Goal: Task Accomplishment & Management: Manage account settings

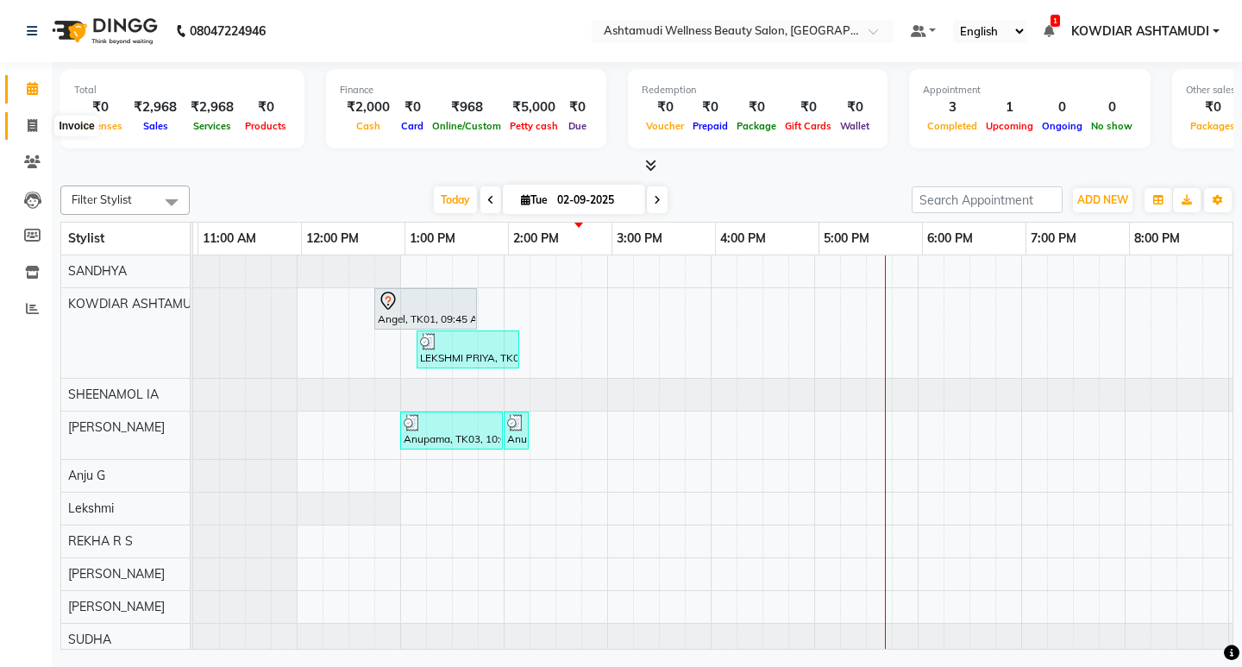
scroll to position [0, 306]
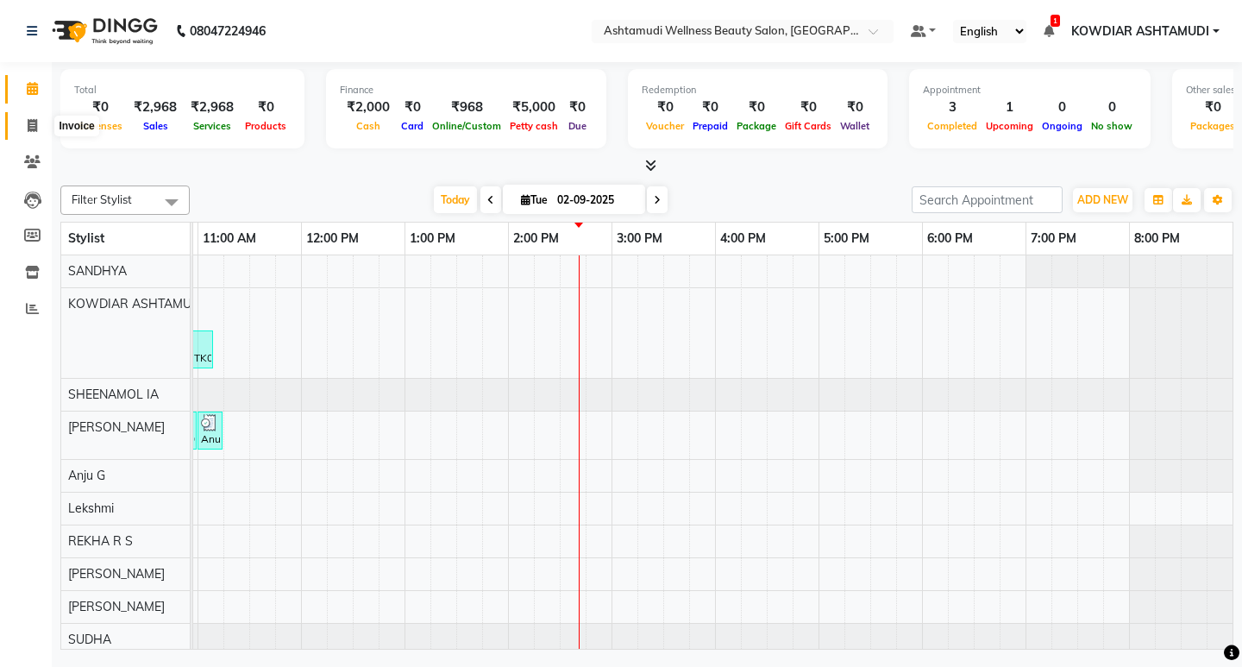
click at [32, 125] on icon at bounding box center [32, 125] width 9 height 13
select select "service"
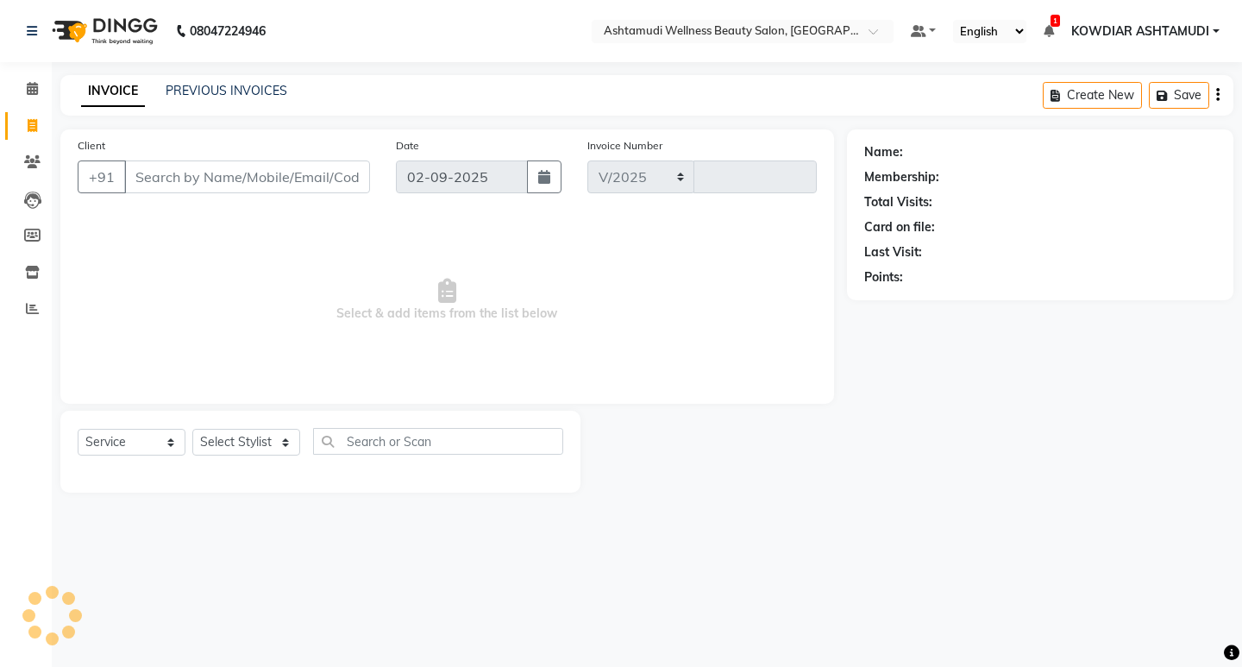
select select "4668"
type input "2185"
click at [157, 167] on input "Client" at bounding box center [247, 176] width 246 height 33
type input "8136852839"
select select "1: Object"
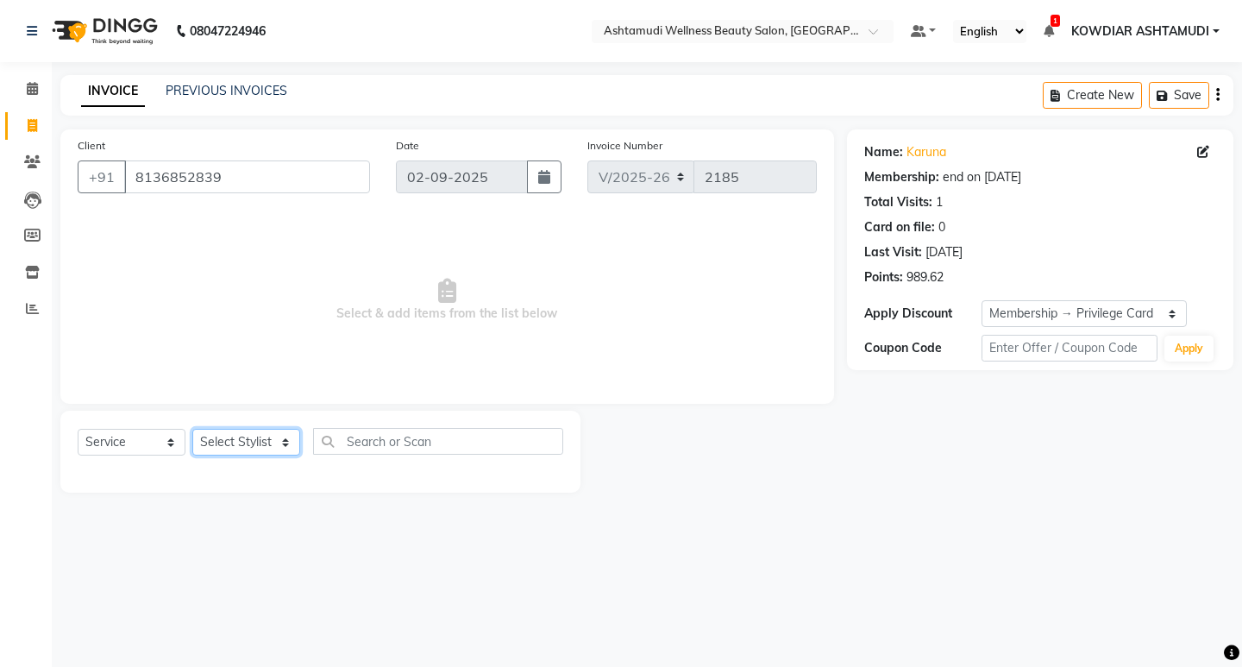
click at [269, 440] on select "Select Stylist ABISHA KARKI Anju G KOWDIAR ASHTAMUDI Lekshmi REKHA R S RIMA GHA…" at bounding box center [246, 442] width 108 height 27
select select "27461"
click at [192, 429] on select "Select Stylist ABISHA KARKI Anju G KOWDIAR ASHTAMUDI Lekshmi REKHA R S RIMA GHA…" at bounding box center [246, 442] width 108 height 27
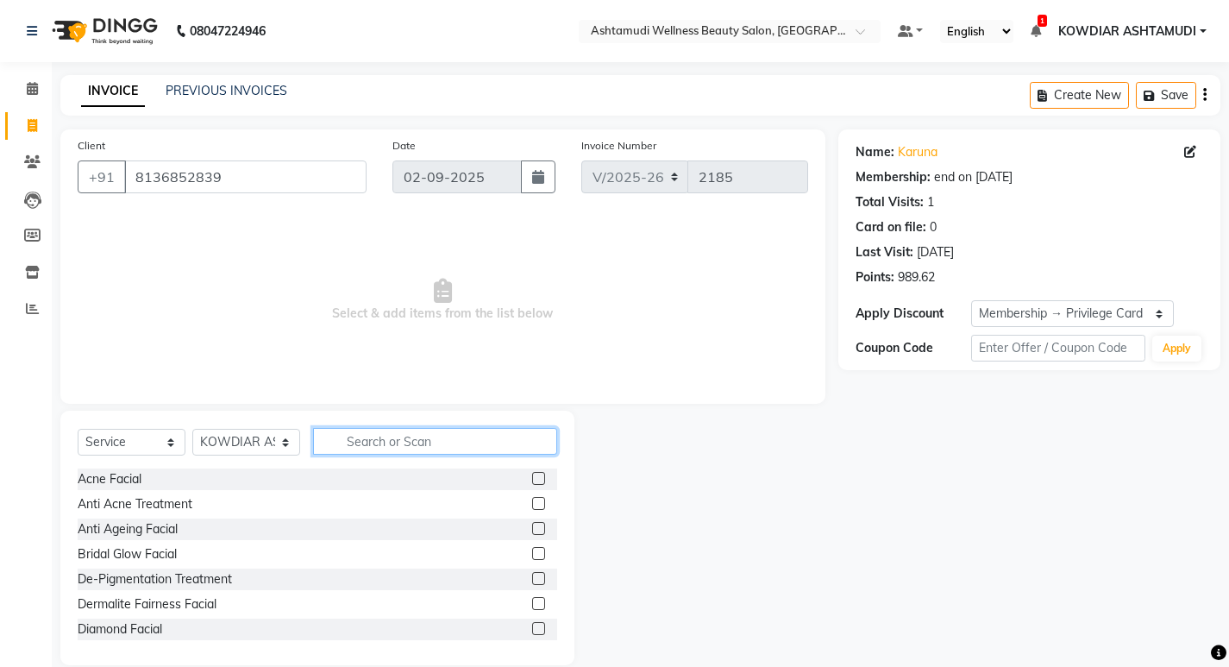
click at [366, 450] on input "text" at bounding box center [435, 441] width 244 height 27
type input "MAKE"
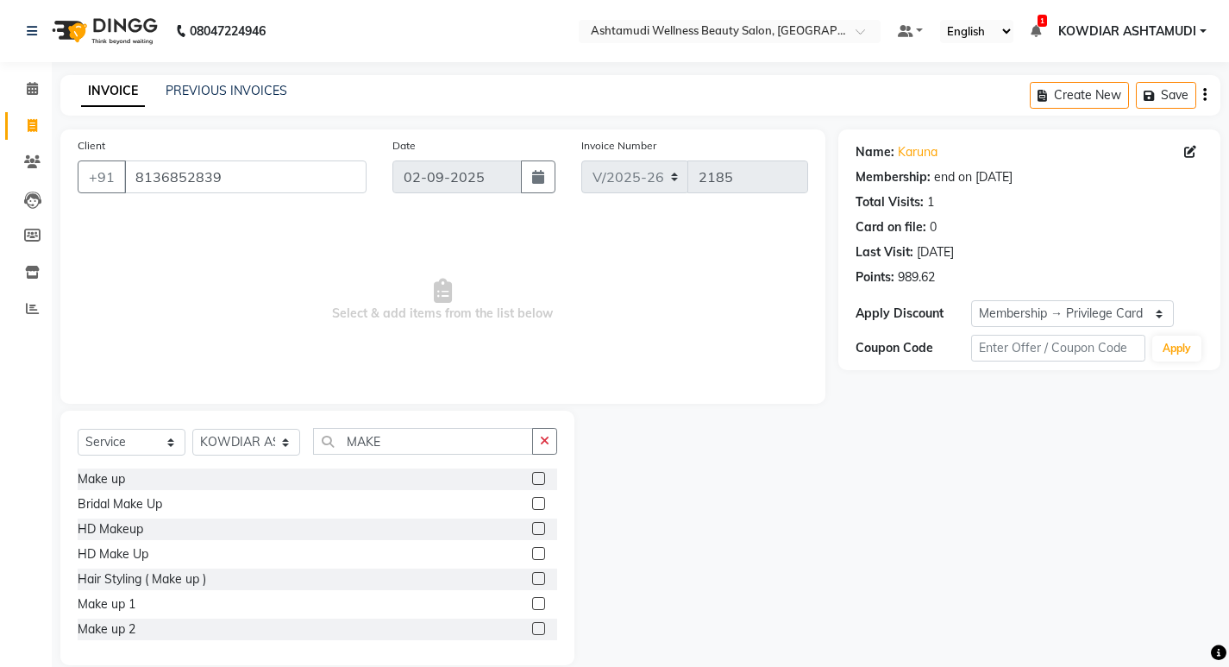
click at [532, 476] on label at bounding box center [538, 478] width 13 height 13
click at [532, 476] on input "checkbox" at bounding box center [537, 479] width 11 height 11
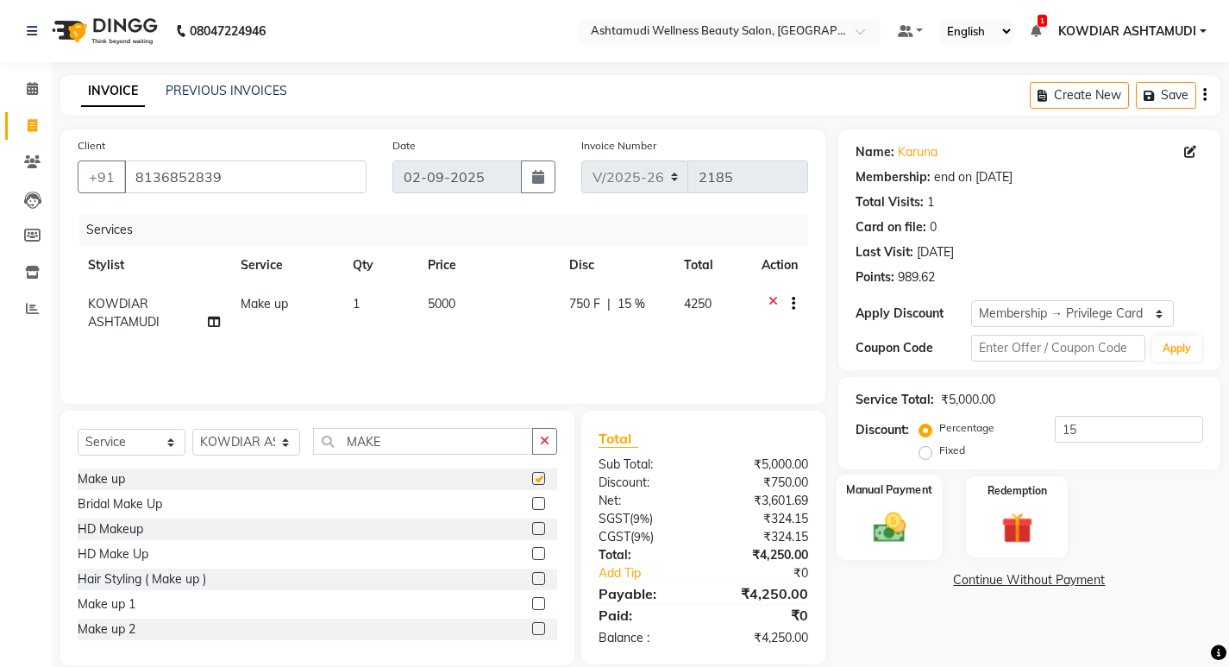
checkbox input "false"
click at [1107, 448] on div "Percentage Fixed 15" at bounding box center [1063, 439] width 280 height 47
click at [1102, 435] on input "15" at bounding box center [1129, 429] width 148 height 27
type input "1"
click at [909, 530] on img at bounding box center [889, 526] width 53 height 37
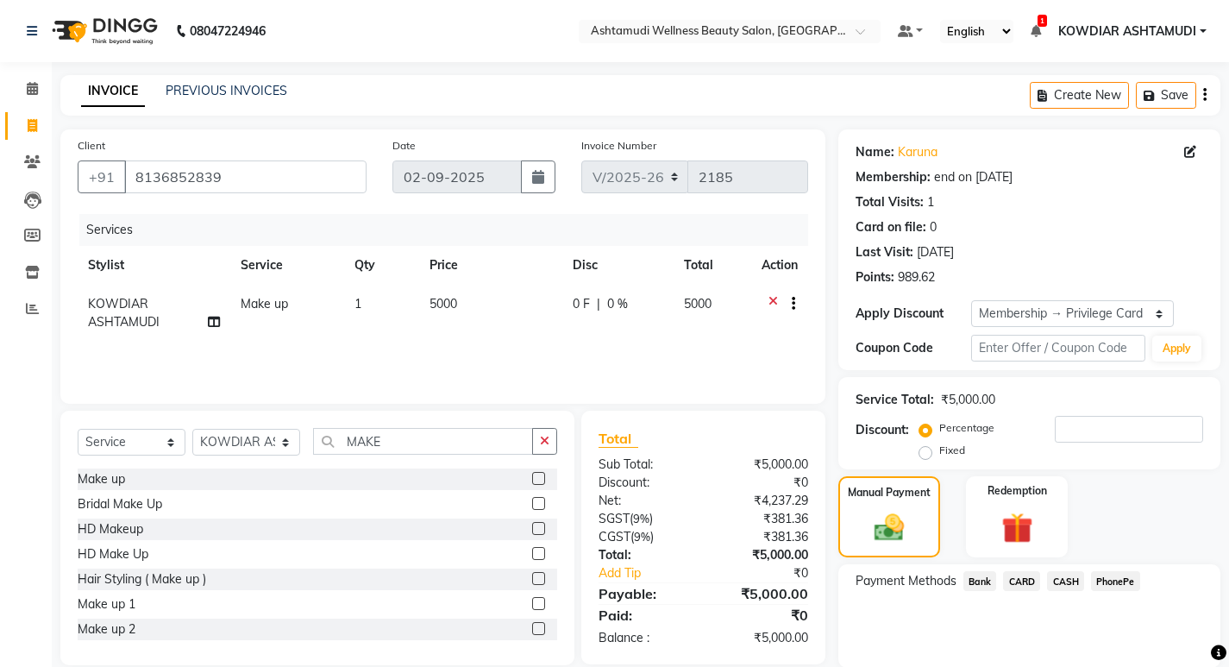
click at [1135, 588] on span "PhonePe" at bounding box center [1115, 581] width 49 height 20
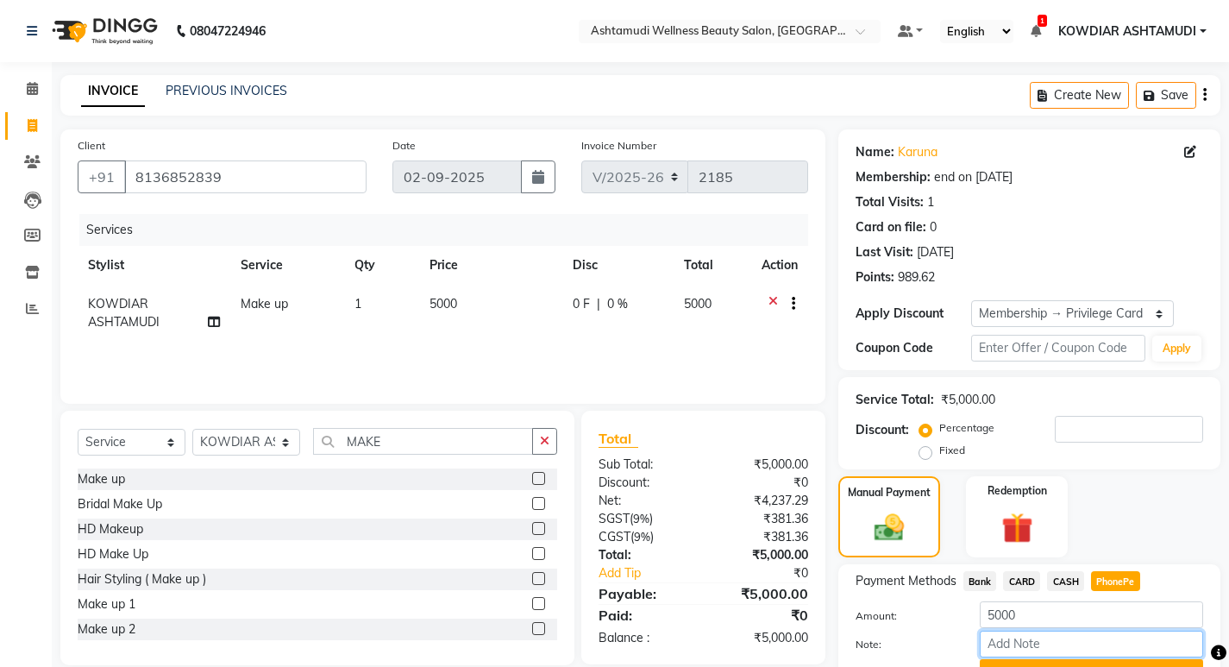
click at [1075, 644] on input "Note:" at bounding box center [1091, 644] width 223 height 27
type input "REKHA"
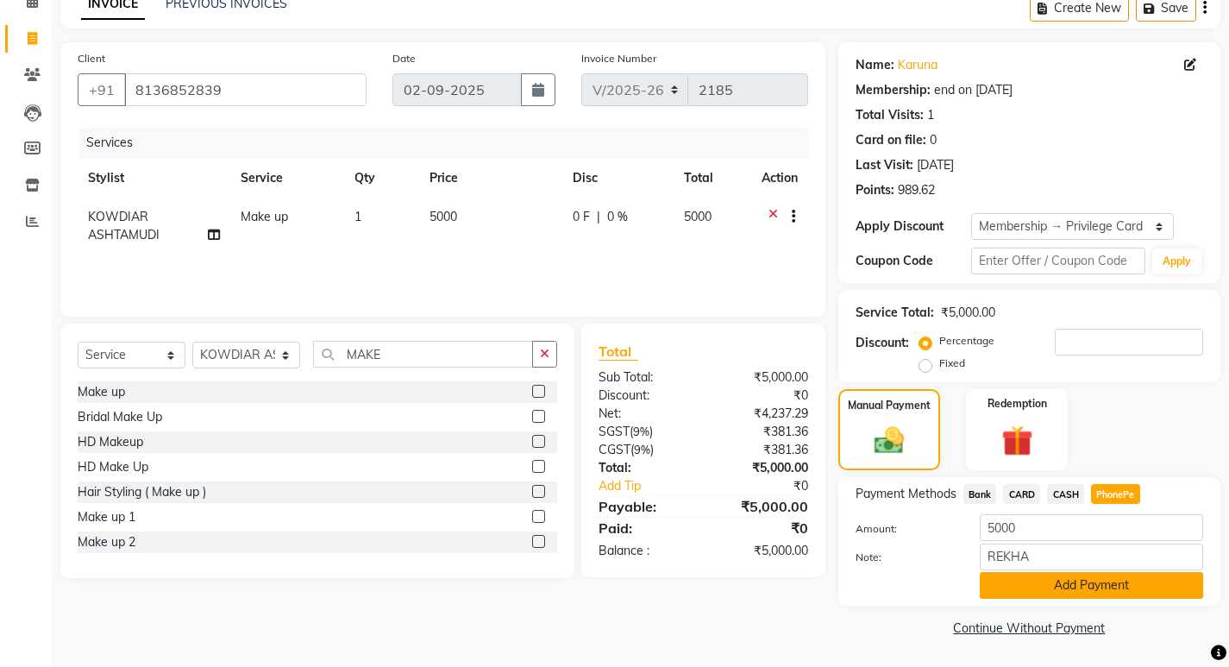
click at [1092, 588] on button "Add Payment" at bounding box center [1091, 585] width 223 height 27
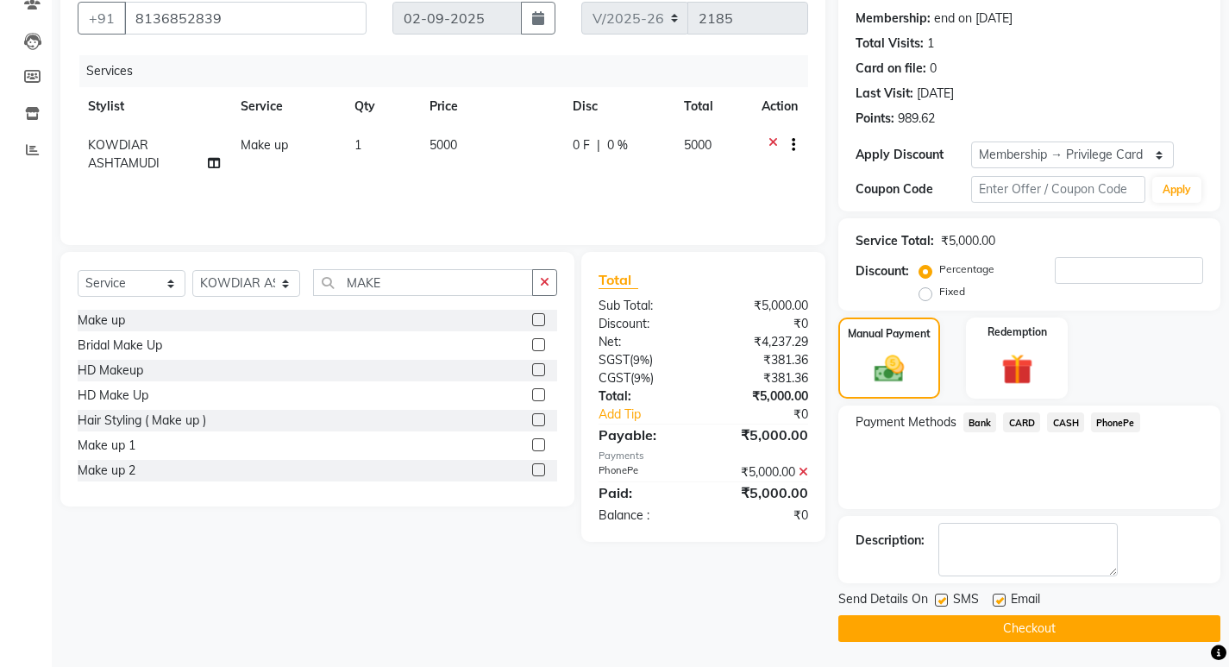
scroll to position [160, 0]
click at [1059, 620] on button "Checkout" at bounding box center [1030, 627] width 382 height 27
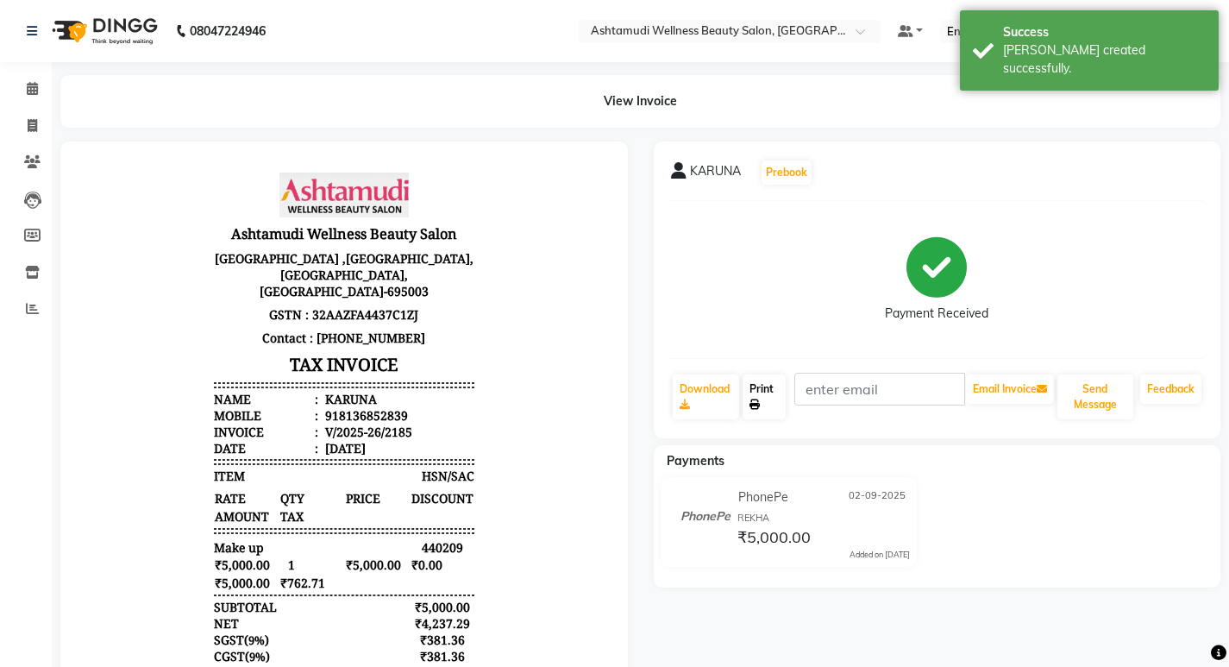
click at [780, 386] on link "Print" at bounding box center [764, 396] width 43 height 45
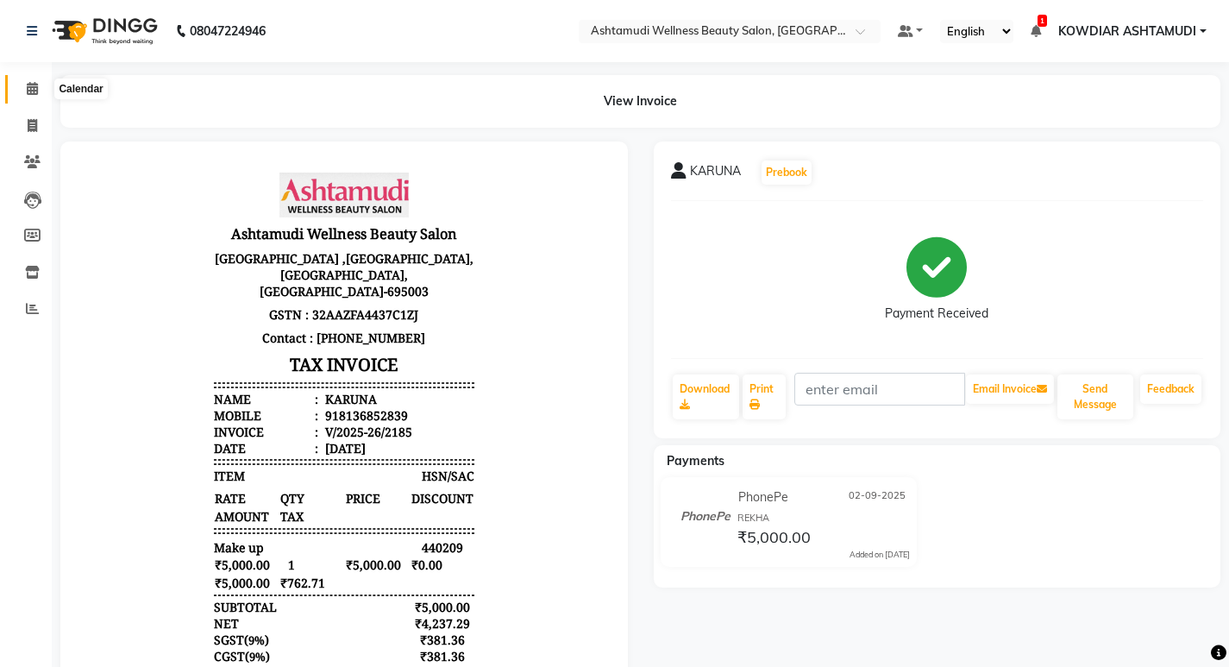
click at [31, 82] on icon at bounding box center [32, 88] width 11 height 13
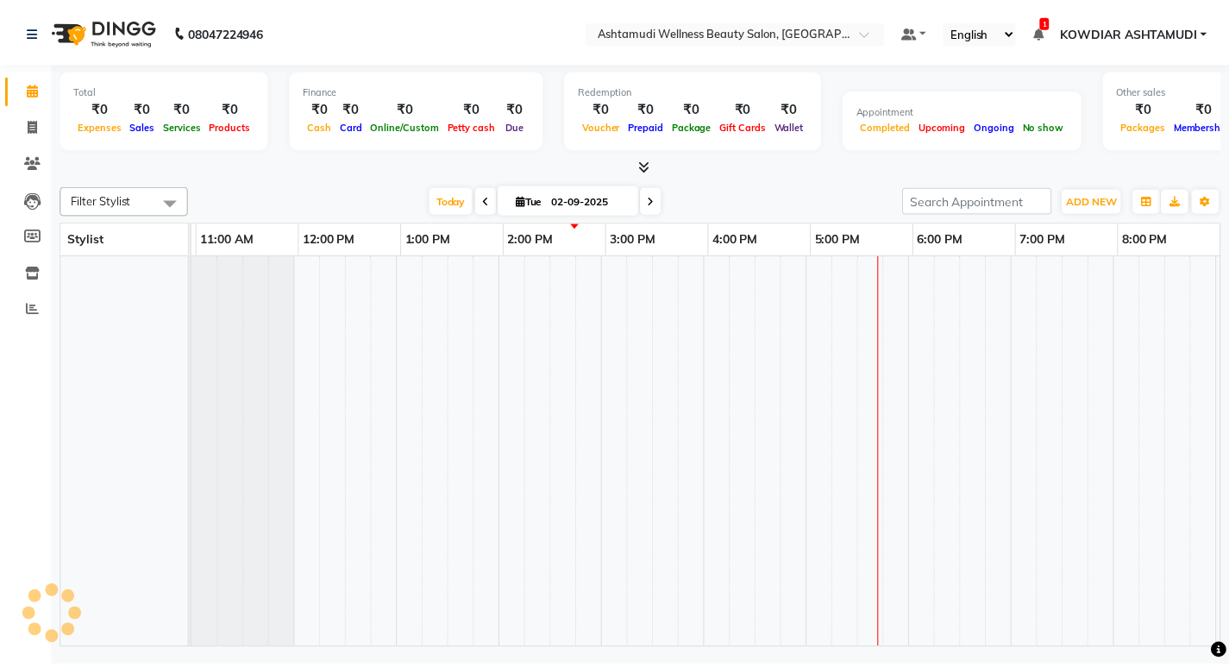
scroll to position [0, 306]
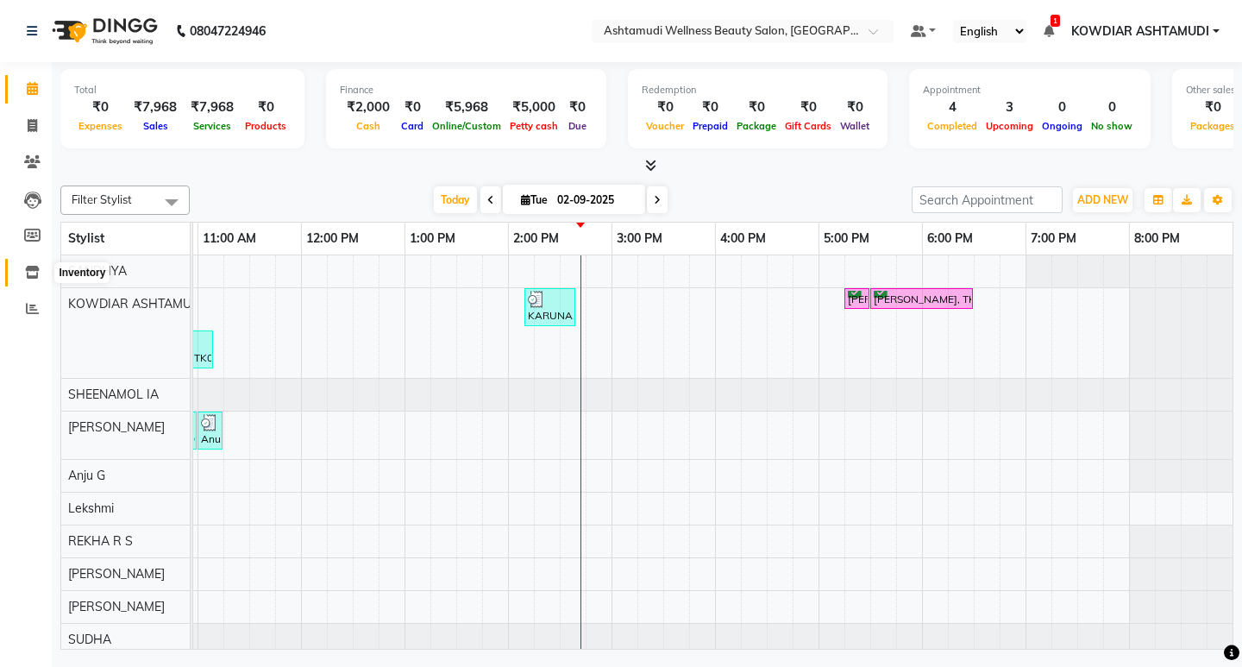
click at [32, 269] on icon at bounding box center [32, 272] width 15 height 13
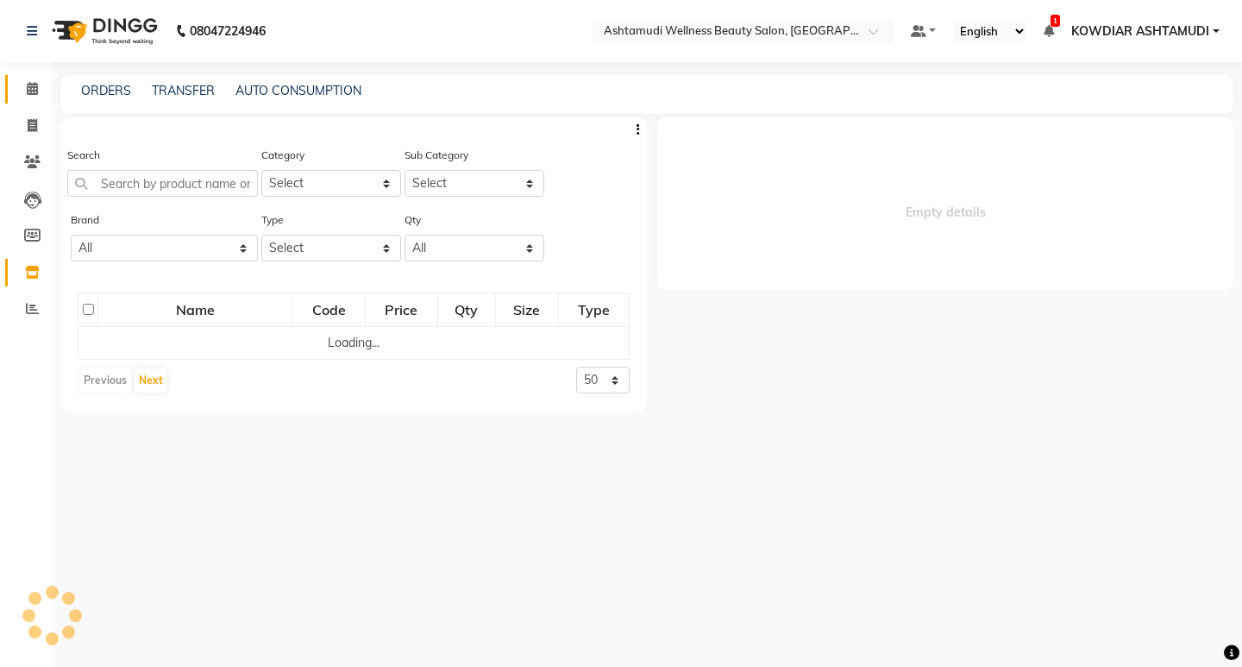
select select
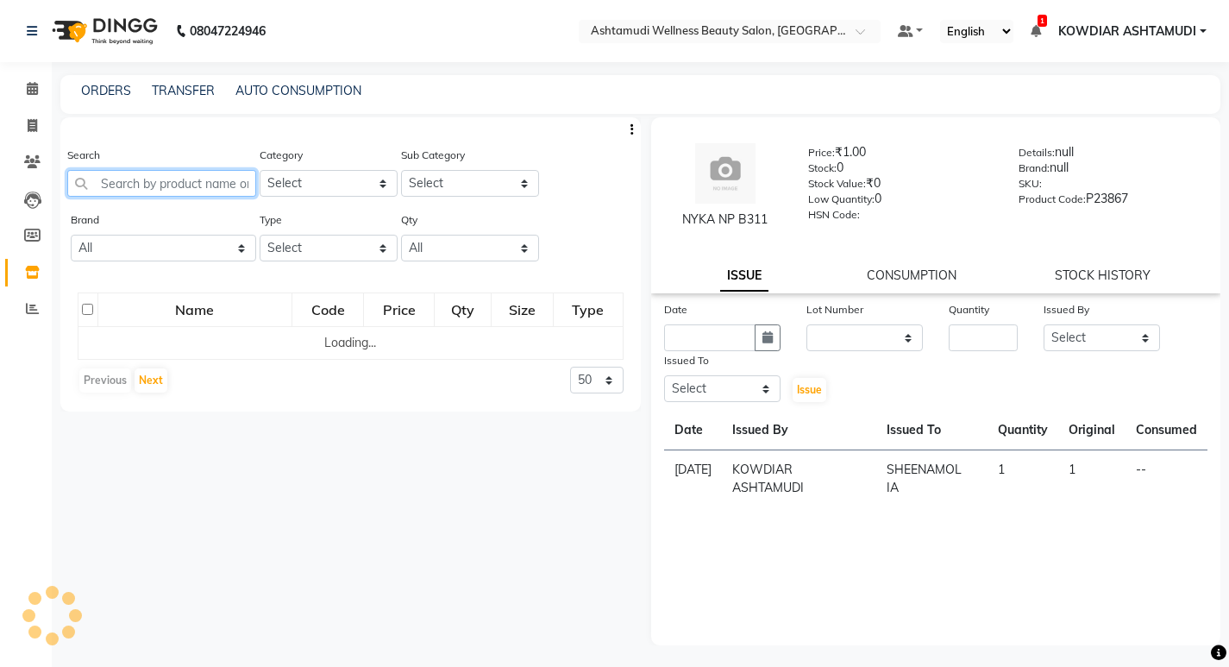
click at [103, 179] on input "text" at bounding box center [161, 183] width 189 height 27
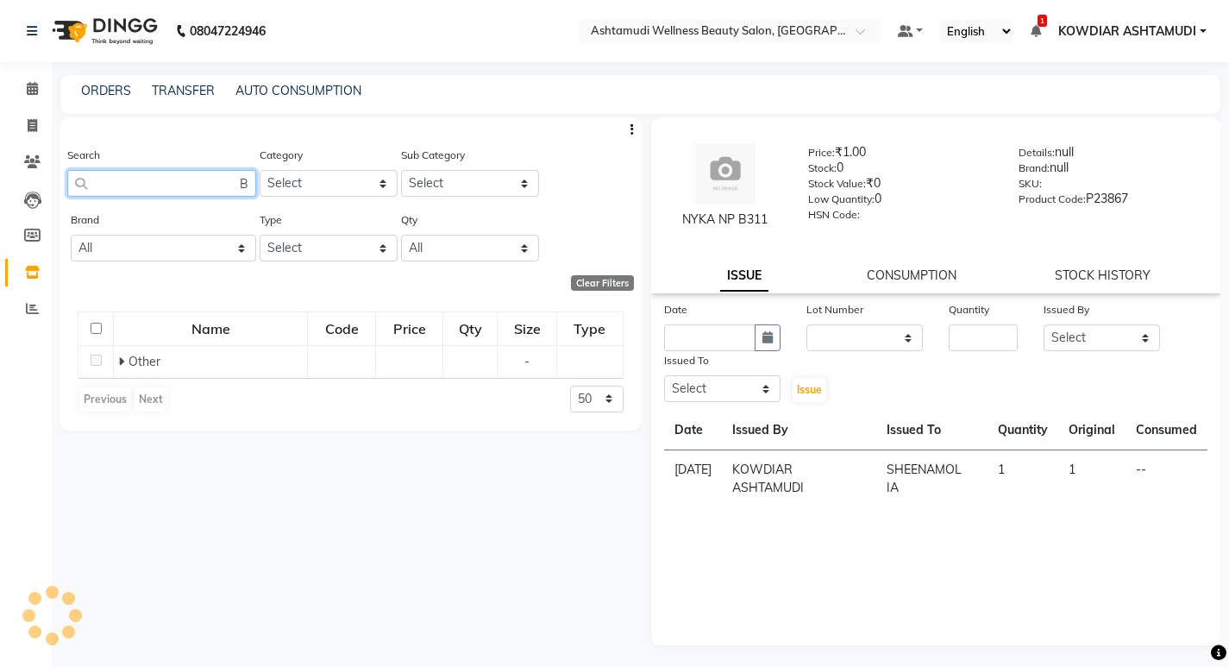
scroll to position [0, 1148]
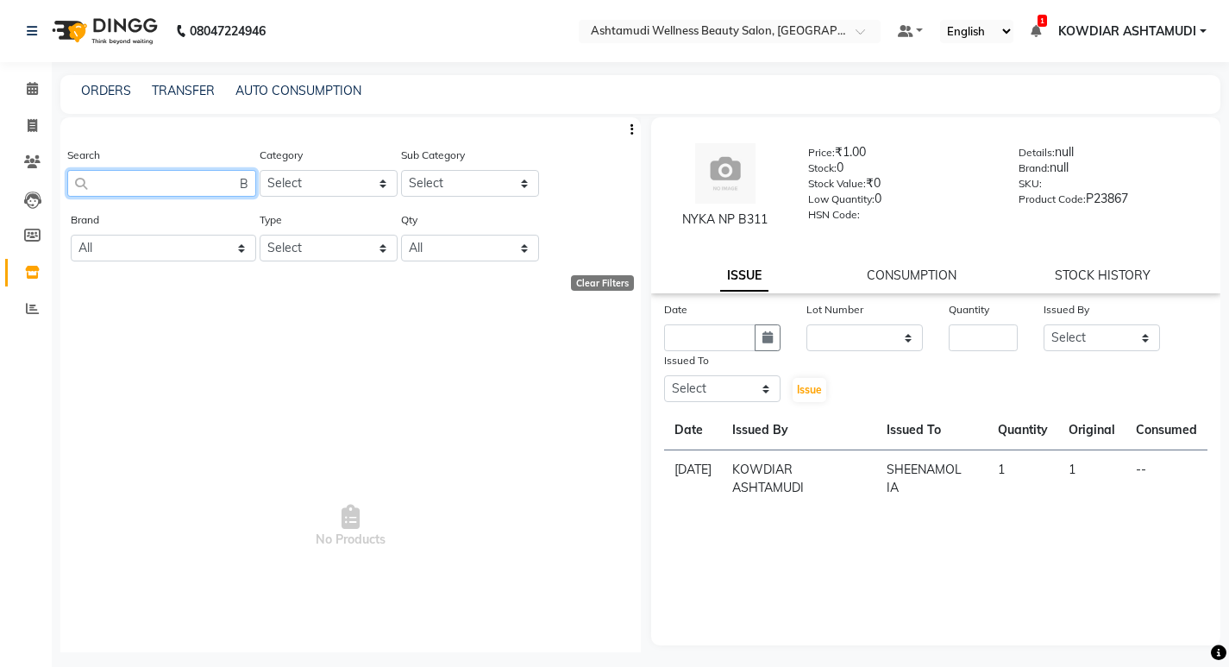
type input "EYEV B"
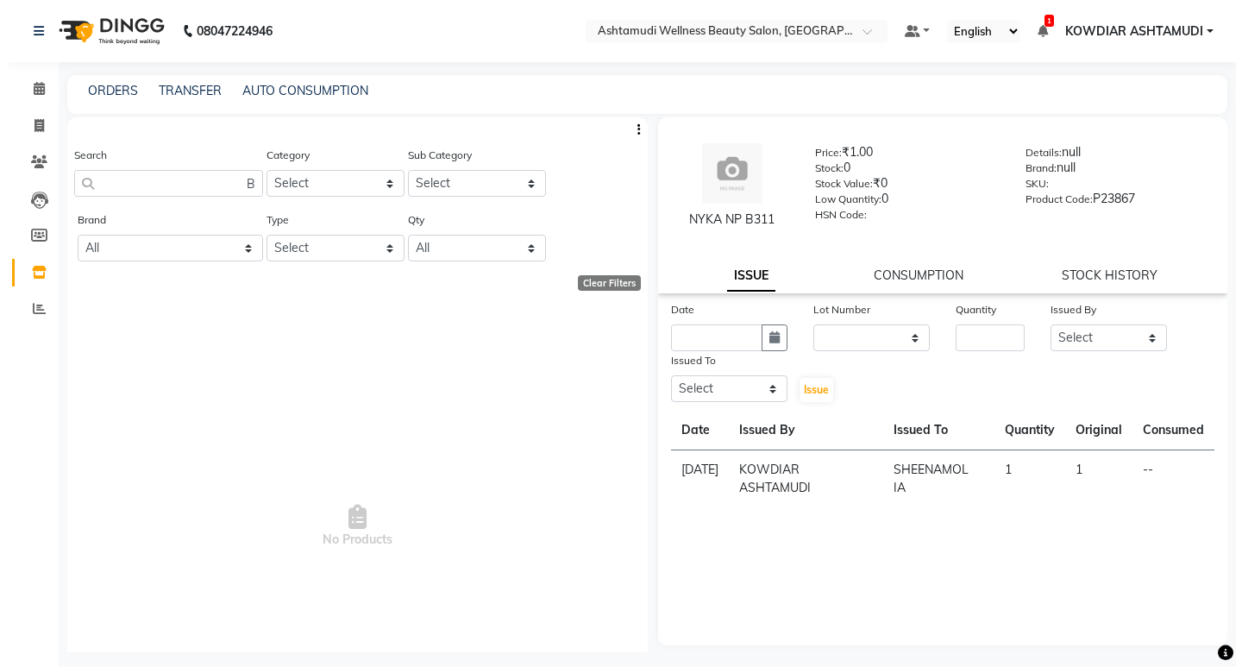
scroll to position [0, 0]
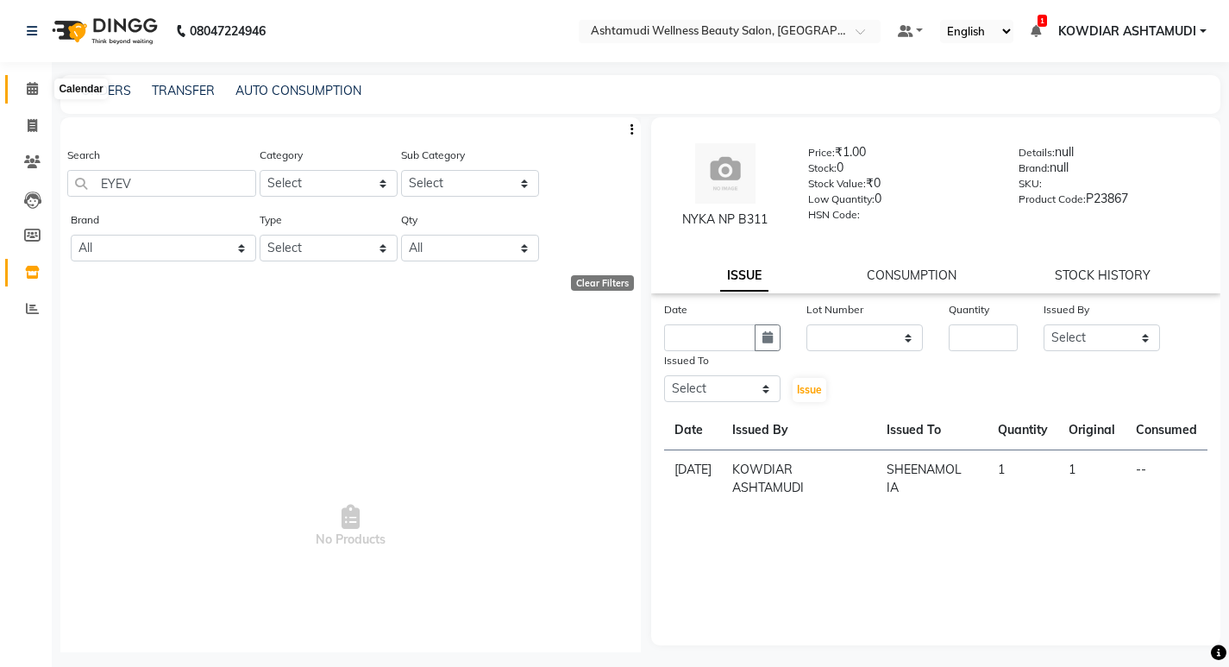
click at [41, 80] on span at bounding box center [32, 89] width 30 height 20
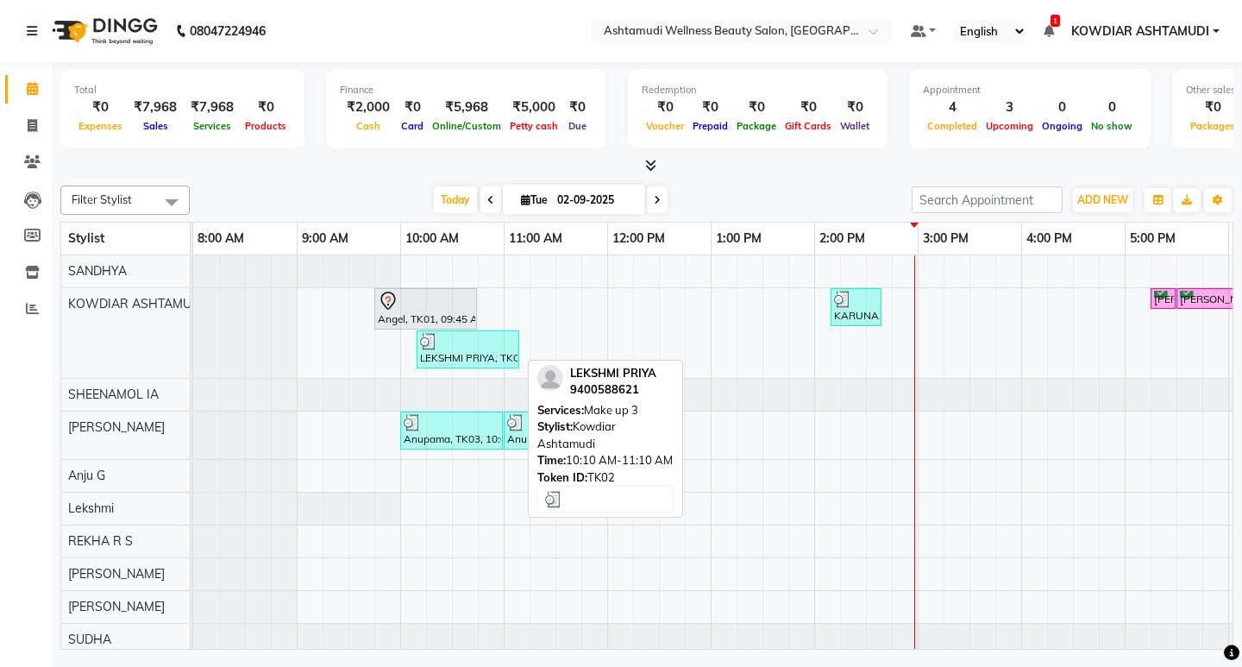
click at [461, 358] on div "LEKSHMI PRIYA, TK02, 10:10 AM-11:10 AM, Make up 3" at bounding box center [467, 349] width 99 height 33
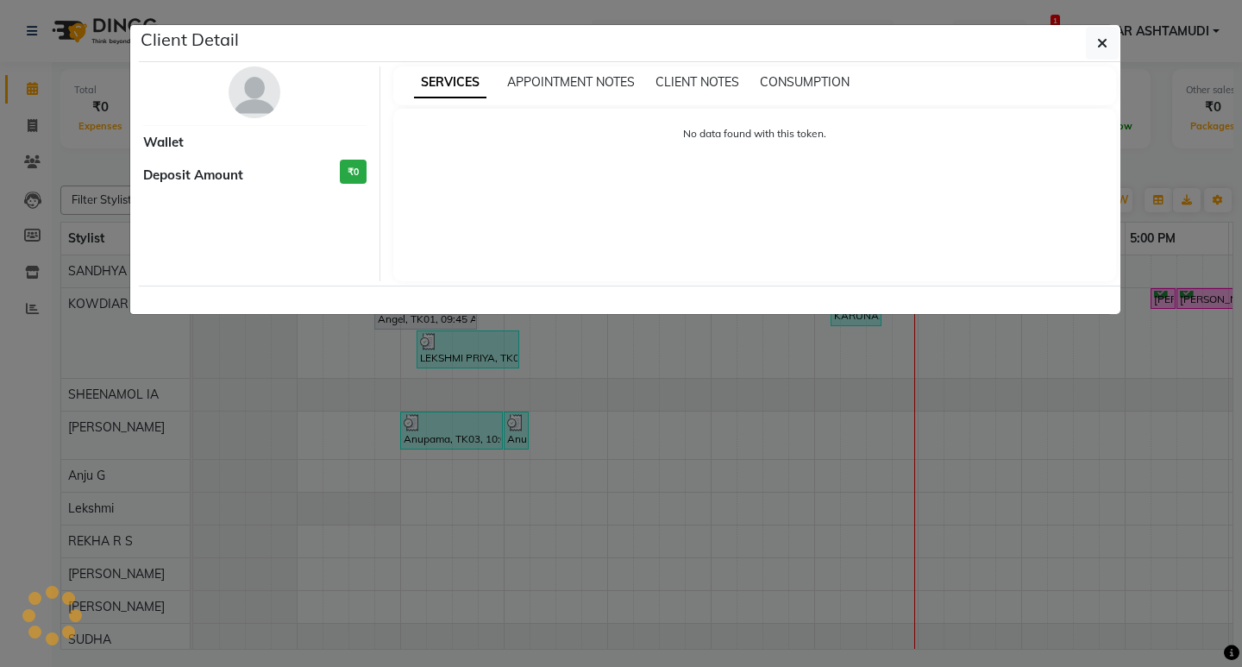
select select "3"
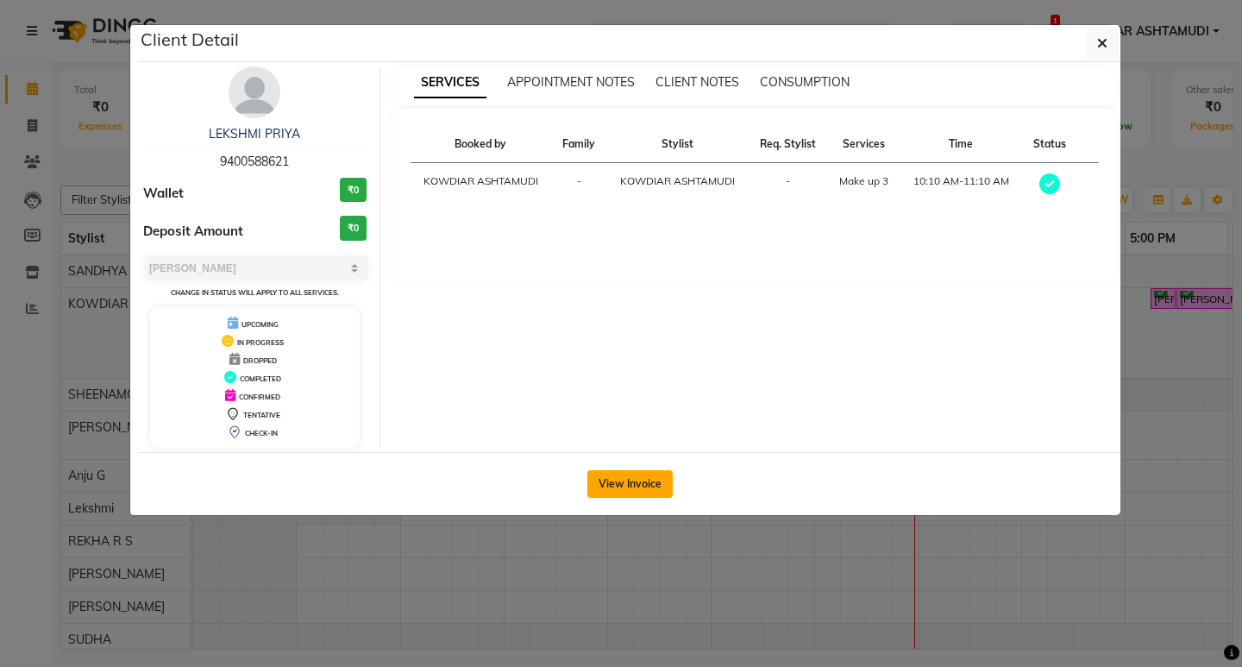
click at [638, 485] on button "View Invoice" at bounding box center [630, 484] width 85 height 28
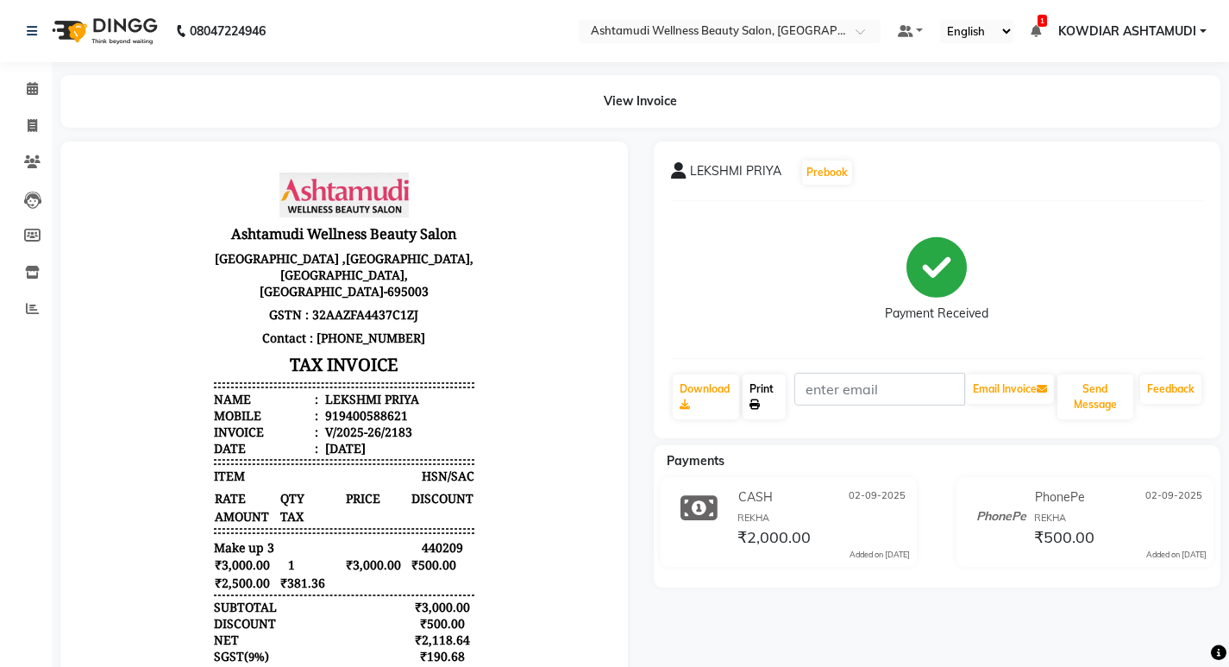
click at [766, 395] on link "Print" at bounding box center [764, 396] width 43 height 45
click at [34, 95] on span at bounding box center [32, 89] width 30 height 20
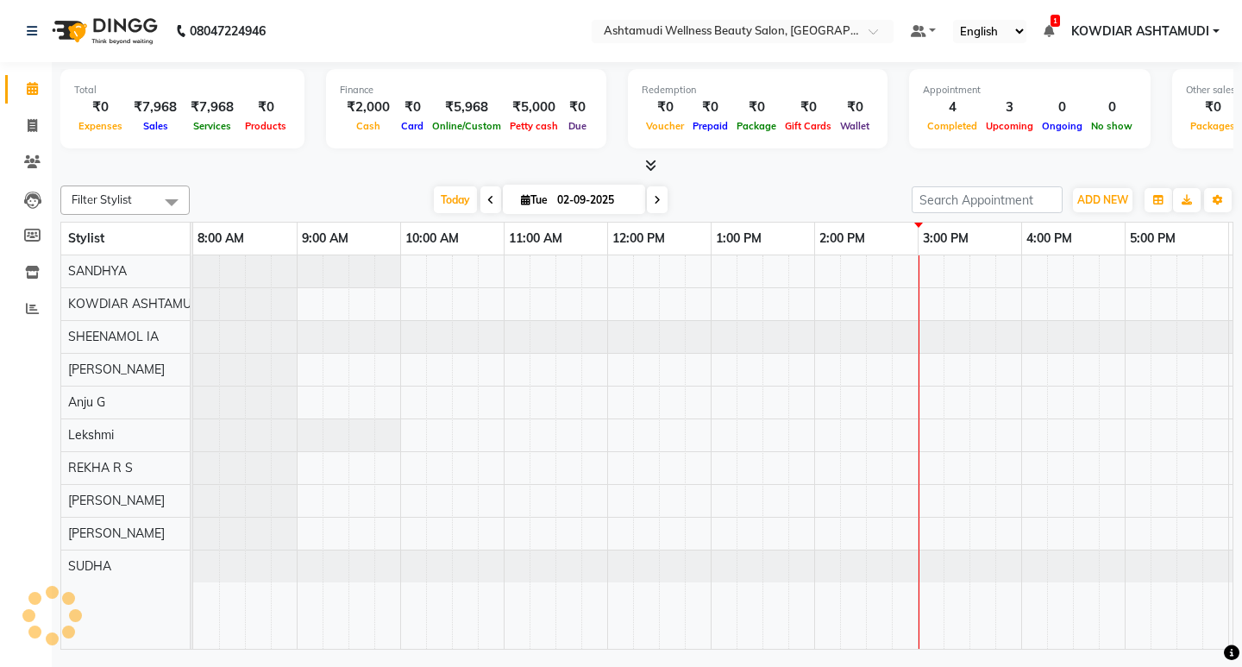
scroll to position [0, 306]
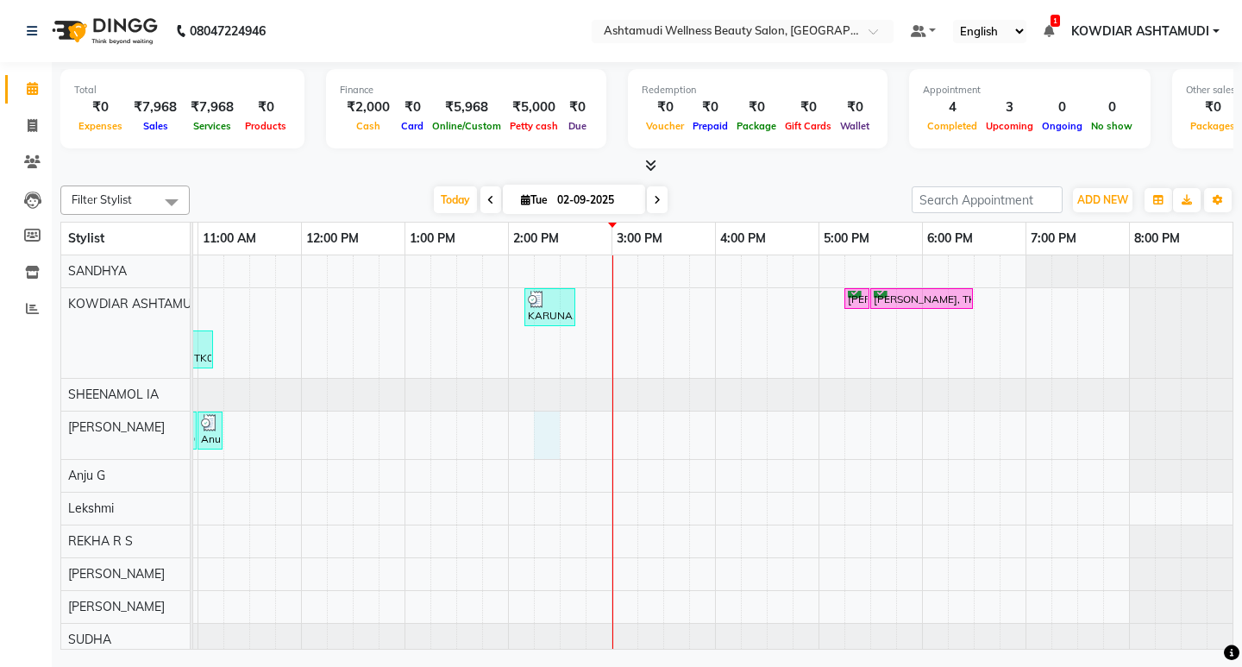
click at [549, 437] on div "Angel, TK01, 09:45 AM-10:45 AM, Hair Cut With Fringes KARUNA, TK05, 02:10 PM-02…" at bounding box center [560, 455] width 1346 height 400
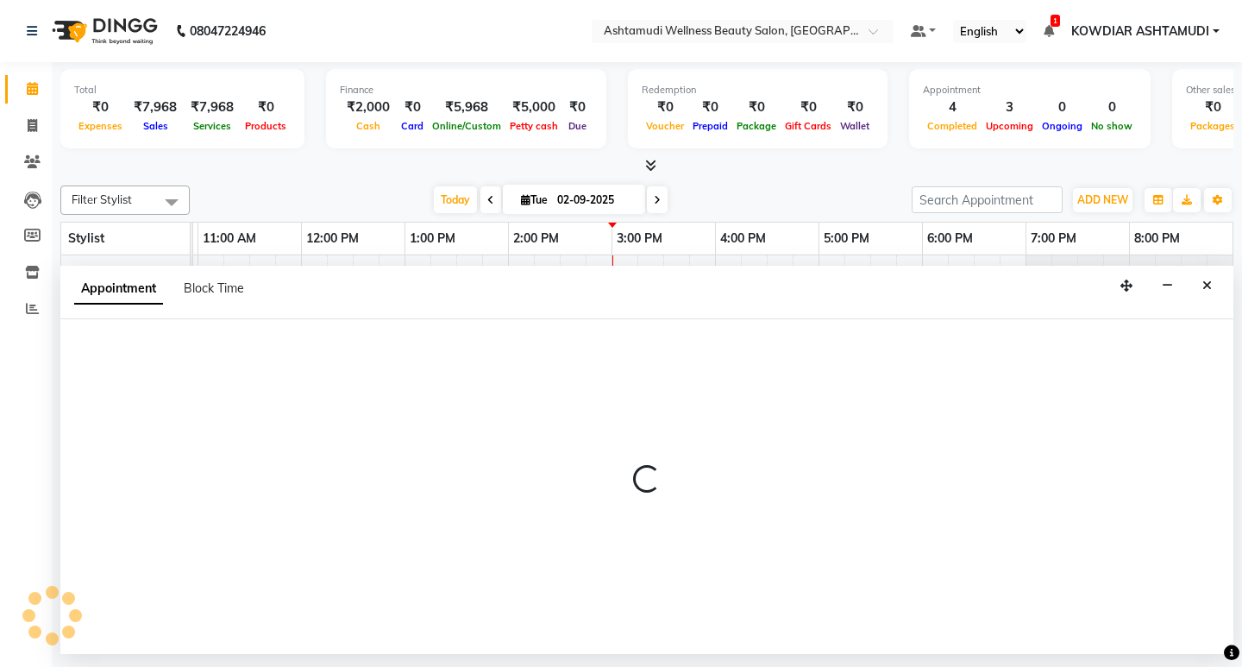
select select "42591"
select select "855"
select select "tentative"
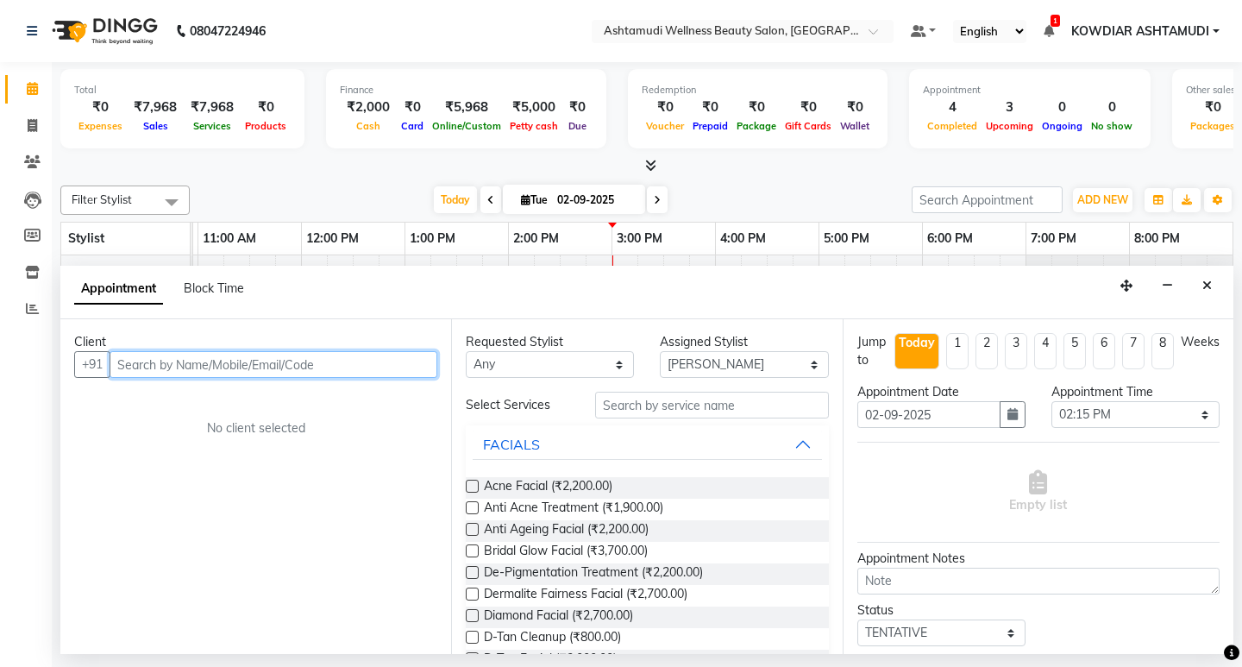
click at [261, 363] on input "text" at bounding box center [274, 364] width 328 height 27
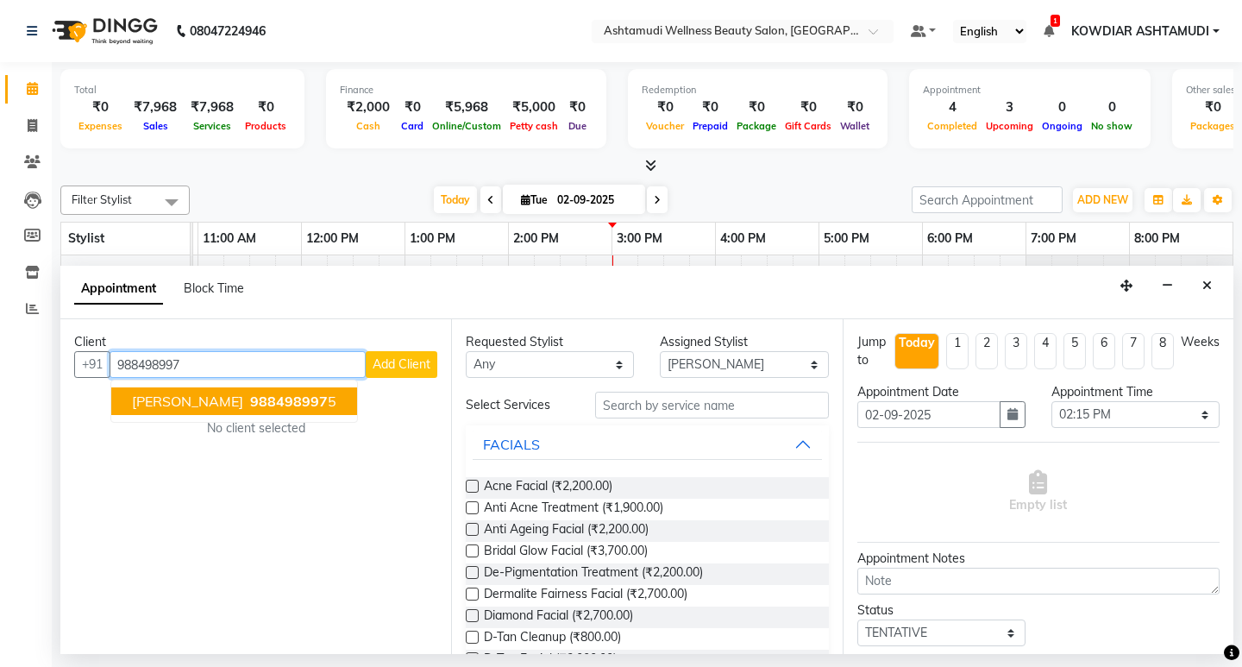
click at [250, 403] on span "988498997" at bounding box center [289, 401] width 78 height 17
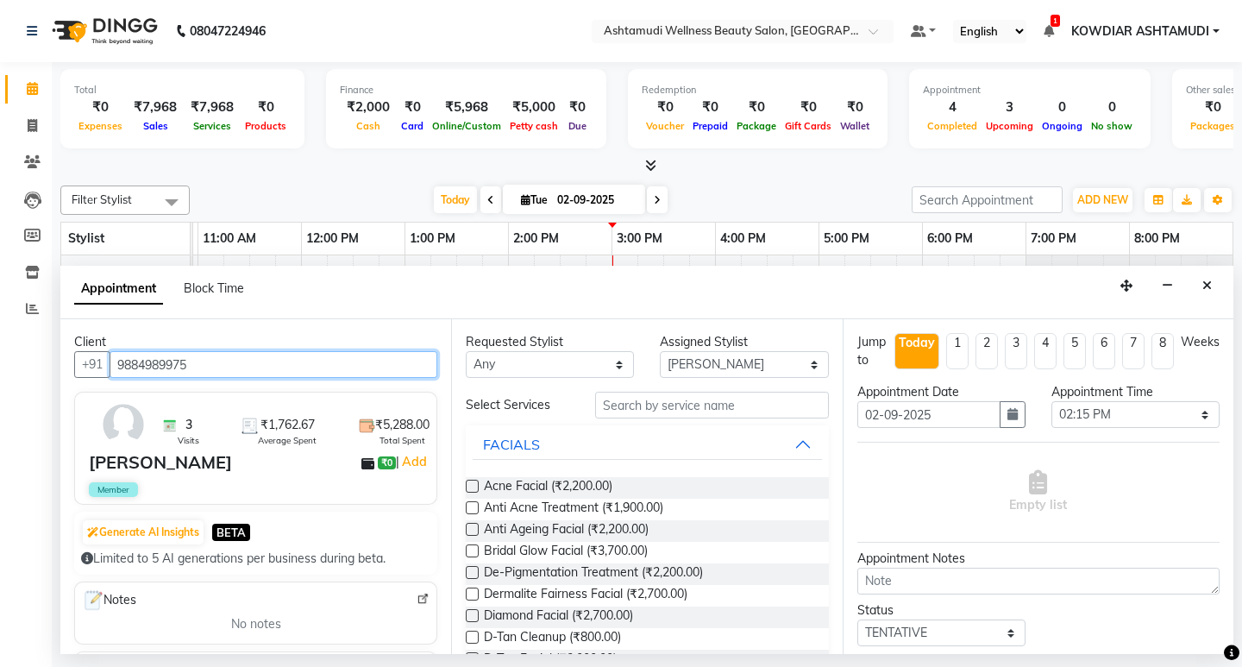
type input "9884989975"
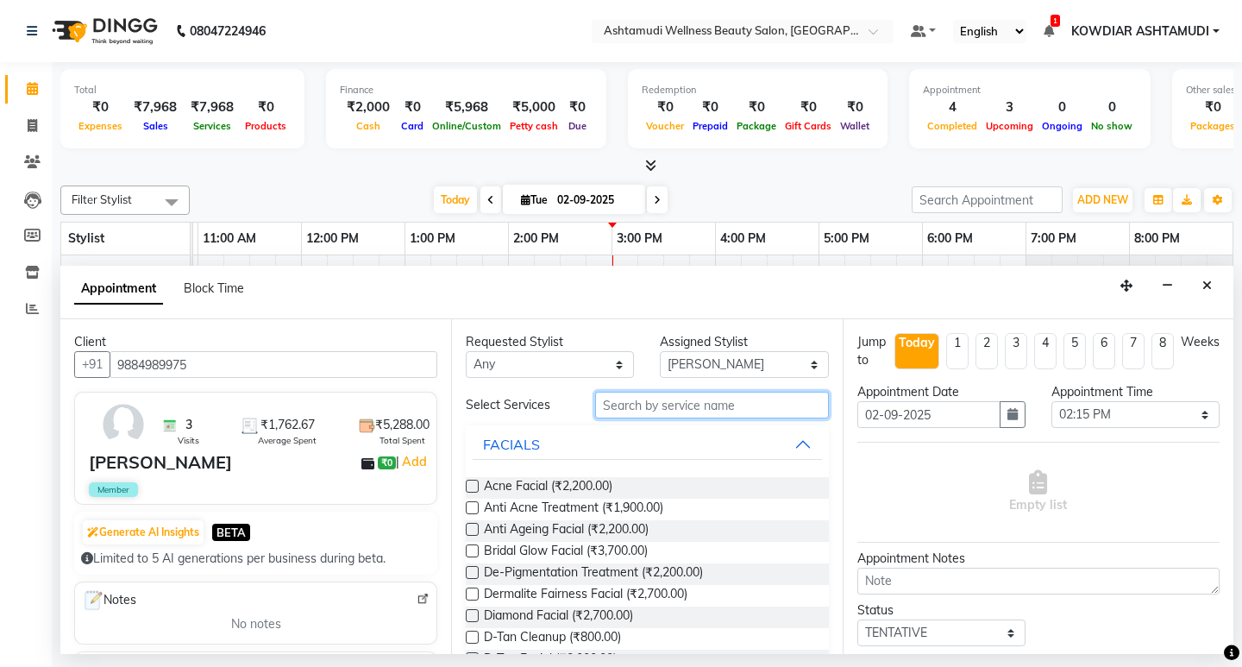
click at [707, 408] on input "text" at bounding box center [711, 405] width 233 height 27
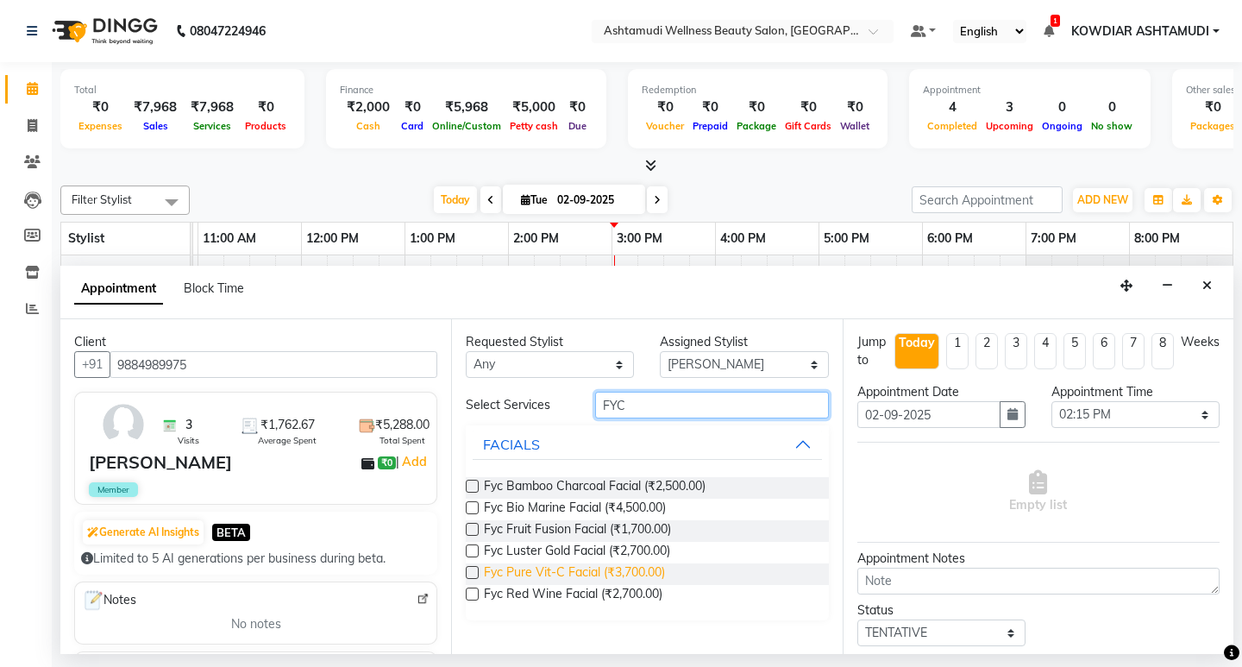
type input "FYC"
click at [649, 573] on span "Fyc Pure Vit-C Facial (₹3,700.00)" at bounding box center [574, 574] width 181 height 22
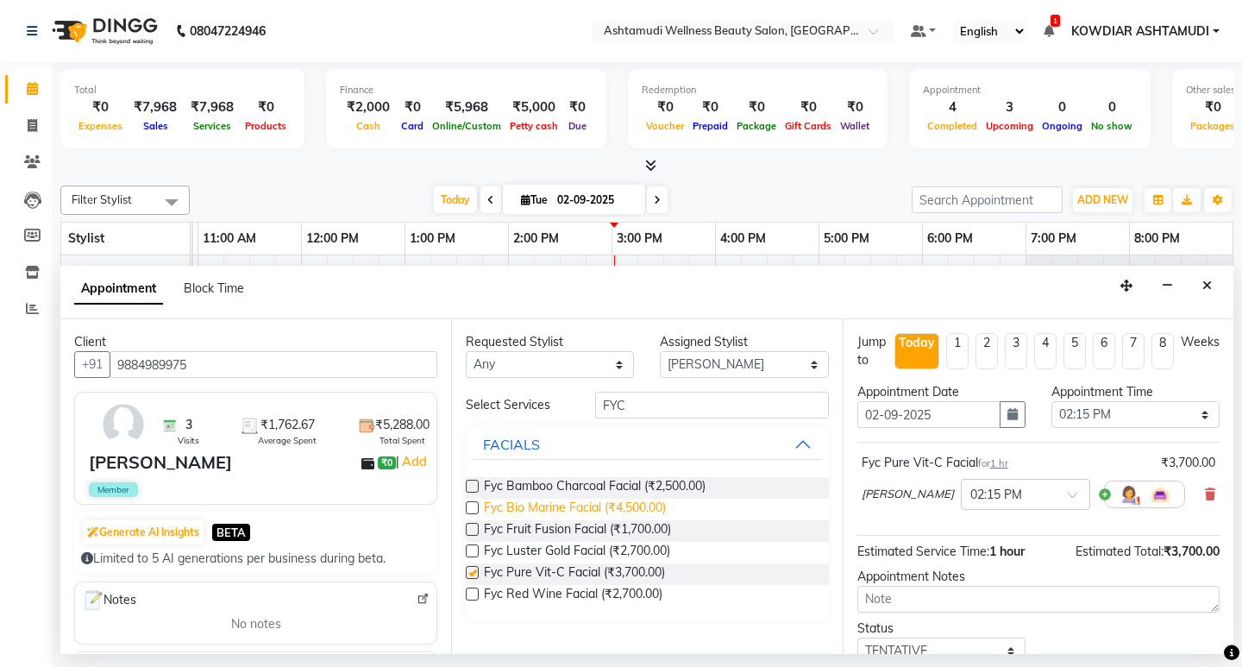
checkbox input "false"
click at [706, 367] on select "Select ABISHA KARKI Anju G KOWDIAR ASHTAMUDI Lekshmi REKHA R S RIMA GHALAY Sabn…" at bounding box center [744, 364] width 168 height 27
select select "75615"
click at [660, 351] on select "Select ABISHA KARKI Anju G KOWDIAR ASHTAMUDI Lekshmi REKHA R S RIMA GHALAY Sabn…" at bounding box center [744, 364] width 168 height 27
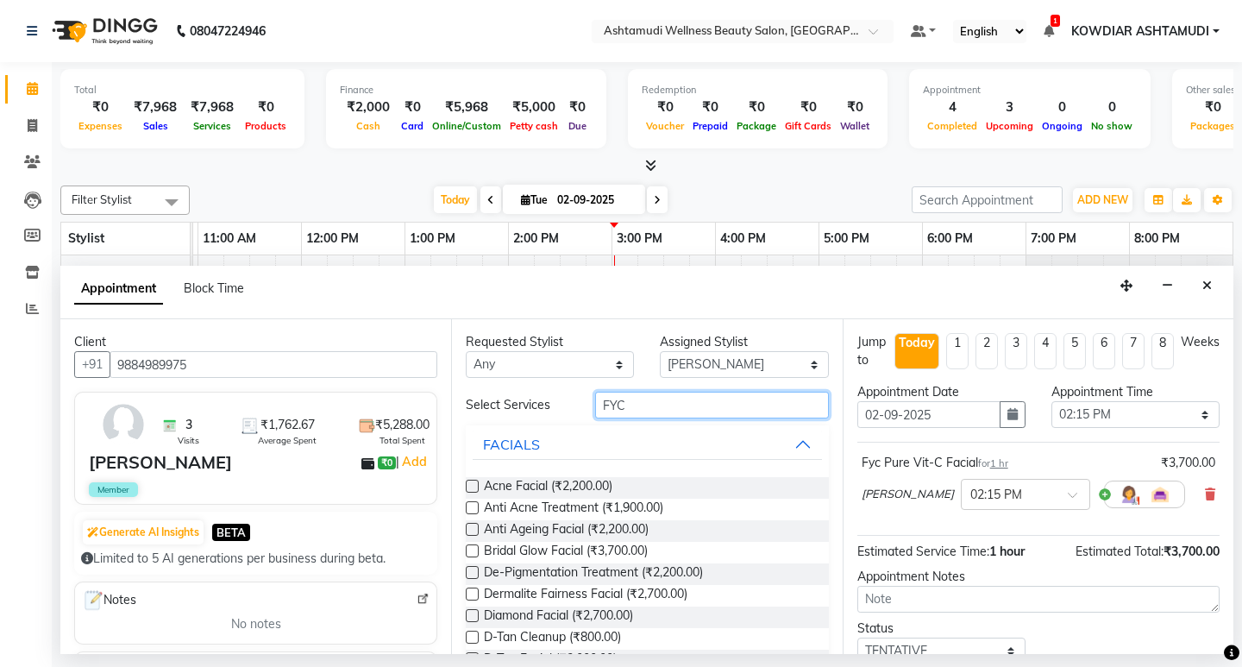
click at [661, 405] on input "FYC" at bounding box center [711, 405] width 233 height 27
type input "F"
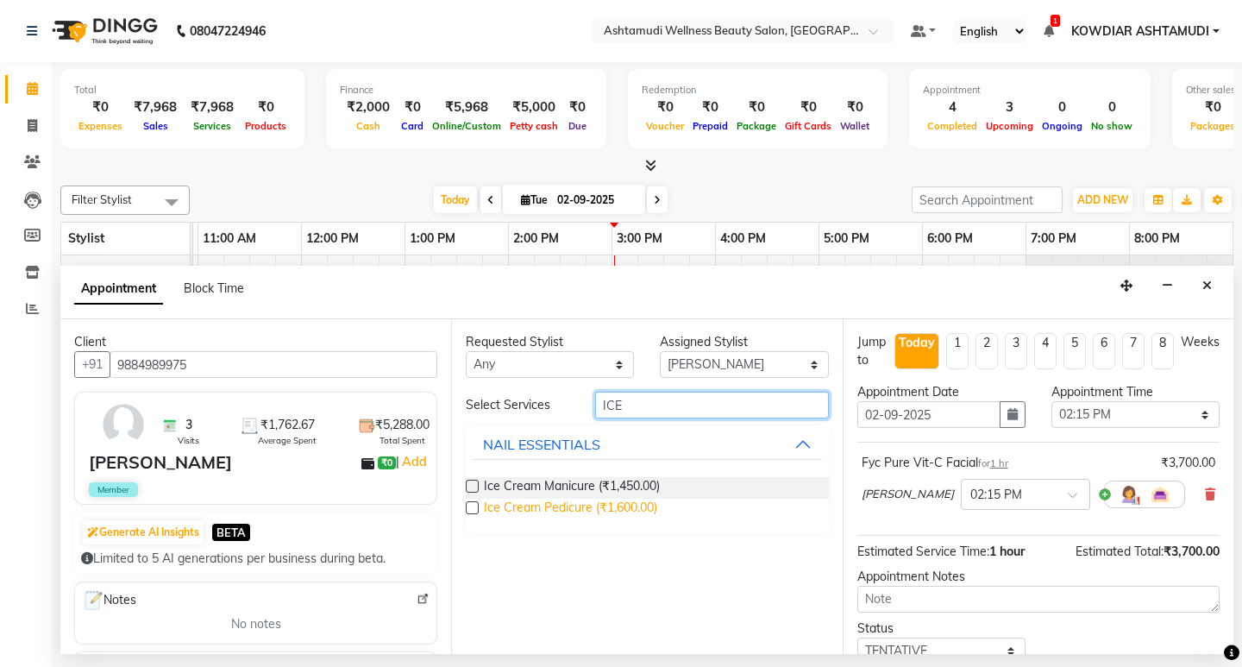
type input "ICE"
click at [645, 511] on span "Ice Cream Pedicure (₹1,600.00)" at bounding box center [570, 510] width 173 height 22
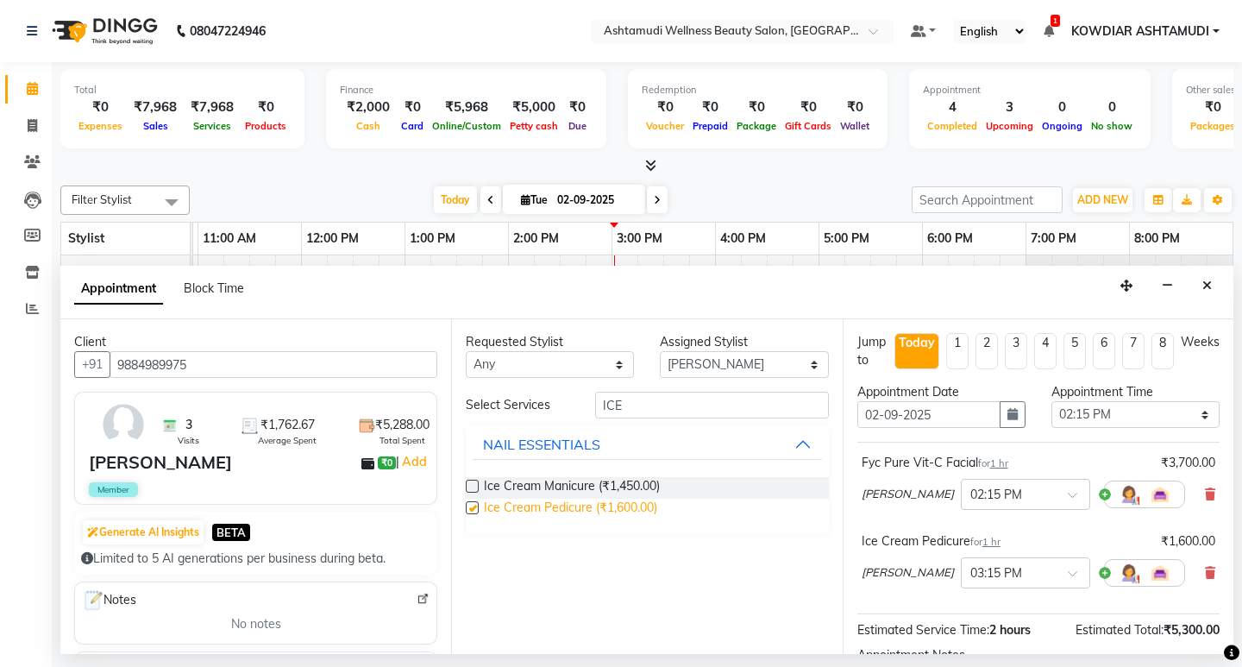
checkbox input "false"
click at [717, 372] on select "Select ABISHA KARKI Anju G KOWDIAR ASHTAMUDI Lekshmi REKHA R S RIMA GHALAY Sabn…" at bounding box center [744, 364] width 168 height 27
select select "72435"
click at [660, 351] on select "Select ABISHA KARKI Anju G KOWDIAR ASHTAMUDI Lekshmi REKHA R S RIMA GHALAY Sabn…" at bounding box center [744, 364] width 168 height 27
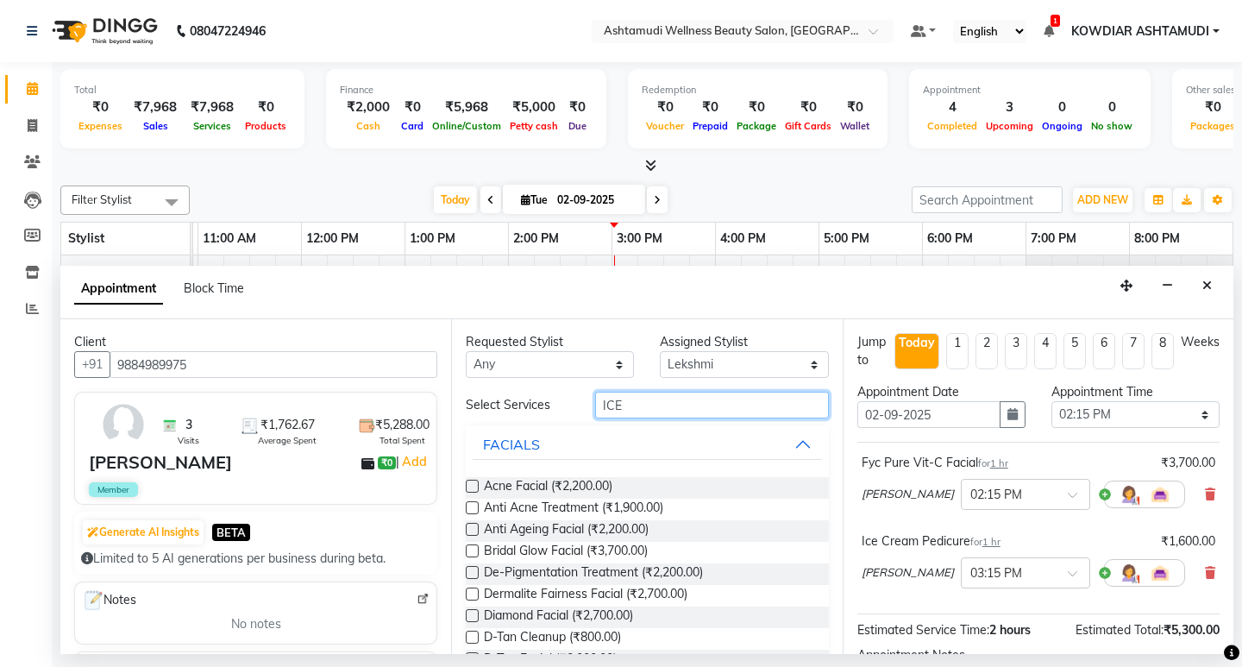
click at [645, 411] on input "ICE" at bounding box center [711, 405] width 233 height 27
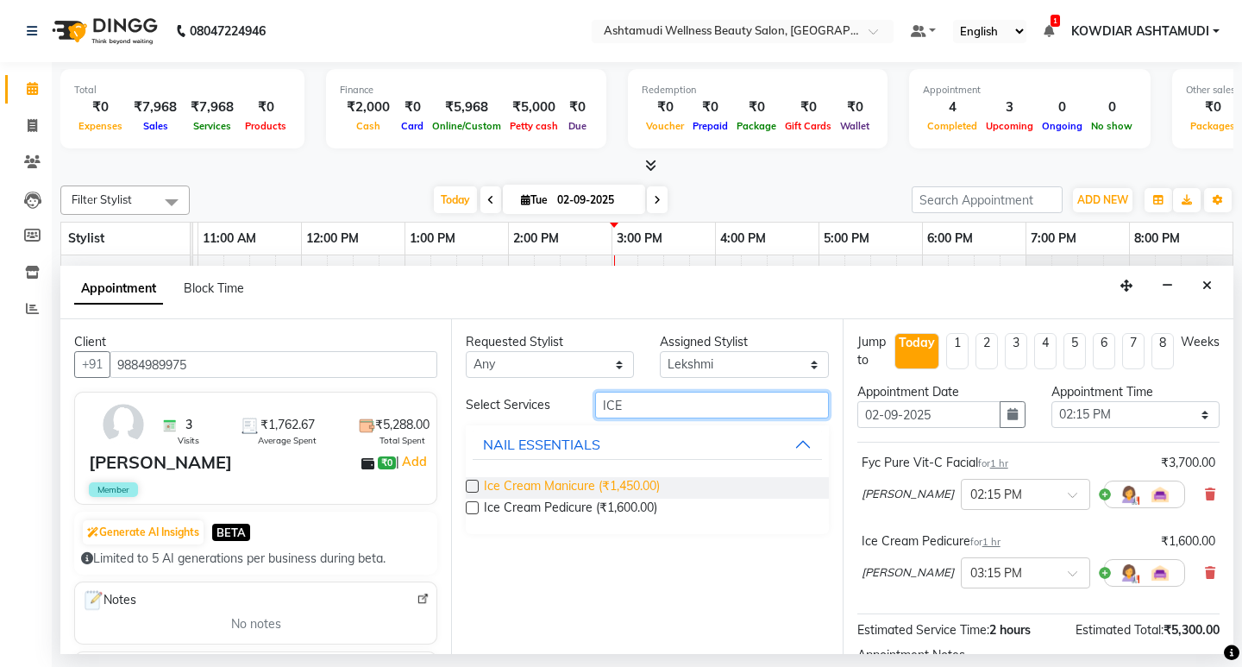
type input "ICE"
click at [617, 482] on span "Ice Cream Manicure (₹1,450.00)" at bounding box center [572, 488] width 176 height 22
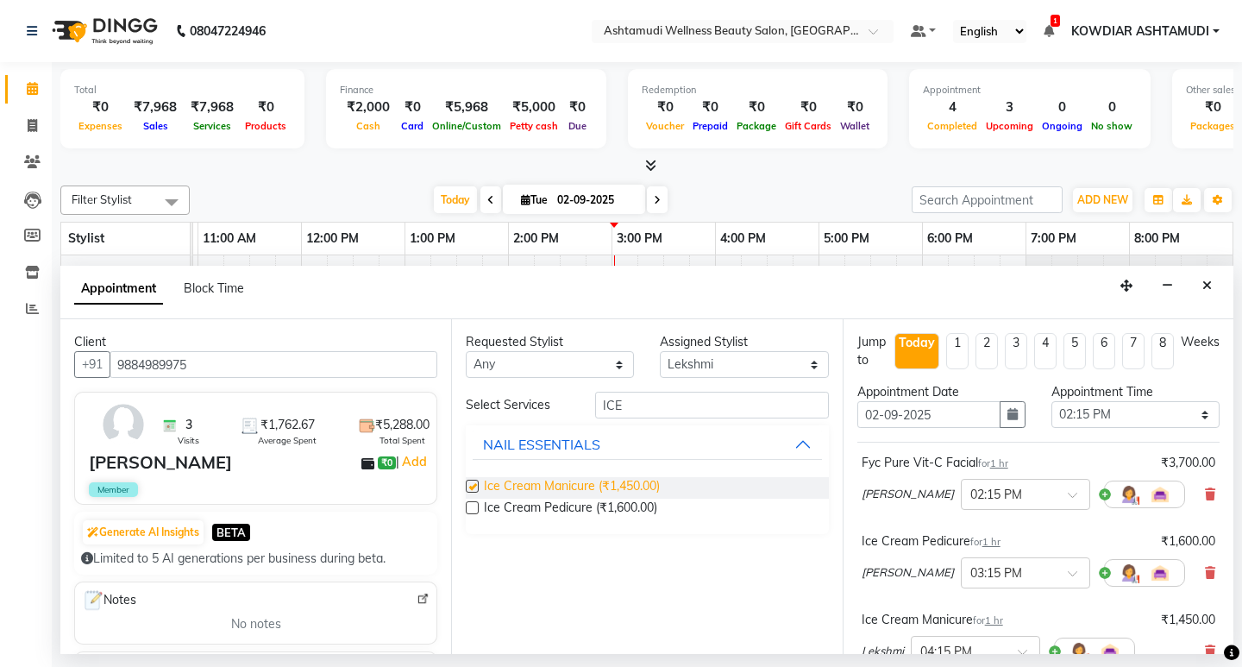
checkbox input "false"
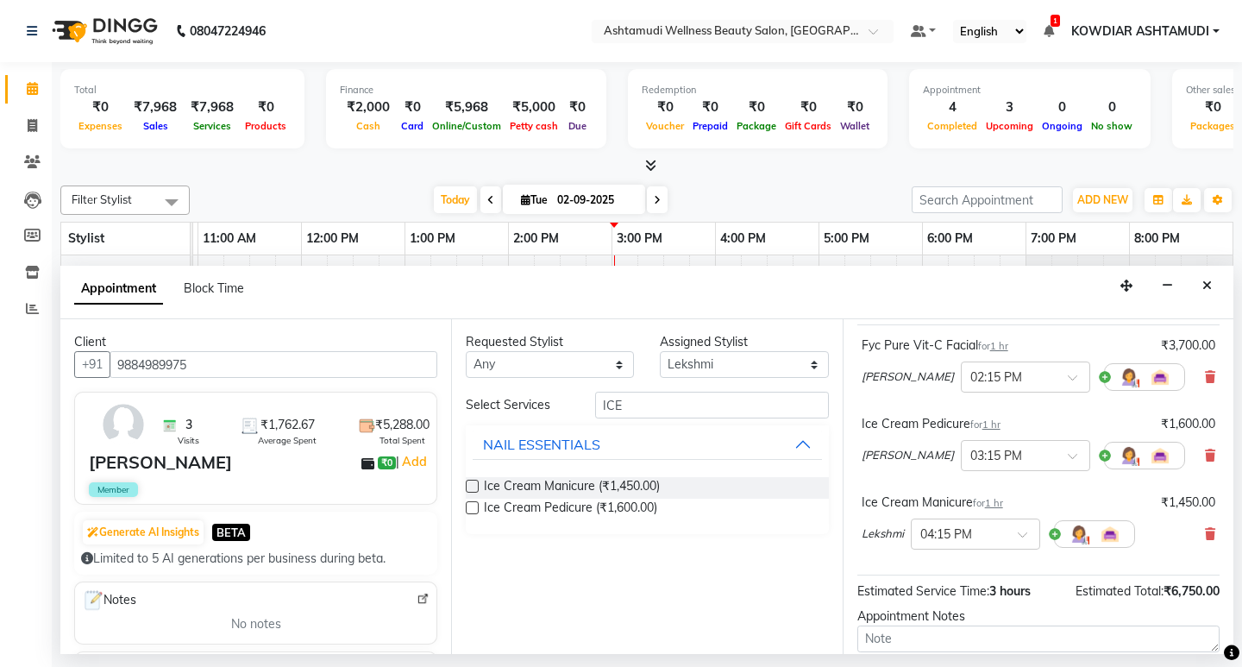
scroll to position [276, 0]
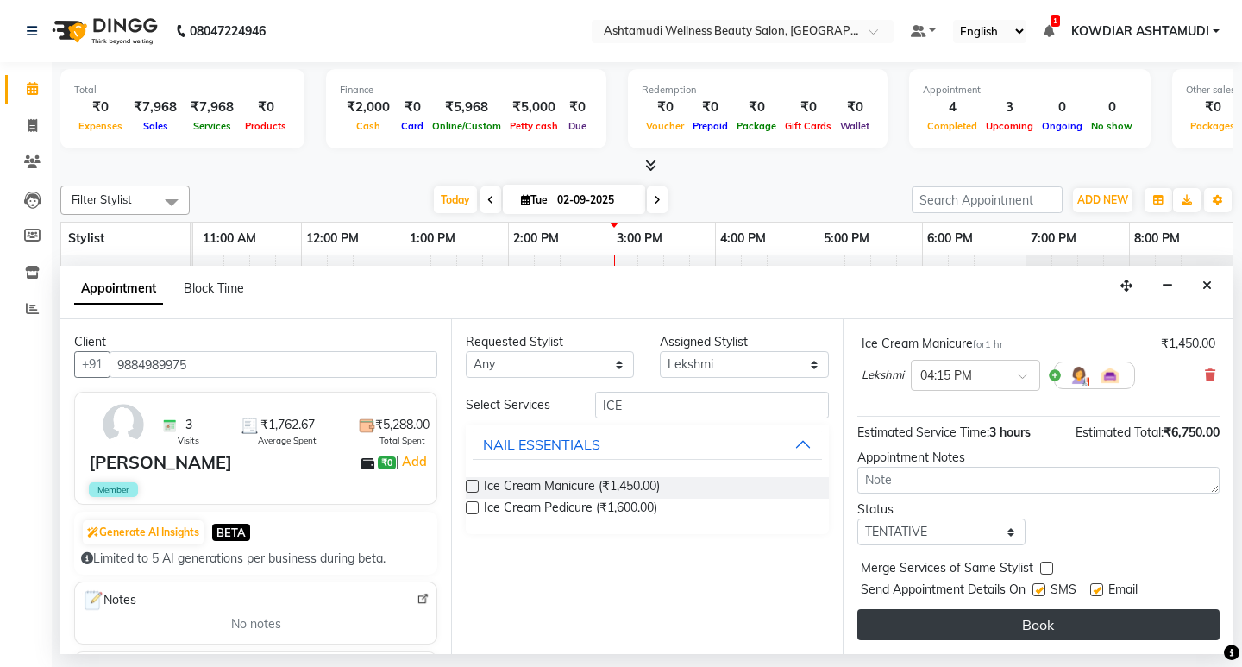
click at [1058, 624] on button "Book" at bounding box center [1039, 624] width 362 height 31
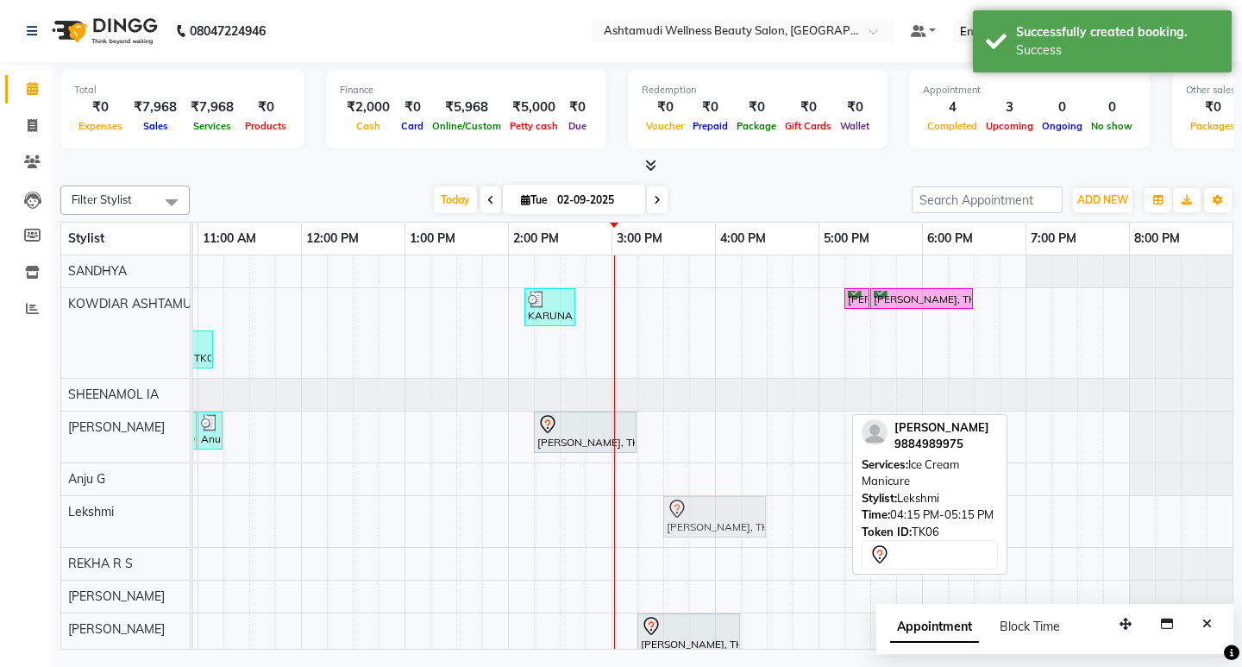
drag, startPoint x: 768, startPoint y: 521, endPoint x: 689, endPoint y: 509, distance: 79.4
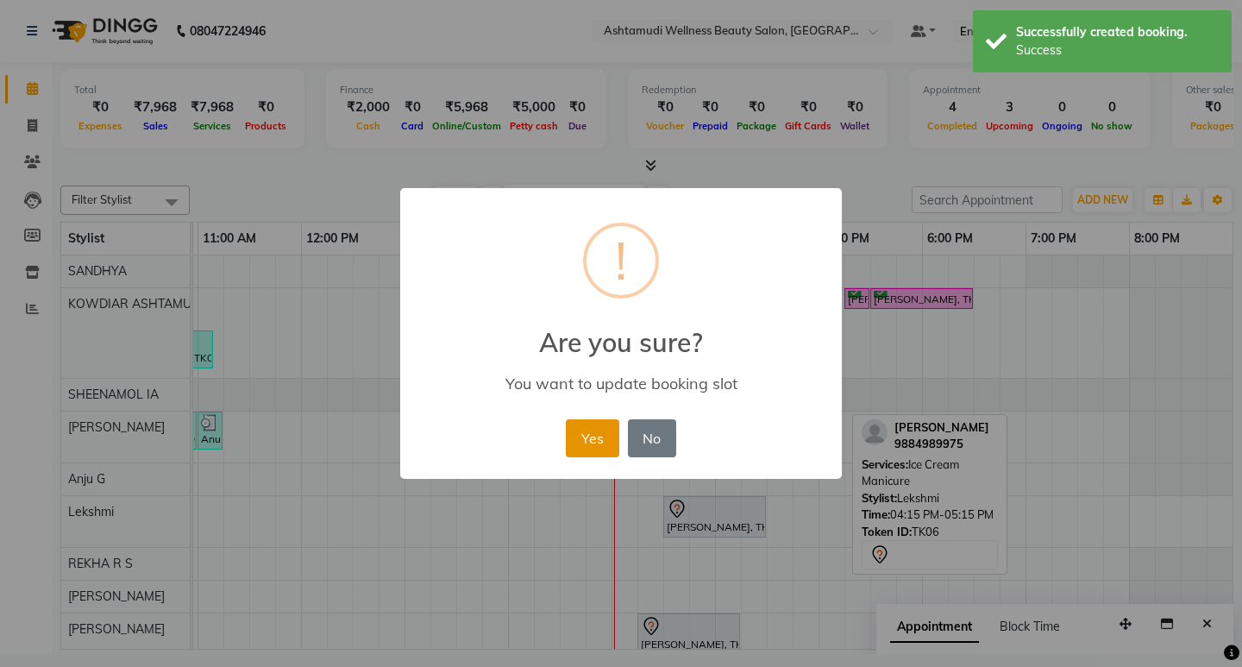
click at [601, 435] on button "Yes" at bounding box center [592, 438] width 53 height 38
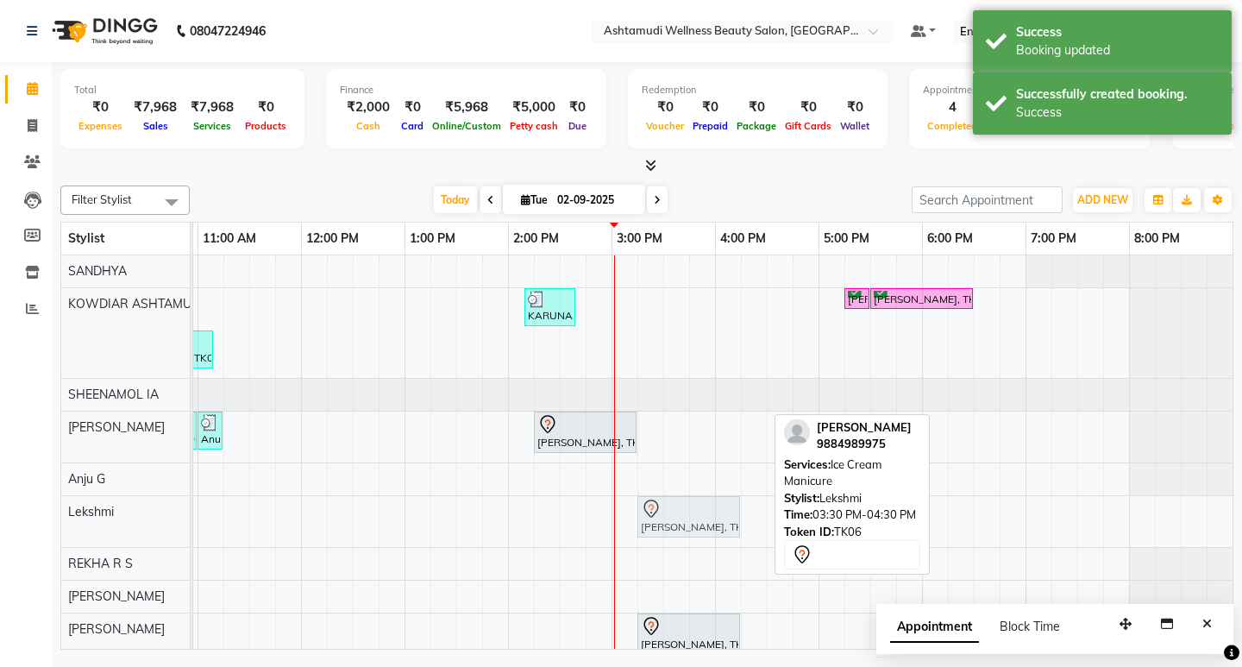
drag, startPoint x: 674, startPoint y: 516, endPoint x: 638, endPoint y: 519, distance: 36.3
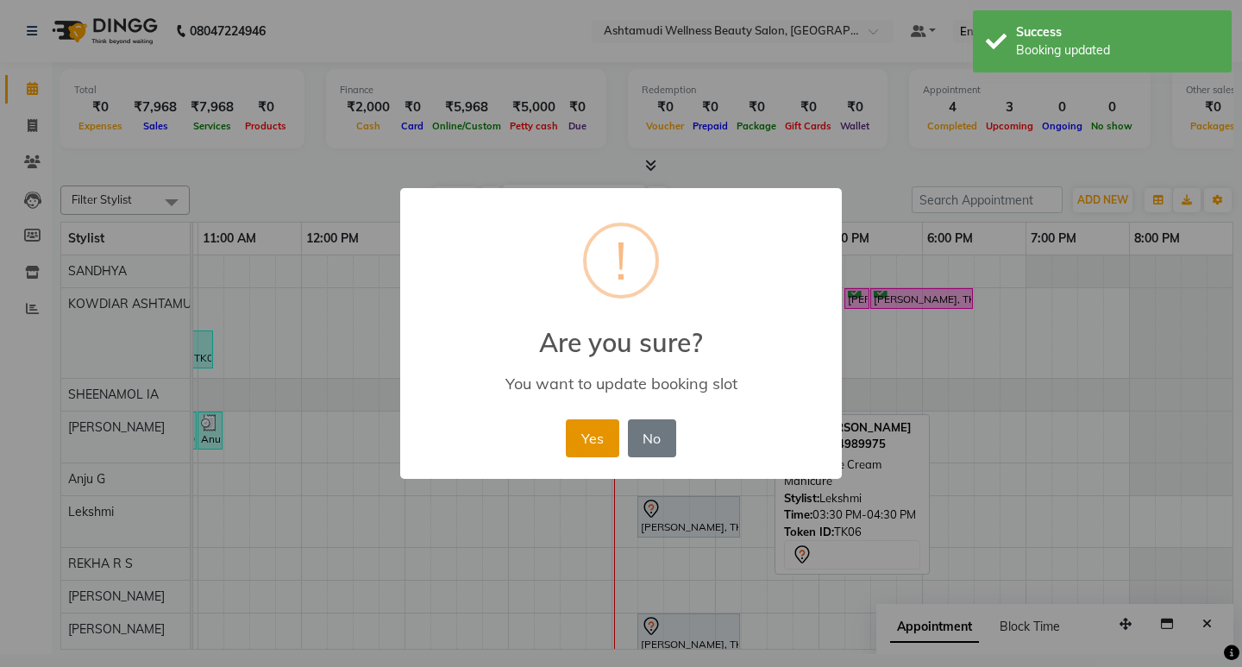
click at [568, 447] on button "Yes" at bounding box center [592, 438] width 53 height 38
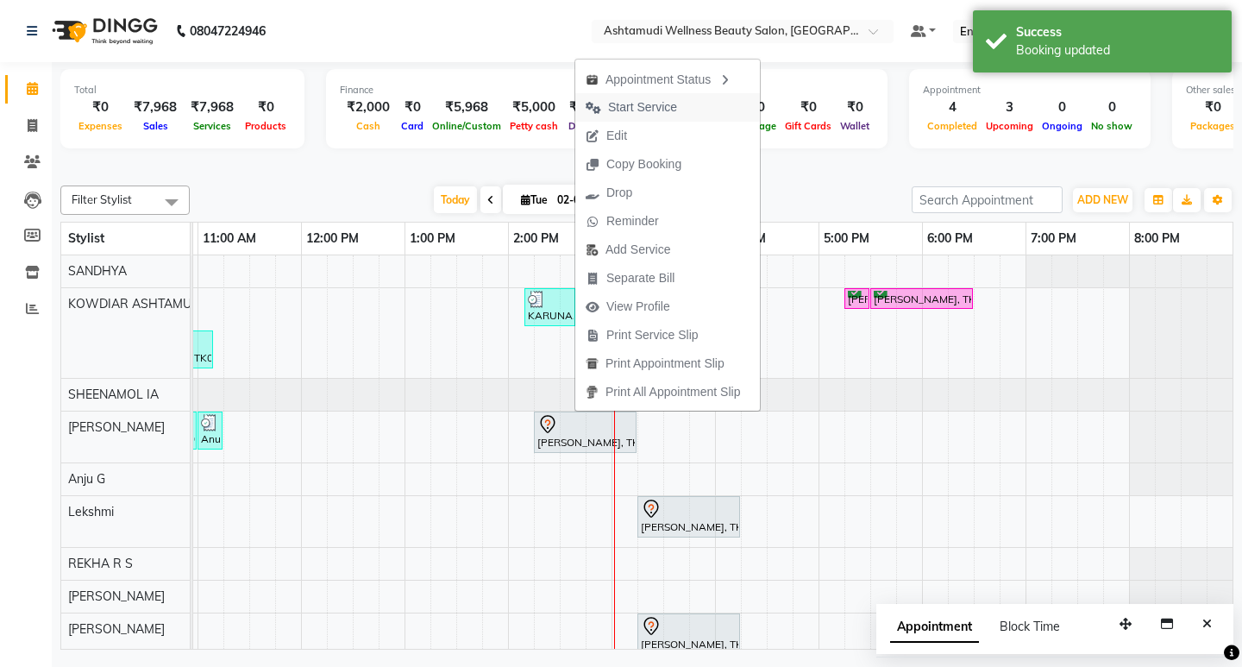
click at [626, 109] on span "Start Service" at bounding box center [642, 107] width 69 height 18
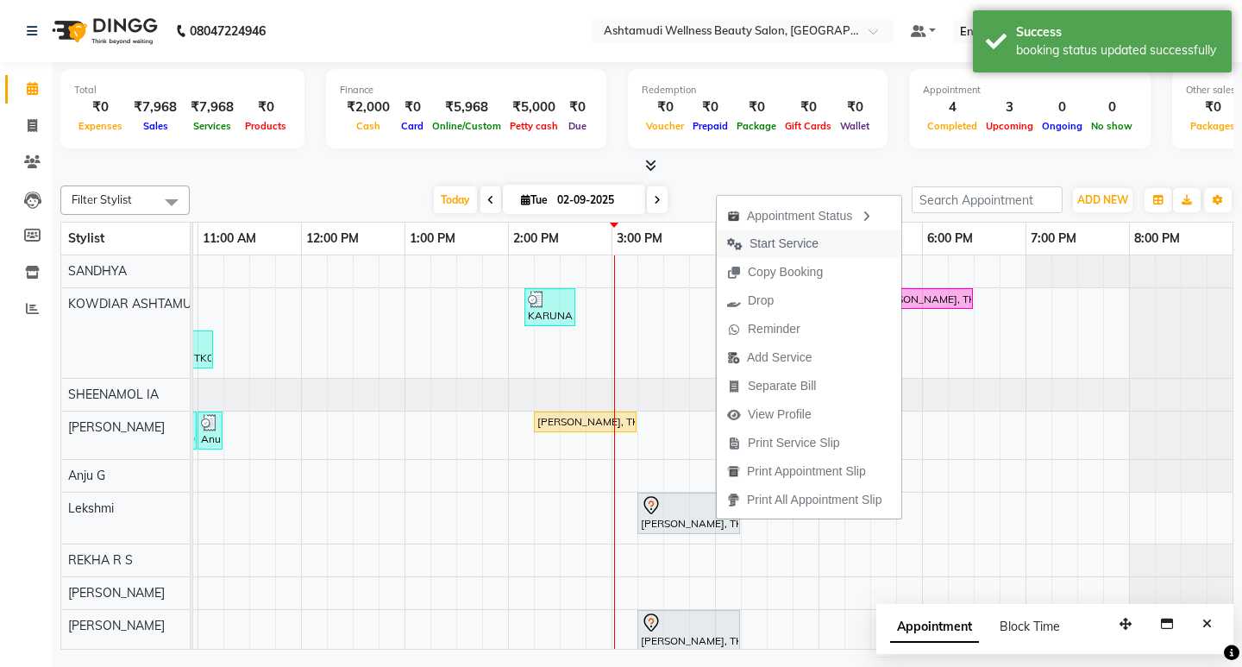
click at [753, 242] on span "Start Service" at bounding box center [784, 244] width 69 height 18
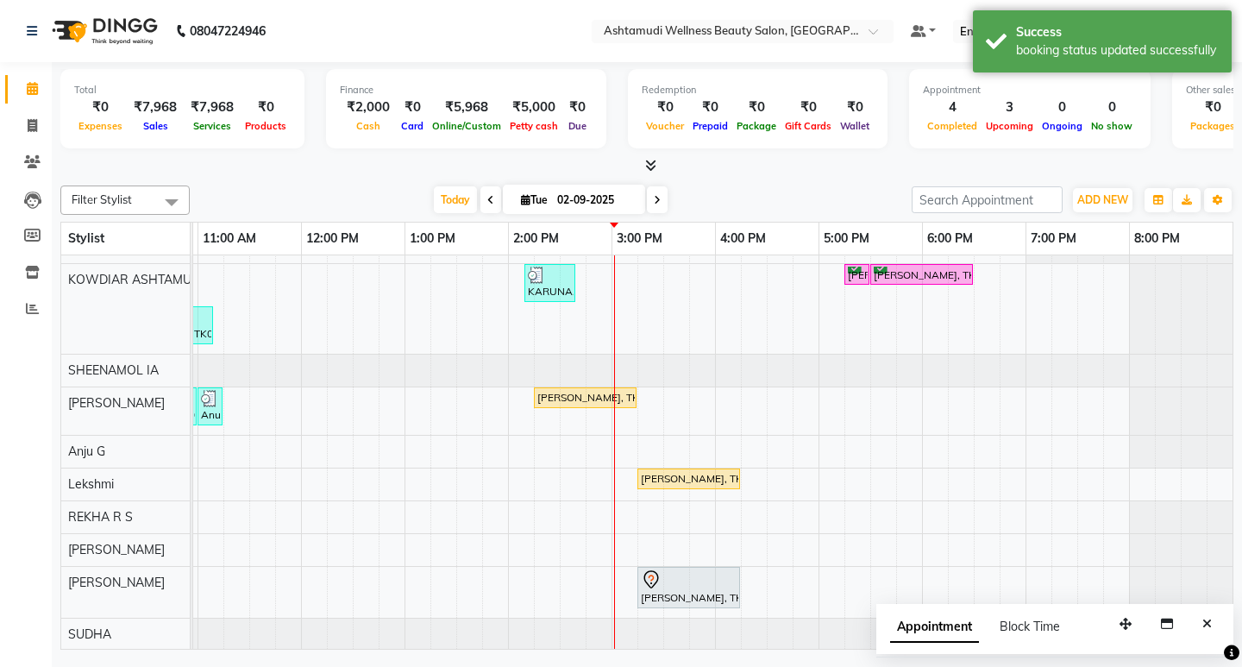
scroll to position [39, 0]
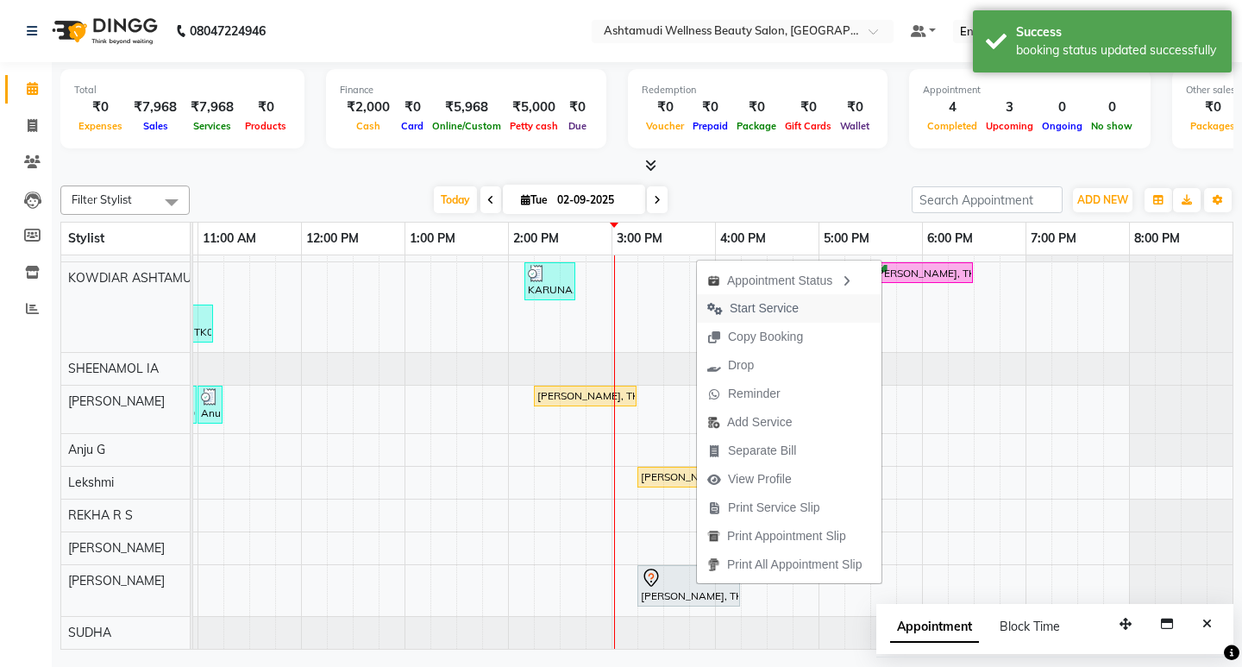
click at [751, 310] on span "Start Service" at bounding box center [764, 308] width 69 height 18
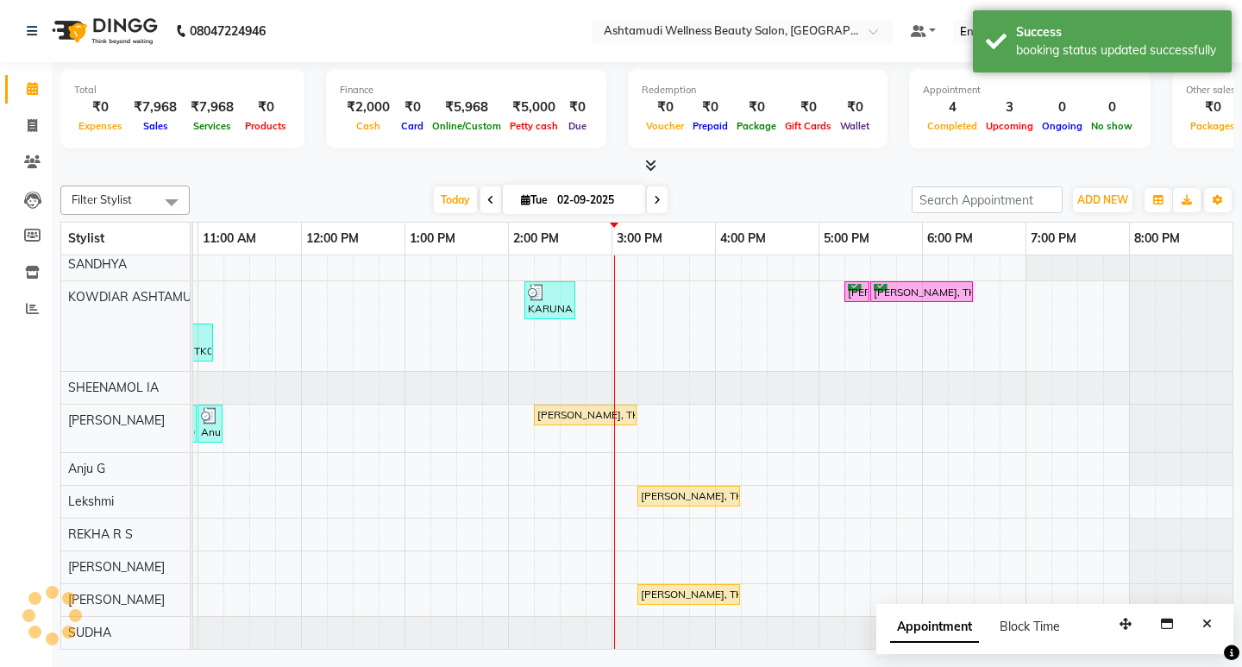
scroll to position [20, 306]
click at [1096, 193] on span "ADD NEW" at bounding box center [1103, 199] width 51 height 13
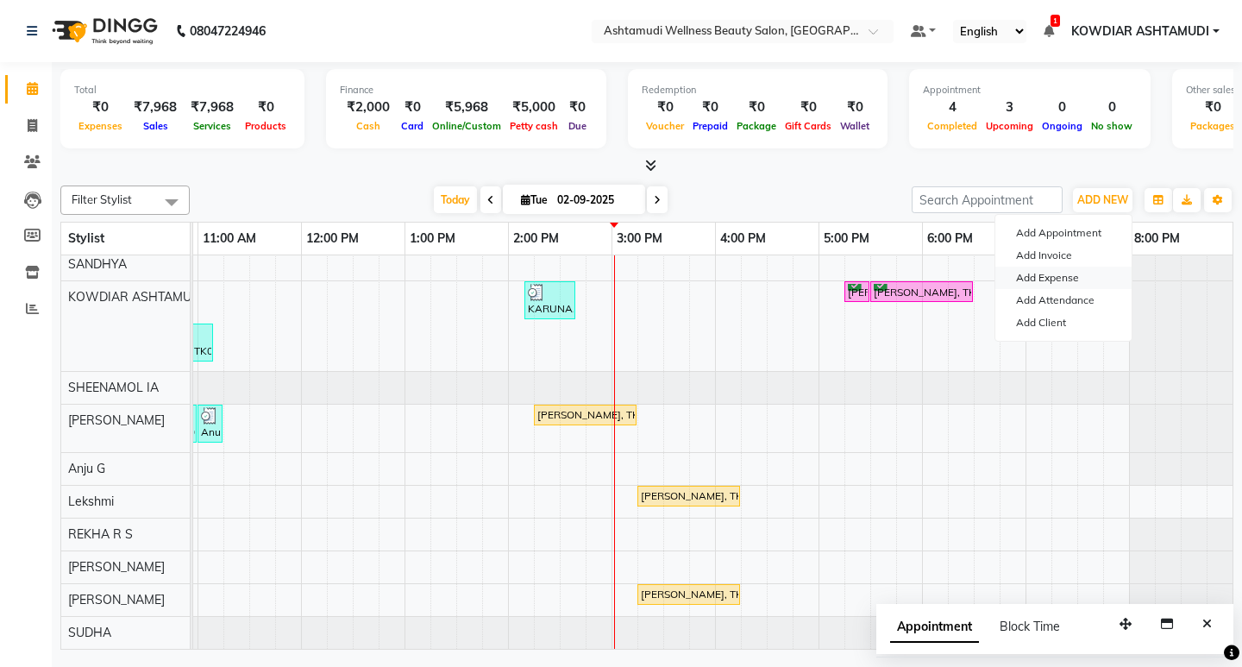
click at [1055, 279] on link "Add Expense" at bounding box center [1064, 278] width 136 height 22
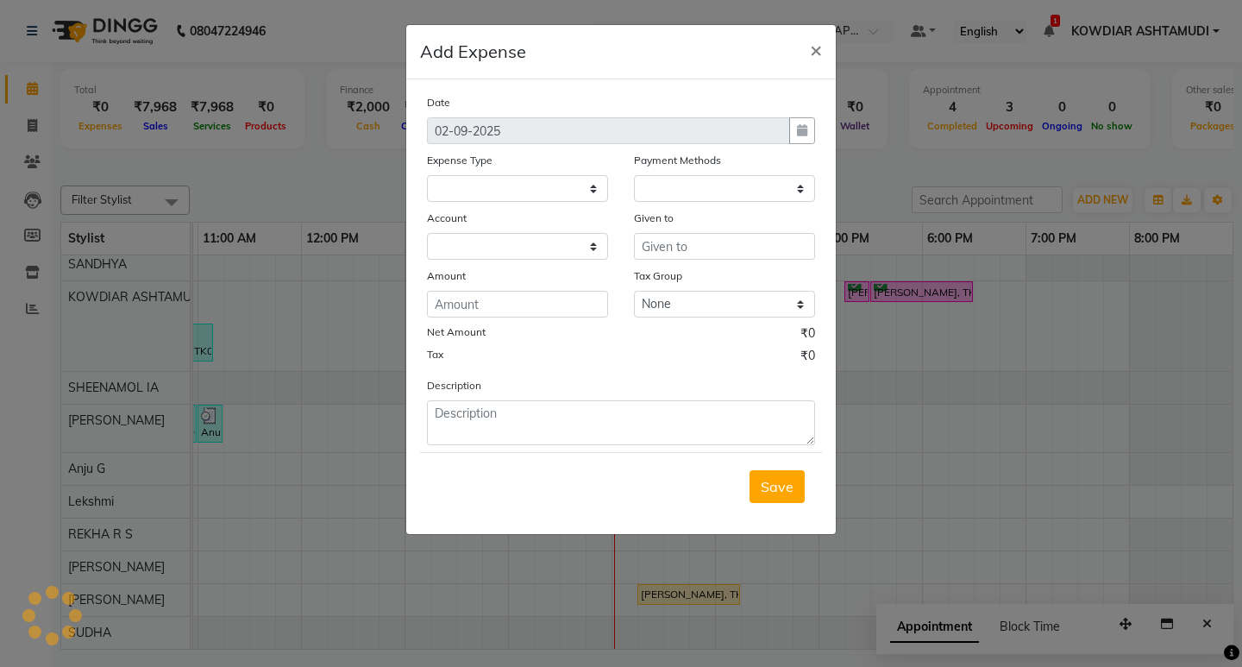
select select
select select "1"
select select "3500"
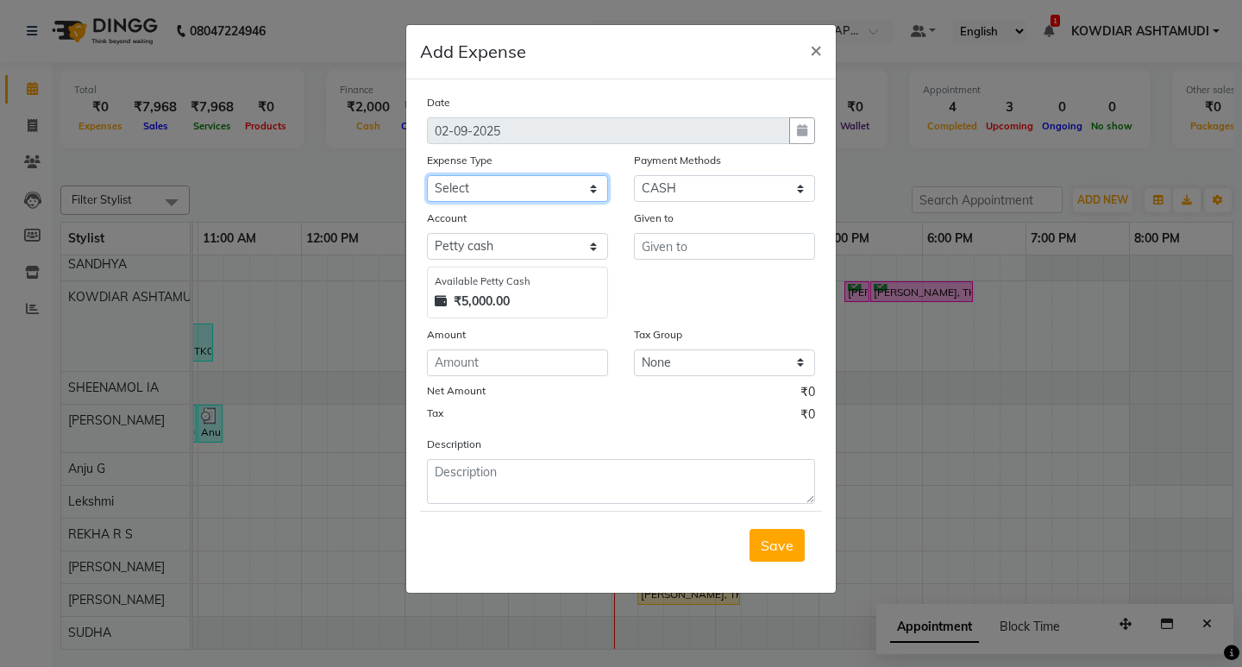
click at [451, 198] on select "Select ACCOMODATION EXPENSES ADVERTISEMENT SALES PROMOTIONAL EXPENSES Bonus BRI…" at bounding box center [517, 188] width 181 height 27
select select "6175"
click at [427, 175] on select "Select ACCOMODATION EXPENSES ADVERTISEMENT SALES PROMOTIONAL EXPENSES Bonus BRI…" at bounding box center [517, 188] width 181 height 27
click at [684, 248] on input "text" at bounding box center [724, 246] width 181 height 27
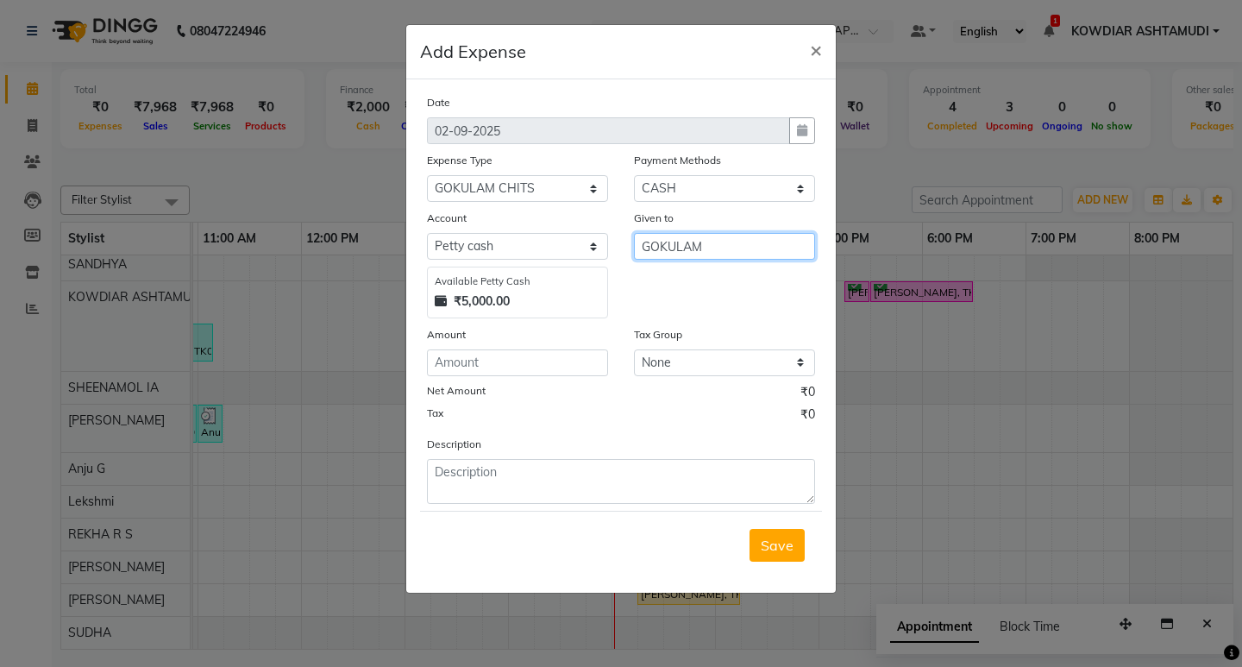
type input "GOKULAM"
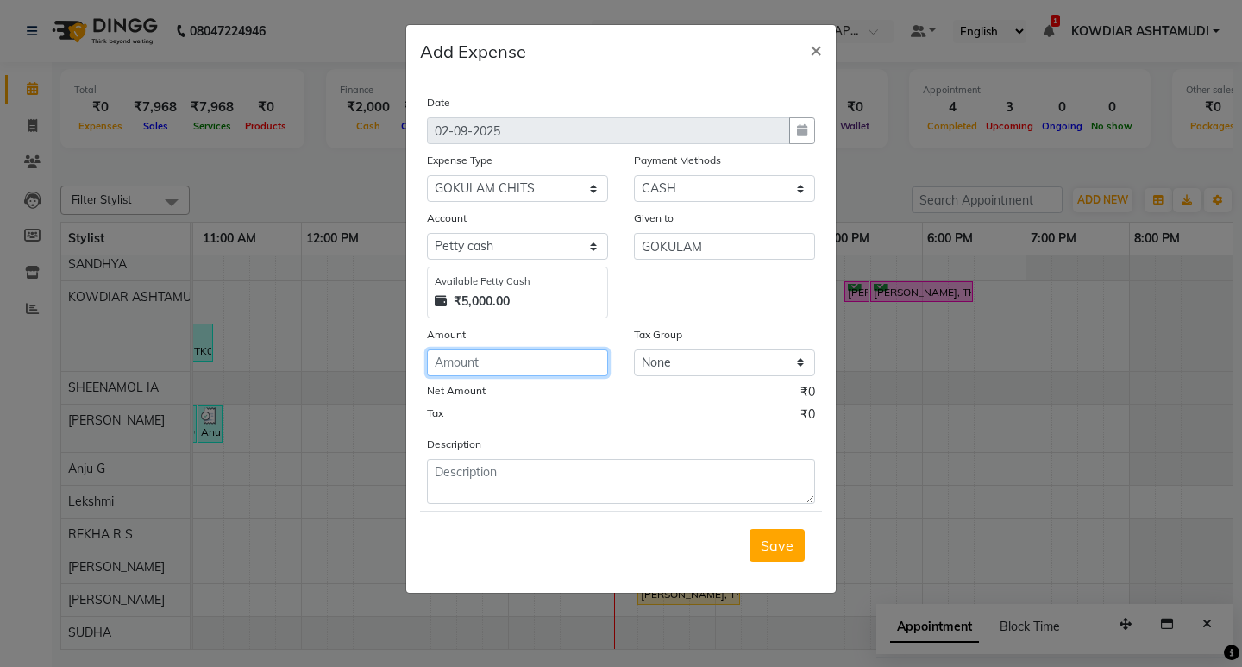
click at [489, 365] on input "number" at bounding box center [517, 362] width 181 height 27
type input "1500"
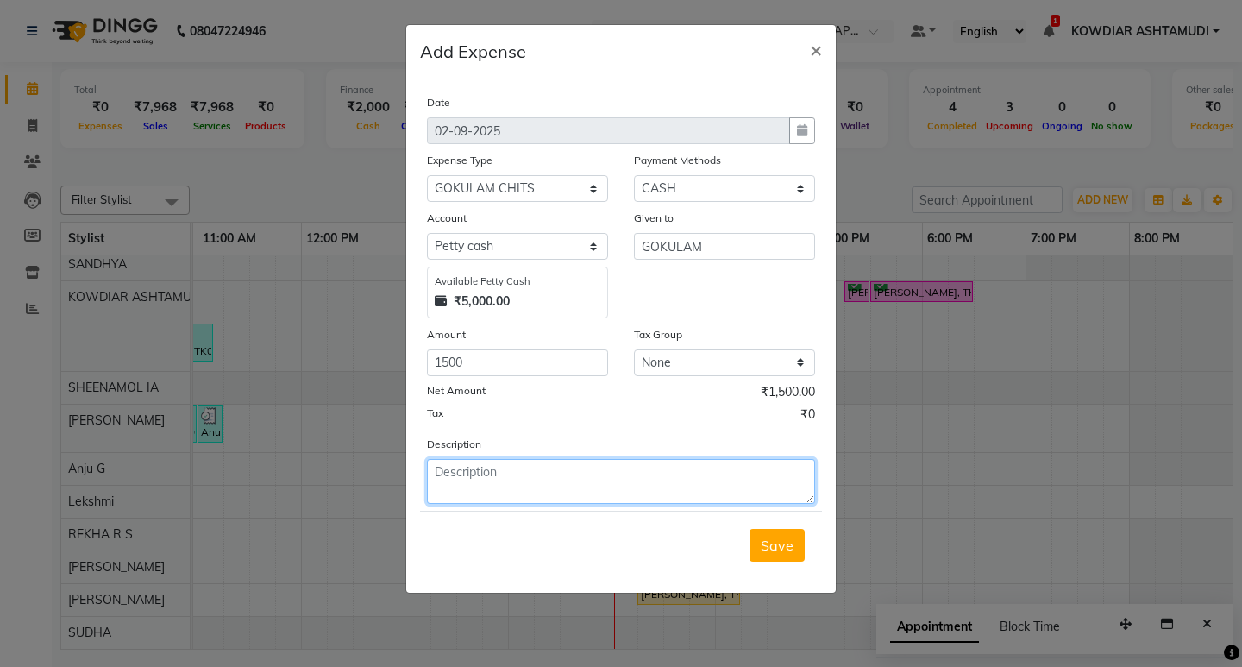
click at [537, 487] on textarea at bounding box center [621, 481] width 388 height 45
type textarea "GOKULAM CHITTY"
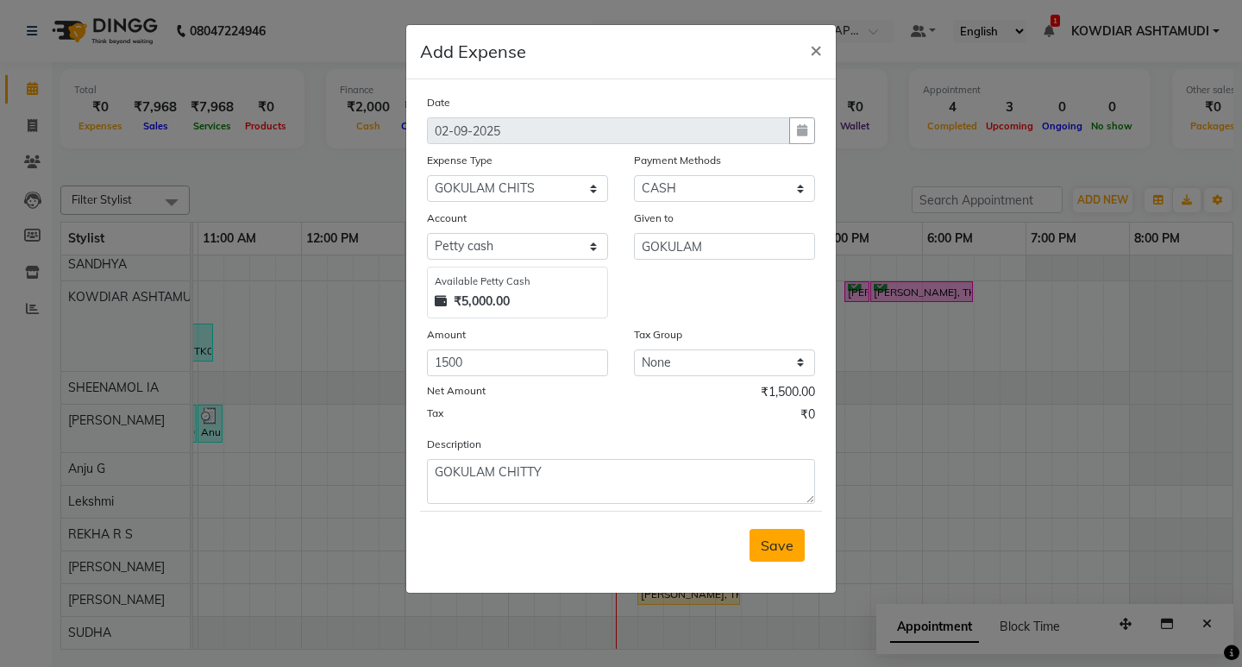
click at [770, 537] on span "Save" at bounding box center [777, 545] width 33 height 17
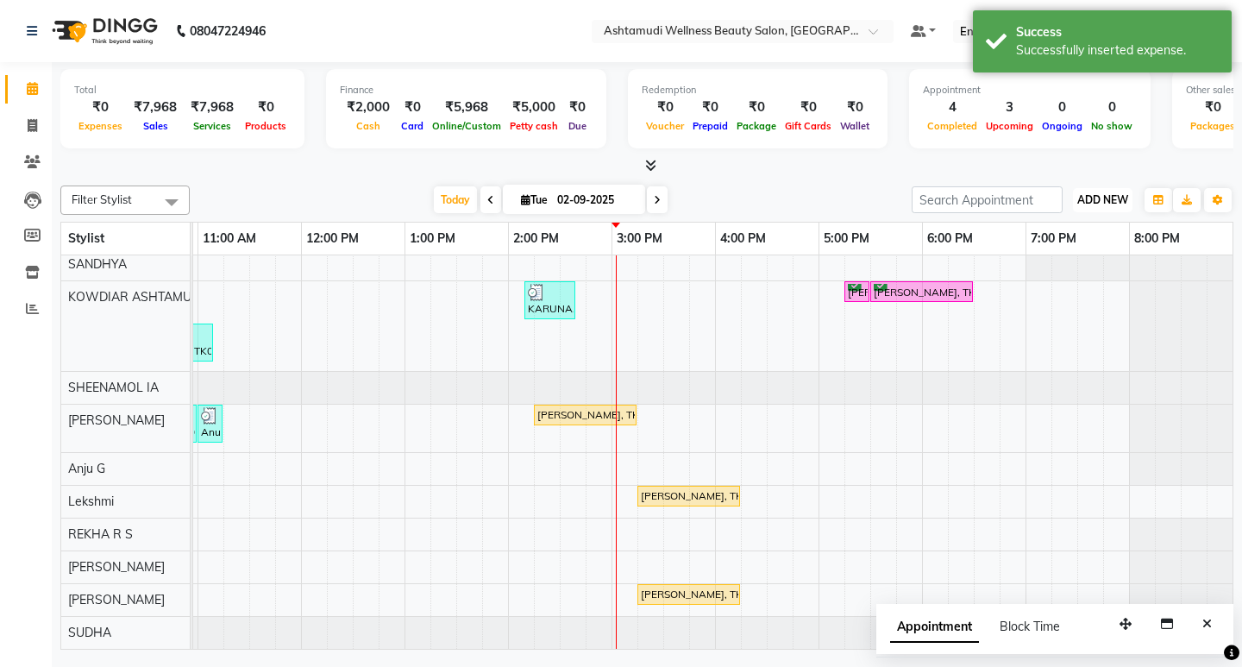
click at [1113, 200] on span "ADD NEW" at bounding box center [1103, 199] width 51 height 13
click at [1058, 275] on link "Add Expense" at bounding box center [1064, 278] width 136 height 22
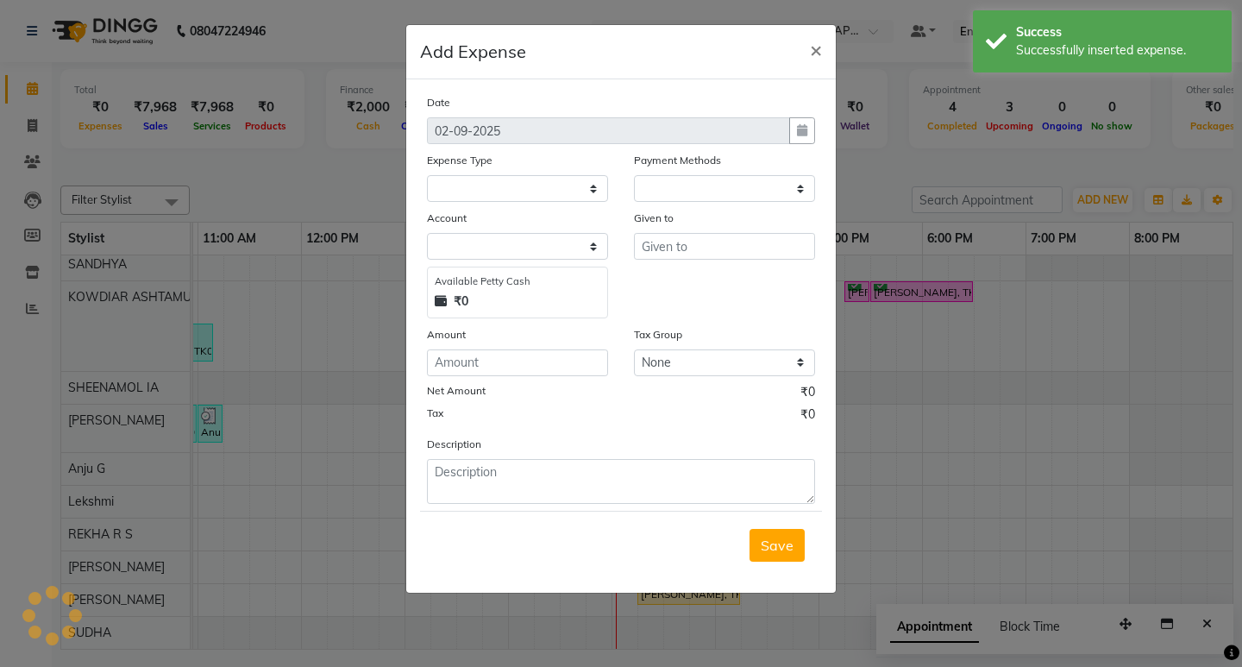
select select "1"
select select "3500"
click at [573, 192] on select "Select ACCOMODATION EXPENSES ADVERTISEMENT SALES PROMOTIONAL EXPENSES Bonus BRI…" at bounding box center [517, 188] width 181 height 27
select select "6225"
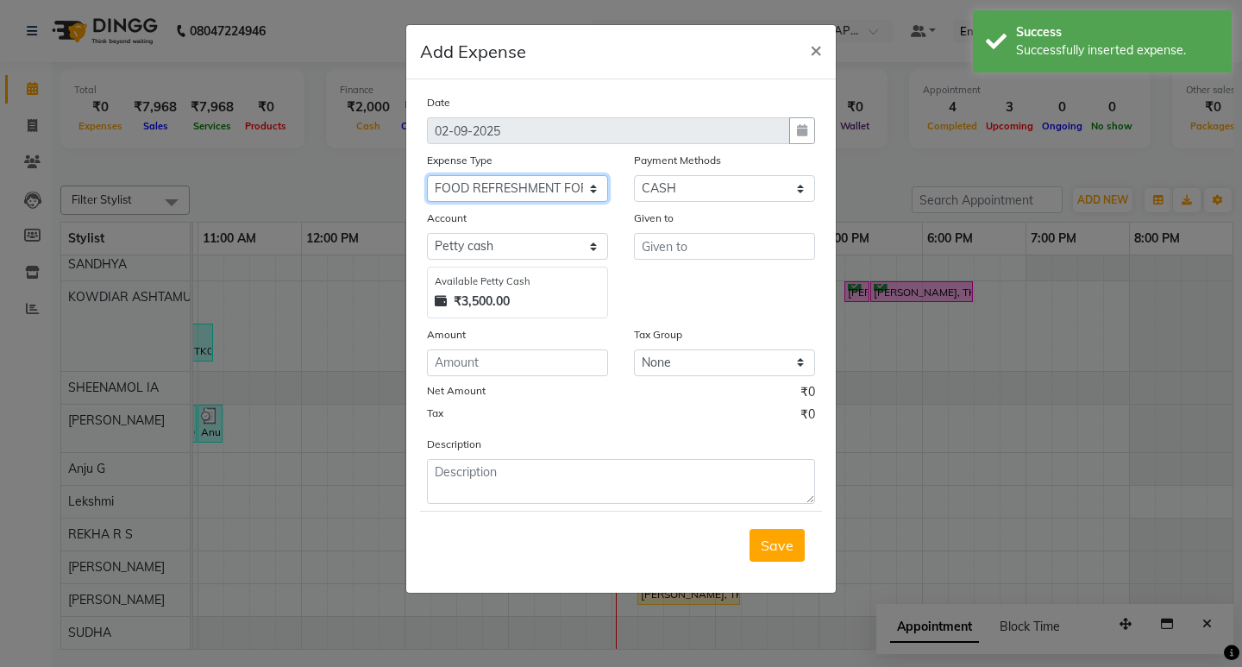
click at [427, 175] on select "Select ACCOMODATION EXPENSES ADVERTISEMENT SALES PROMOTIONAL EXPENSES Bonus BRI…" at bounding box center [517, 188] width 181 height 27
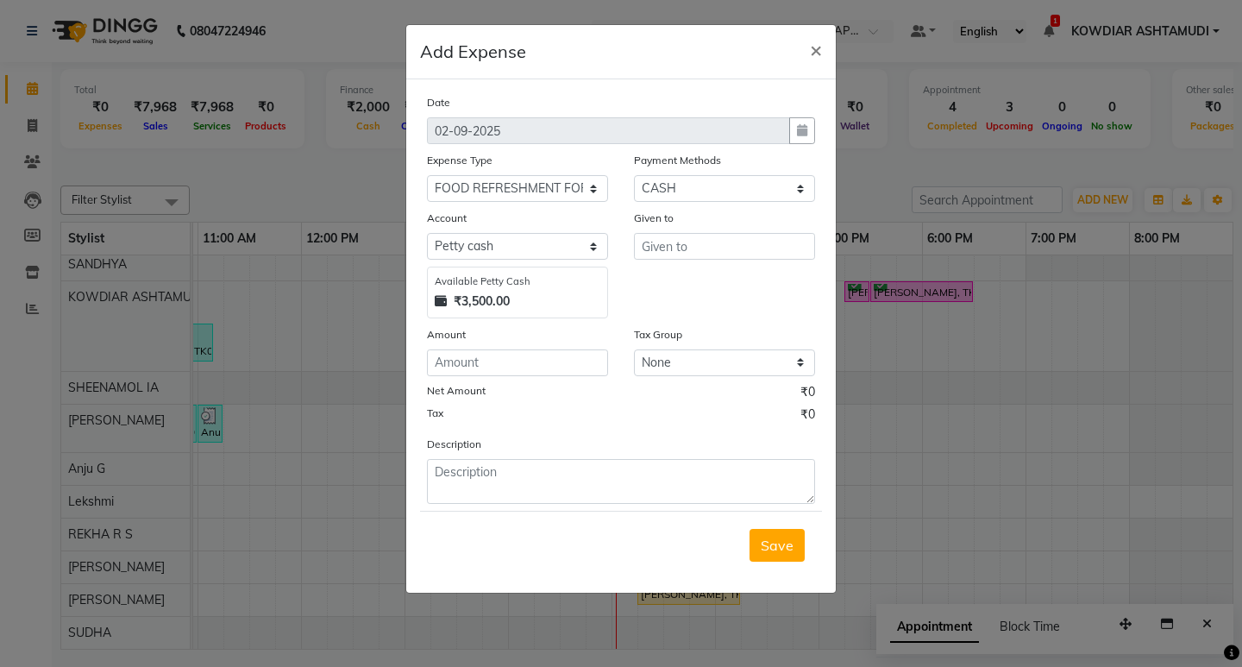
click at [781, 265] on div "Given to" at bounding box center [724, 264] width 207 height 110
click at [777, 245] on input "text" at bounding box center [724, 246] width 181 height 27
type input "D"
type input "SEVEN TENS"
click at [538, 370] on input "number" at bounding box center [517, 362] width 181 height 27
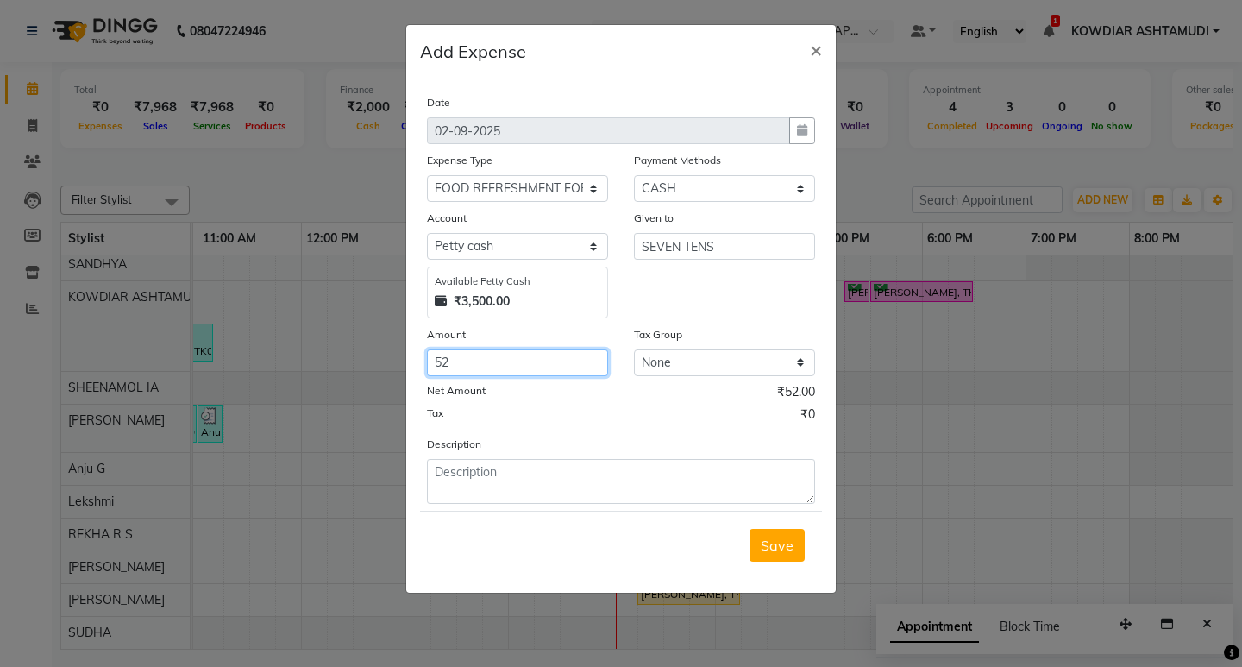
type input "52"
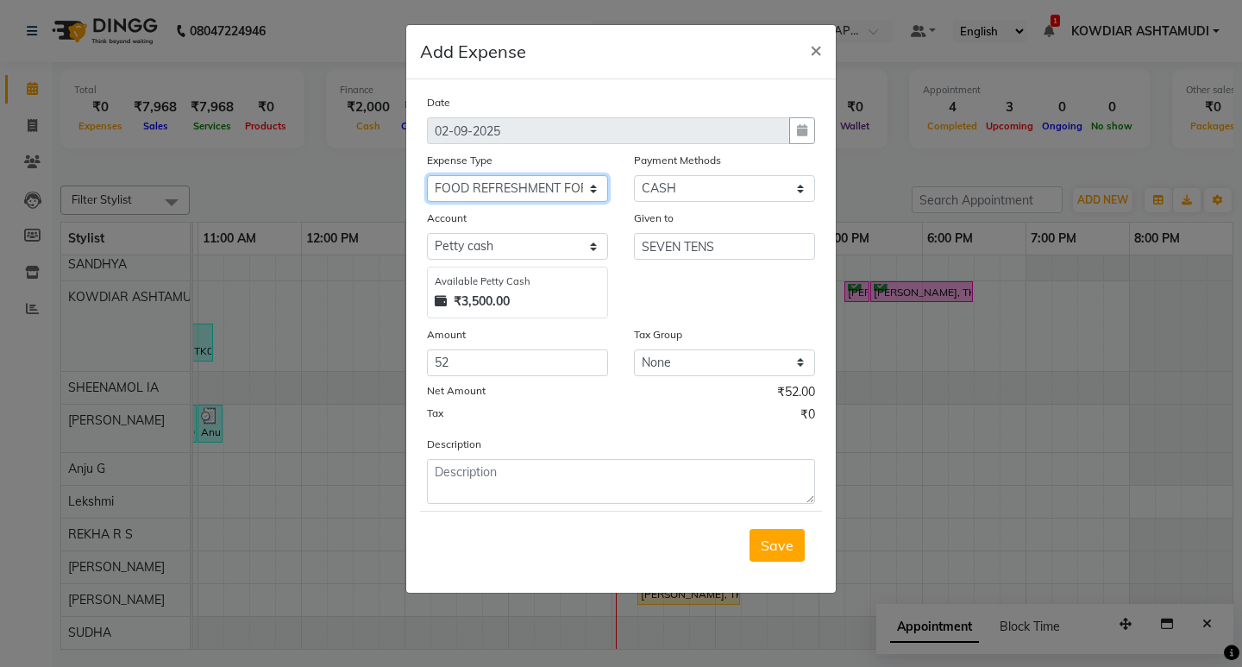
click at [569, 196] on select "Select ACCOMODATION EXPENSES ADVERTISEMENT SALES PROMOTIONAL EXPENSES Bonus BRI…" at bounding box center [517, 188] width 181 height 27
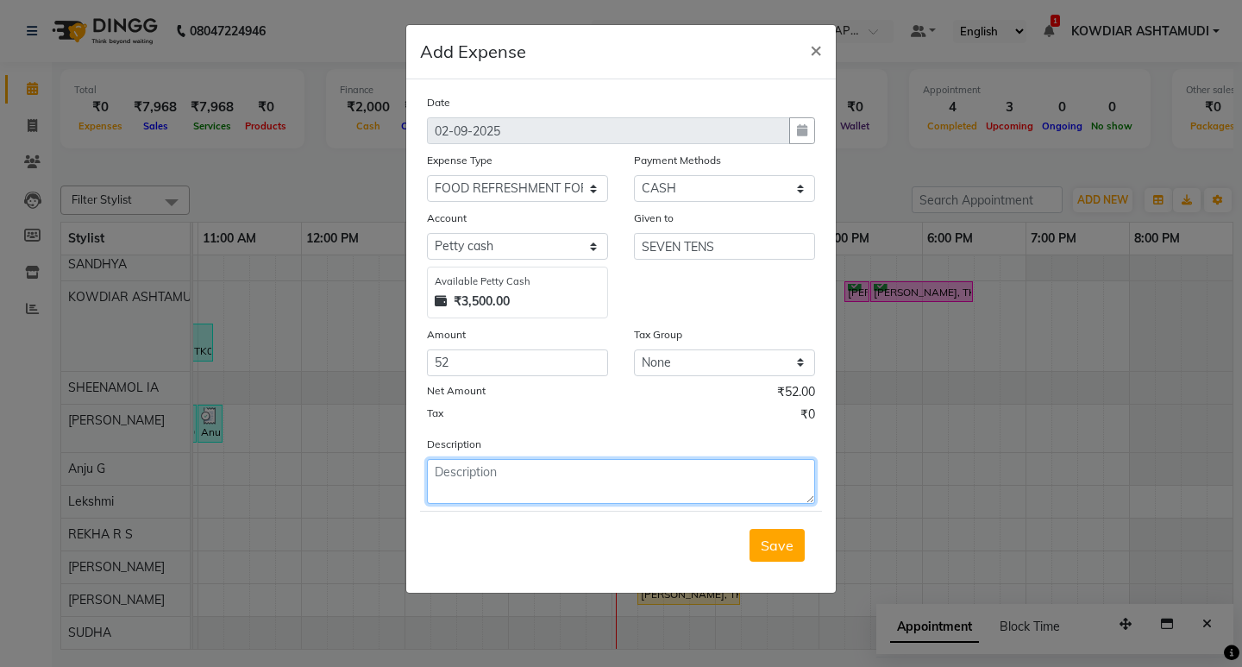
click at [479, 472] on textarea at bounding box center [621, 481] width 388 height 45
type textarea "MILK"
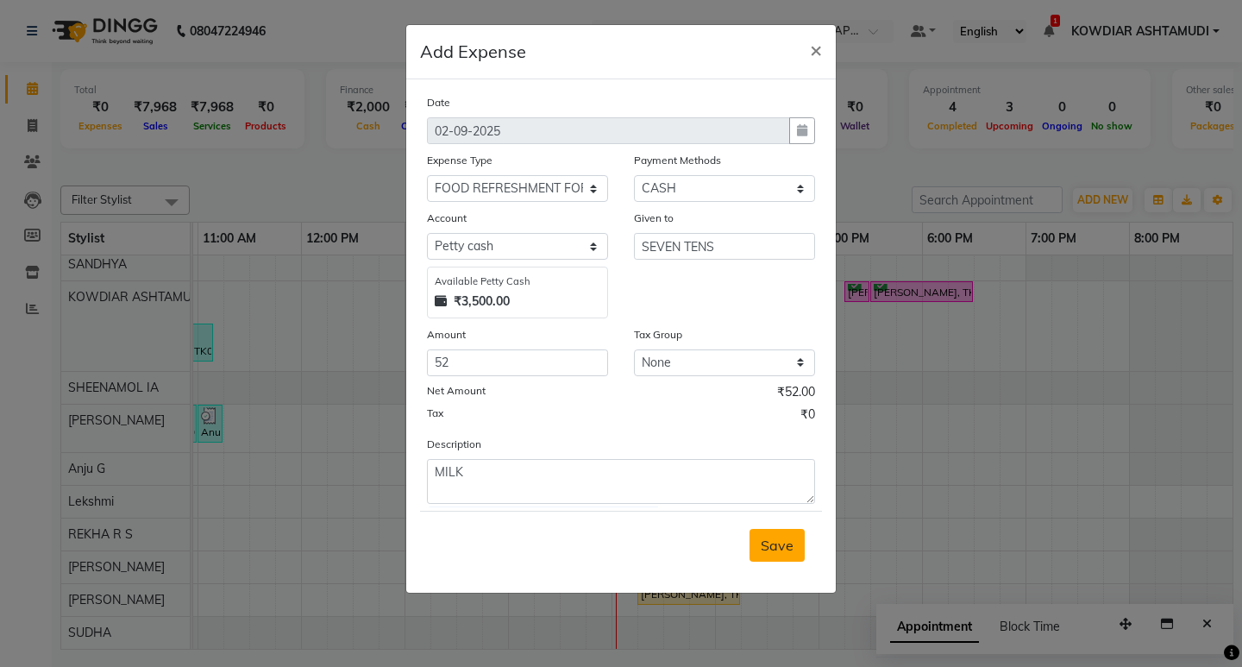
click at [764, 541] on span "Save" at bounding box center [777, 545] width 33 height 17
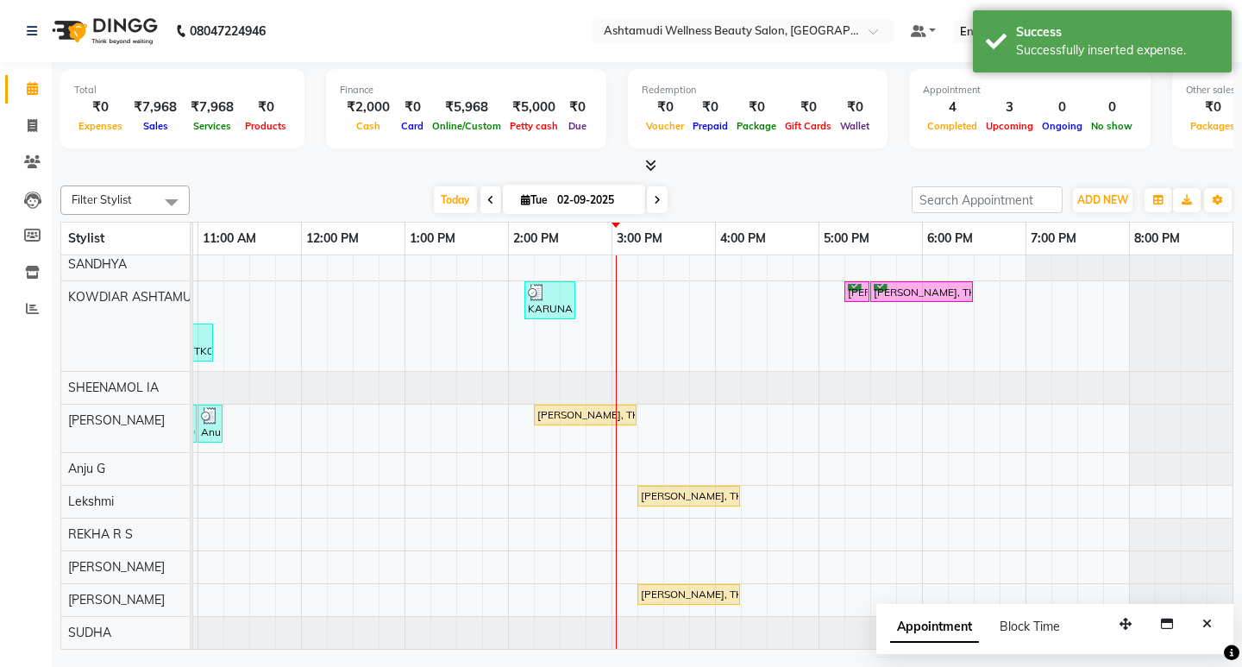
click at [1094, 185] on div "Filter Stylist Select All SANDHYA KOWDIAR ASHTAMUDI SHEENAMOL IA ABISHA KARKI A…" at bounding box center [646, 414] width 1173 height 471
click at [1095, 193] on span "ADD NEW" at bounding box center [1103, 199] width 51 height 13
click at [1066, 280] on link "Add Expense" at bounding box center [1064, 278] width 136 height 22
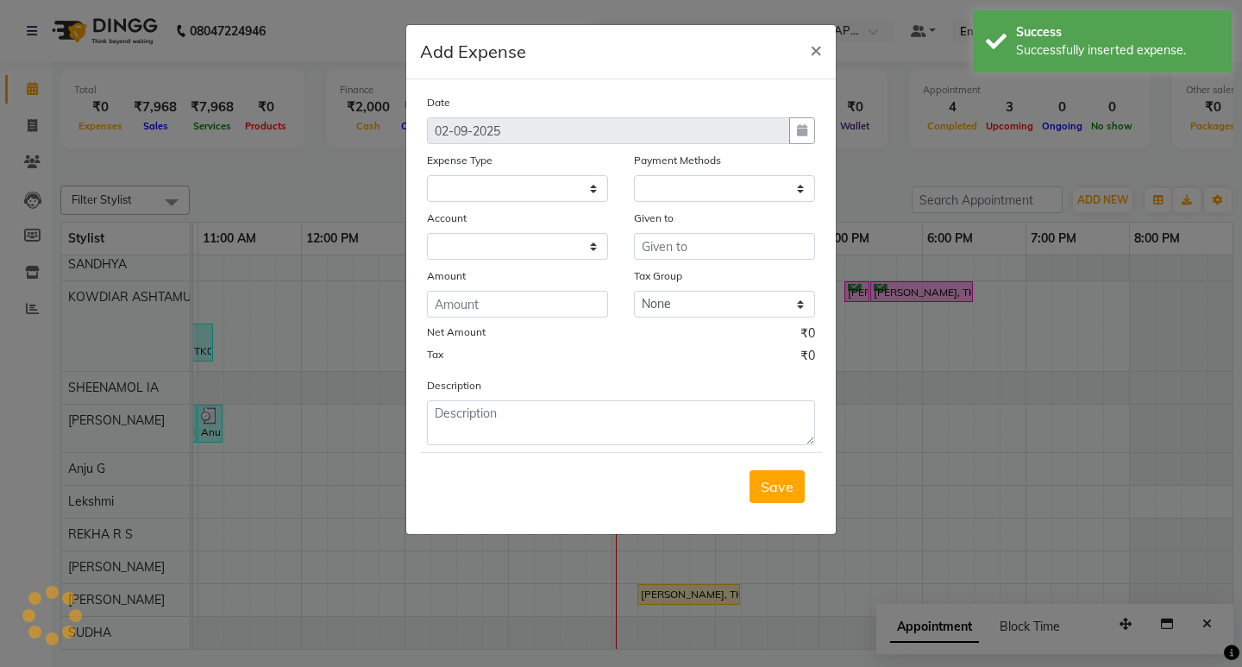
select select
select select "1"
select select "3500"
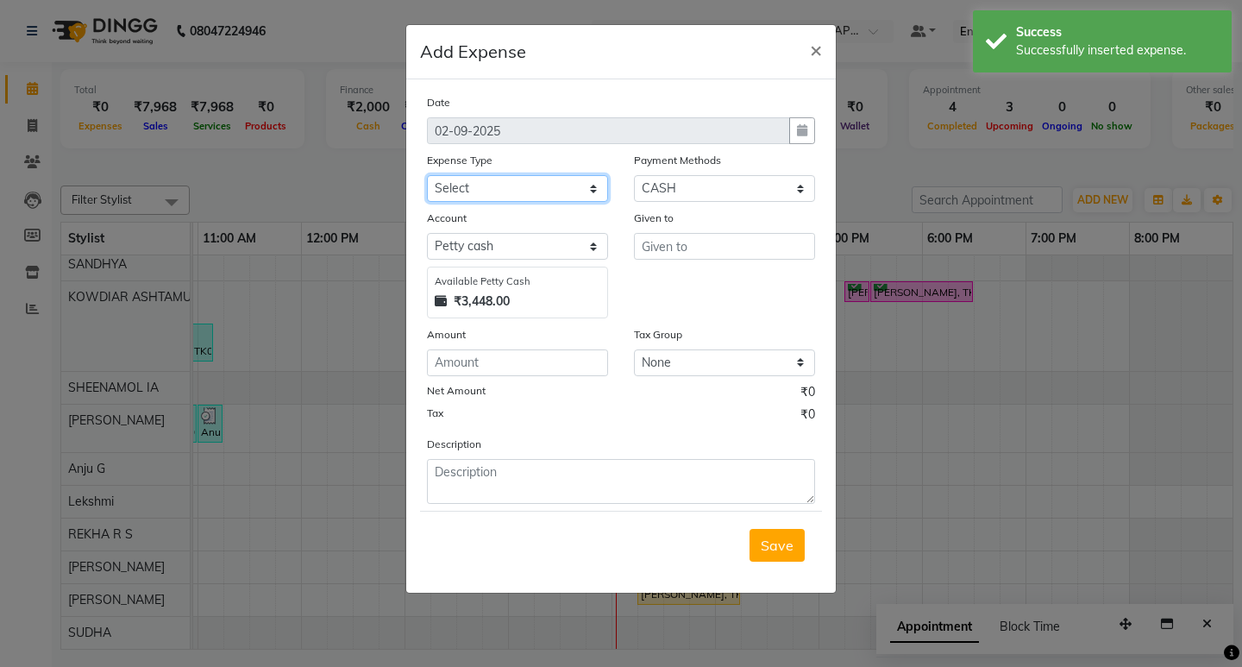
click at [506, 176] on select "Select ACCOMODATION EXPENSES ADVERTISEMENT SALES PROMOTIONAL EXPENSES Bonus BRI…" at bounding box center [517, 188] width 181 height 27
select select "6226"
click at [427, 175] on select "Select ACCOMODATION EXPENSES ADVERTISEMENT SALES PROMOTIONAL EXPENSES Bonus BRI…" at bounding box center [517, 188] width 181 height 27
click at [683, 243] on input "text" at bounding box center [724, 246] width 181 height 27
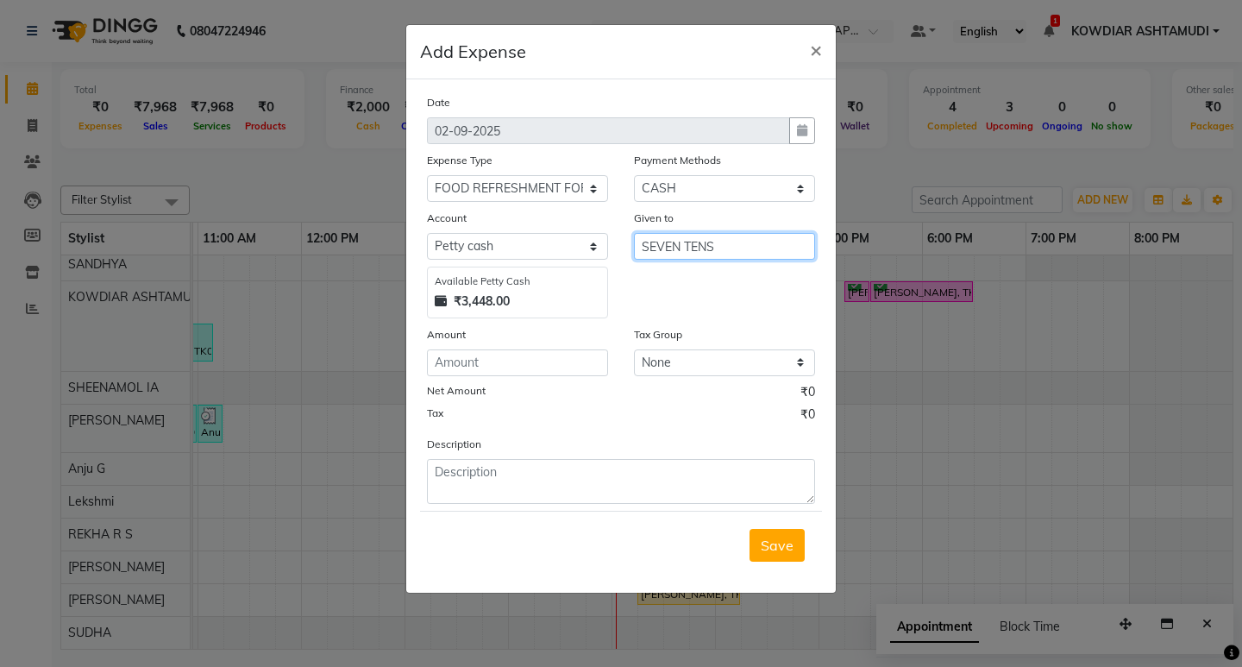
type input "SEVEN TENS"
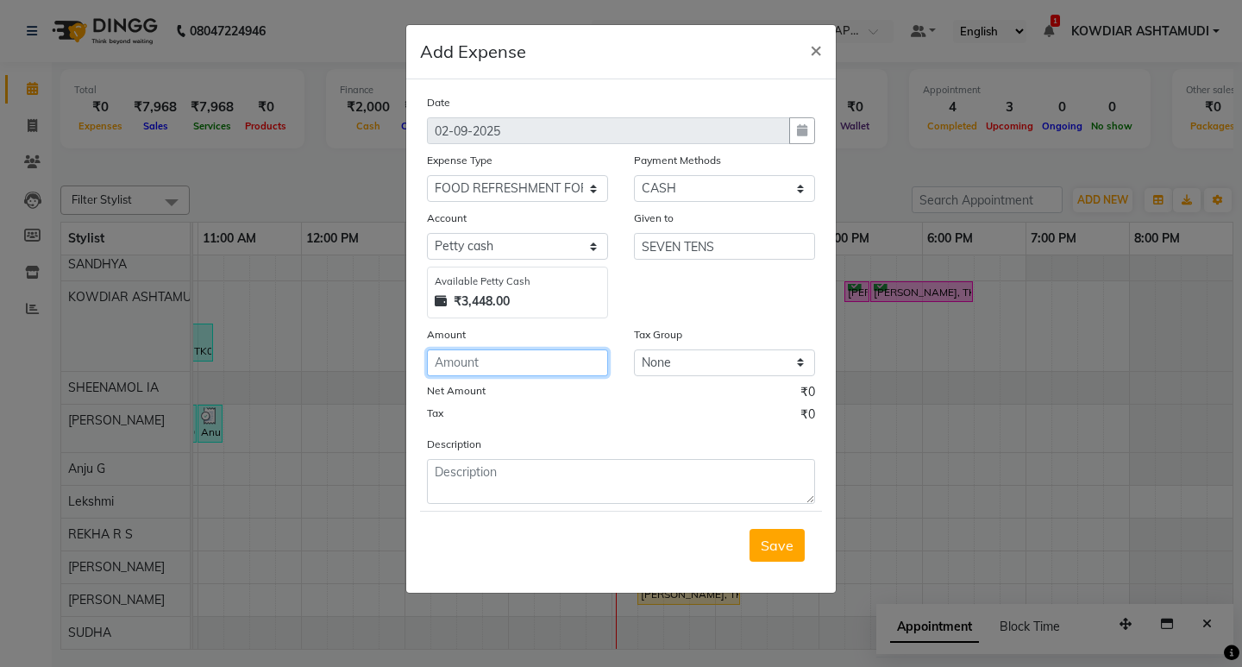
click at [563, 365] on input "number" at bounding box center [517, 362] width 181 height 27
type input "52"
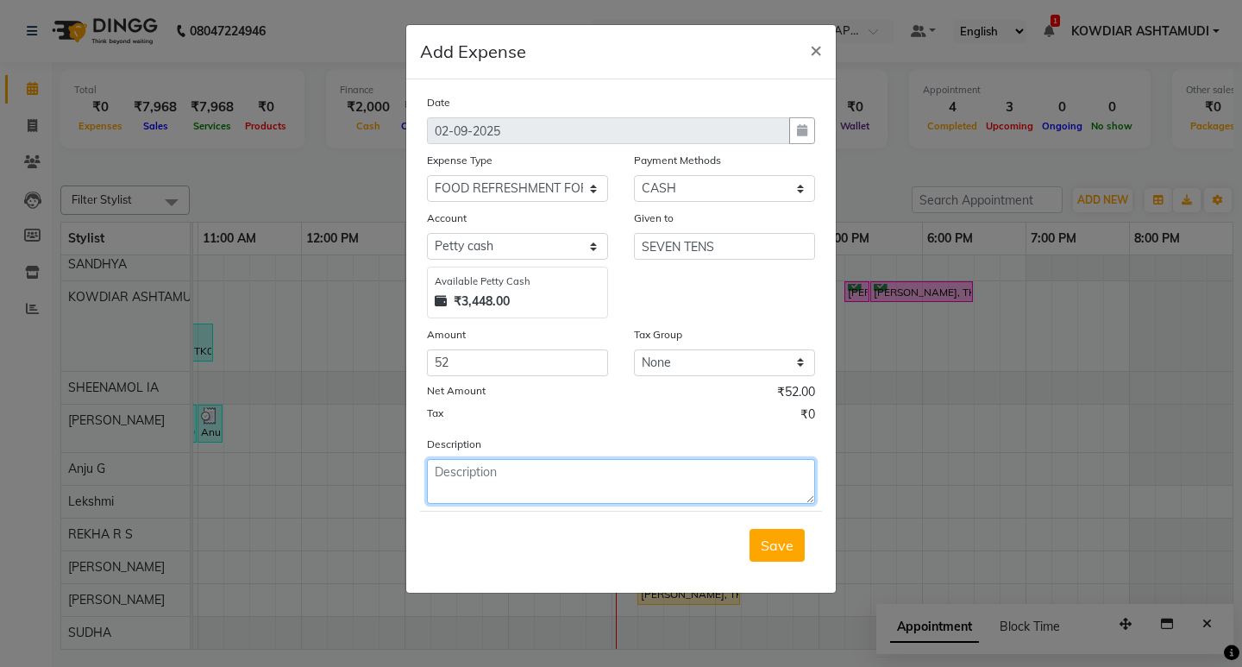
click at [519, 489] on textarea at bounding box center [621, 481] width 388 height 45
type textarea "MILK"
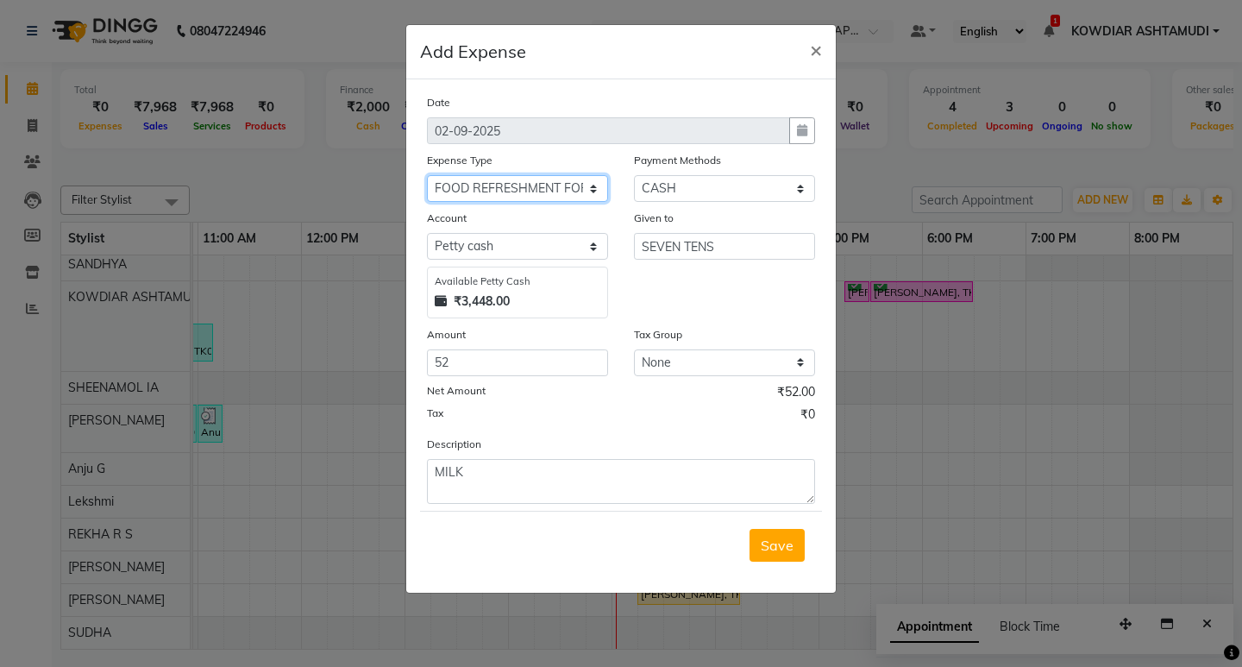
click at [583, 177] on select "Select ACCOMODATION EXPENSES ADVERTISEMENT SALES PROMOTIONAL EXPENSES Bonus BRI…" at bounding box center [517, 188] width 181 height 27
click at [795, 531] on button "Save" at bounding box center [777, 545] width 55 height 33
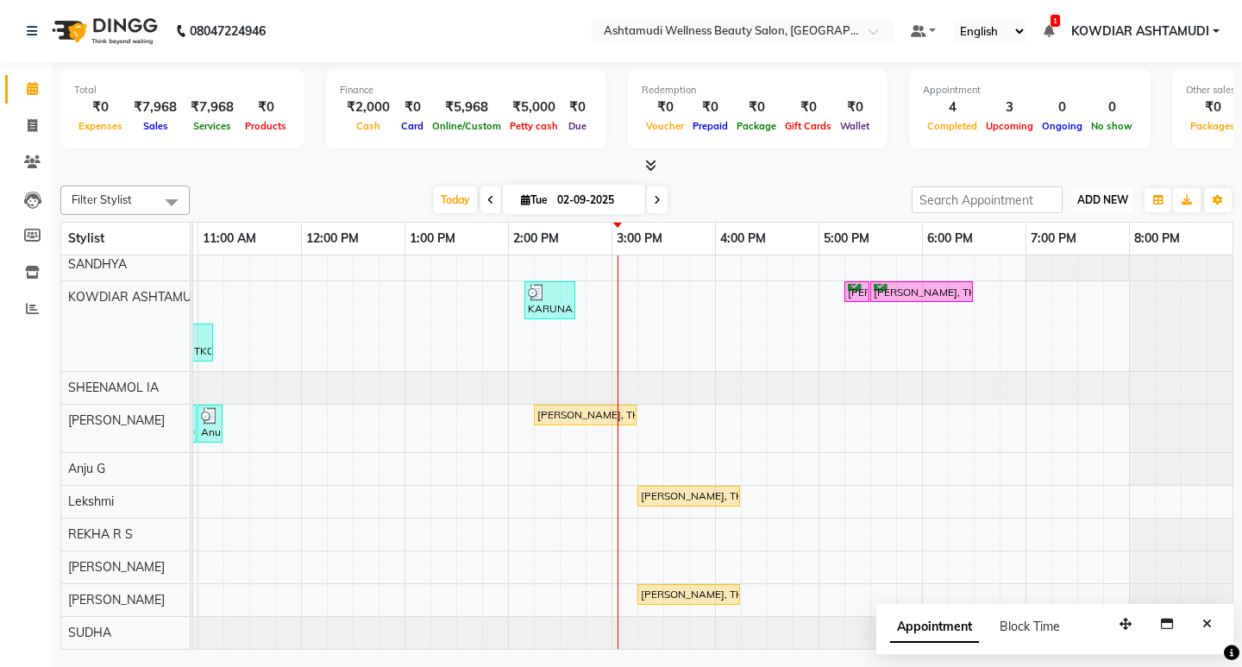
click at [1110, 201] on span "ADD NEW" at bounding box center [1103, 199] width 51 height 13
click at [1028, 283] on link "Add Expense" at bounding box center [1064, 278] width 136 height 22
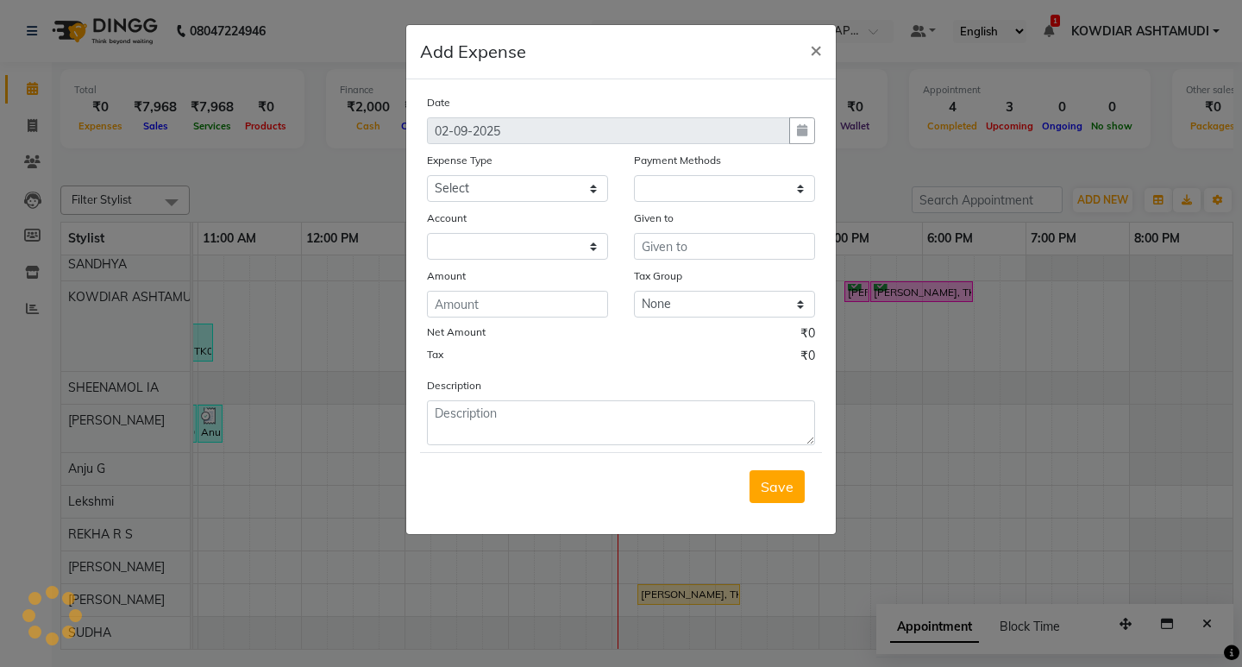
select select "1"
select select "3500"
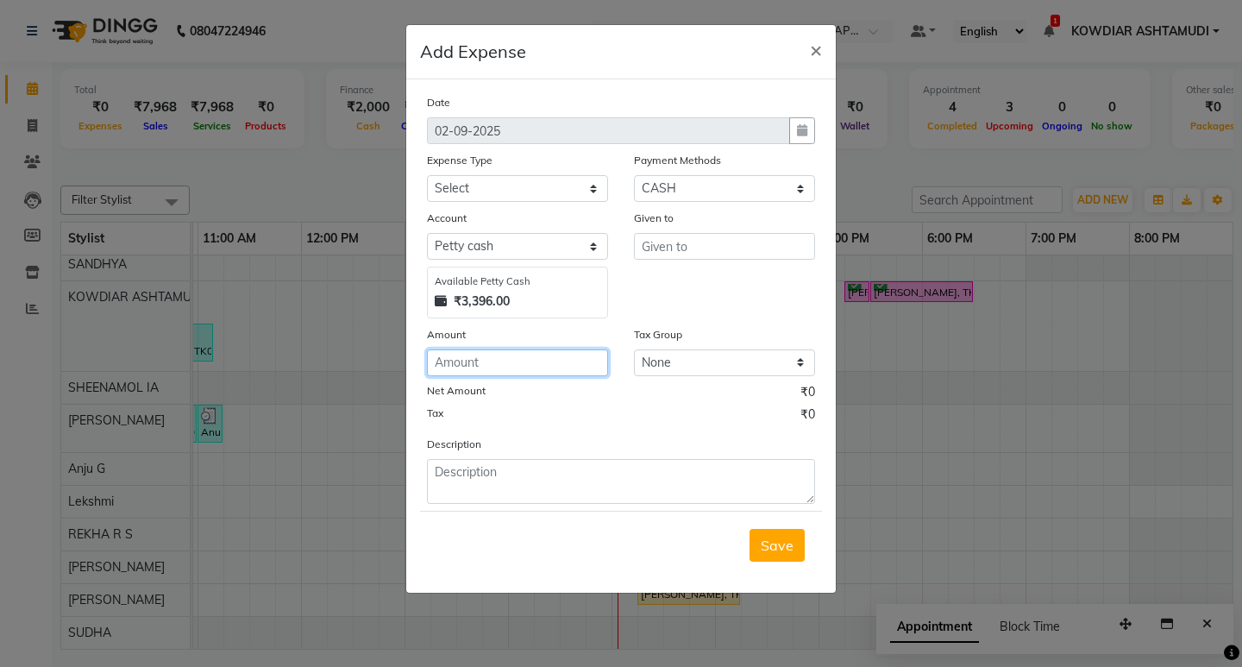
click at [487, 372] on input "number" at bounding box center [517, 362] width 181 height 27
type input "250"
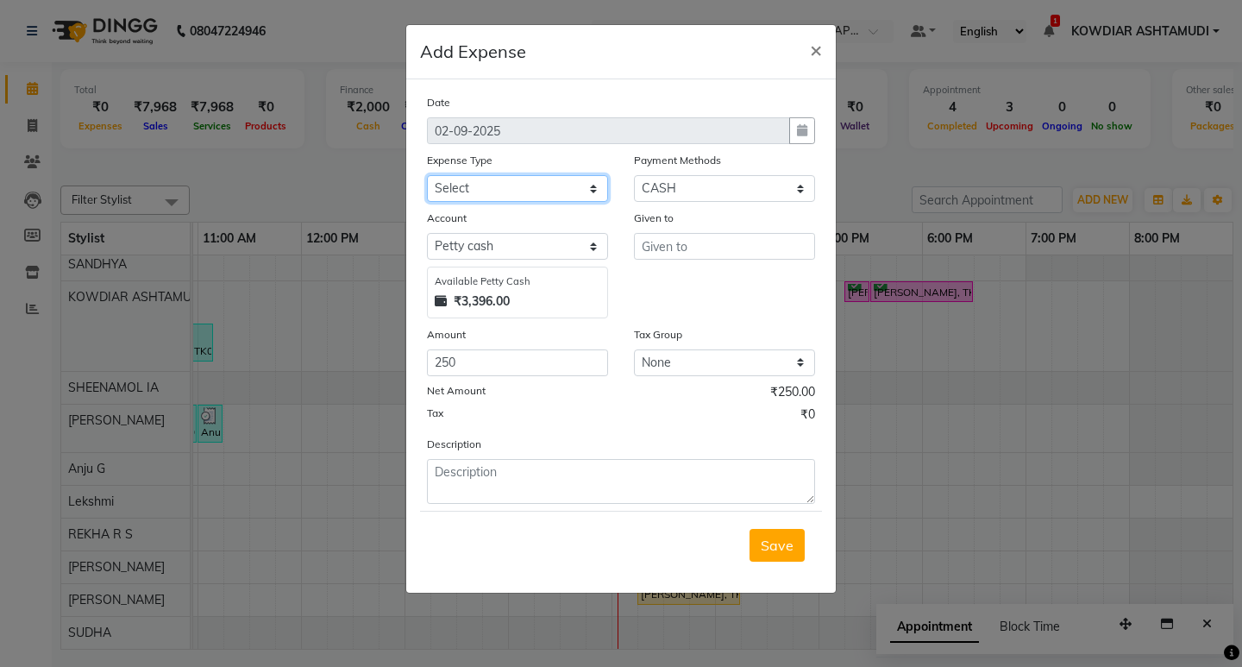
click at [525, 190] on select "Select ACCOMODATION EXPENSES ADVERTISEMENT SALES PROMOTIONAL EXPENSES Bonus BRI…" at bounding box center [517, 188] width 181 height 27
select select "6236"
click at [427, 175] on select "Select ACCOMODATION EXPENSES ADVERTISEMENT SALES PROMOTIONAL EXPENSES Bonus BRI…" at bounding box center [517, 188] width 181 height 27
click at [732, 239] on input "text" at bounding box center [724, 246] width 181 height 27
type input "SEVENTENS"
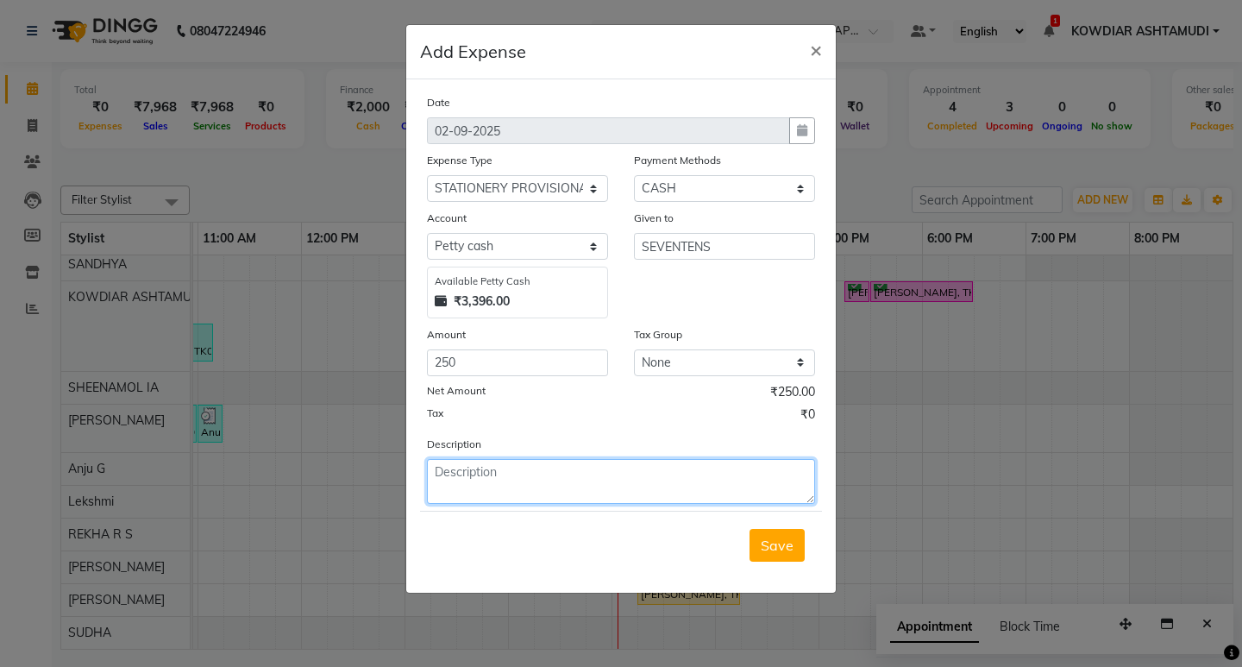
click at [477, 467] on textarea at bounding box center [621, 481] width 388 height 45
type textarea "SUGAR,TEAPOWDER"
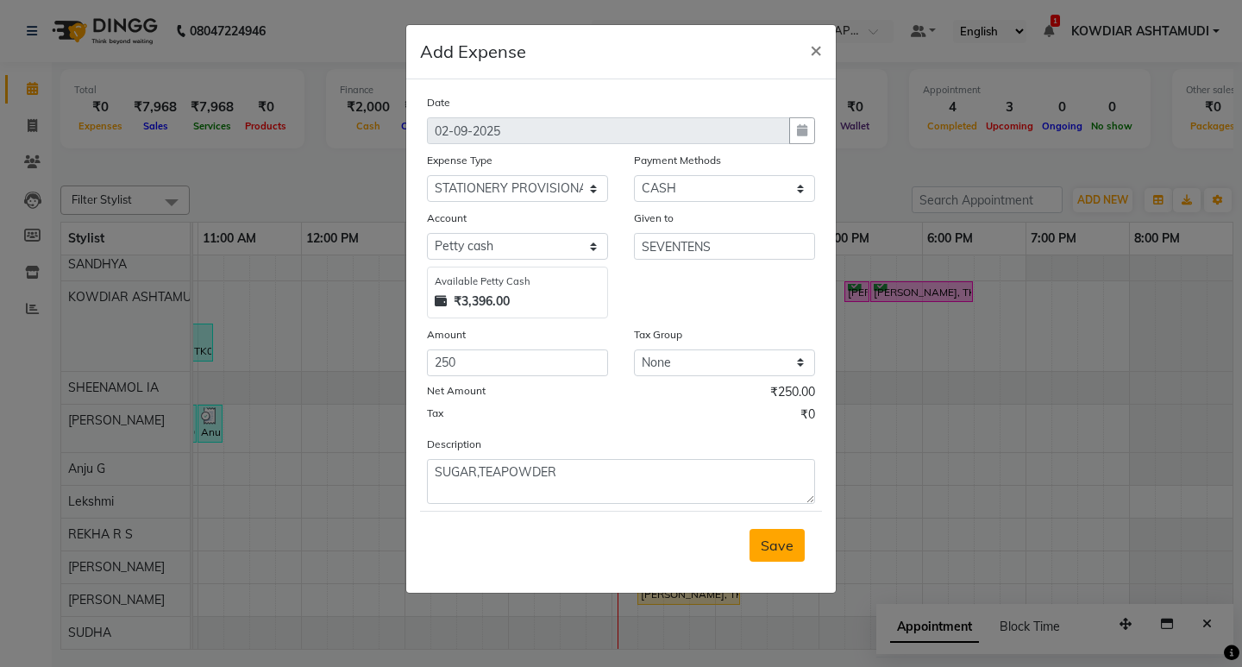
click at [765, 538] on span "Save" at bounding box center [777, 545] width 33 height 17
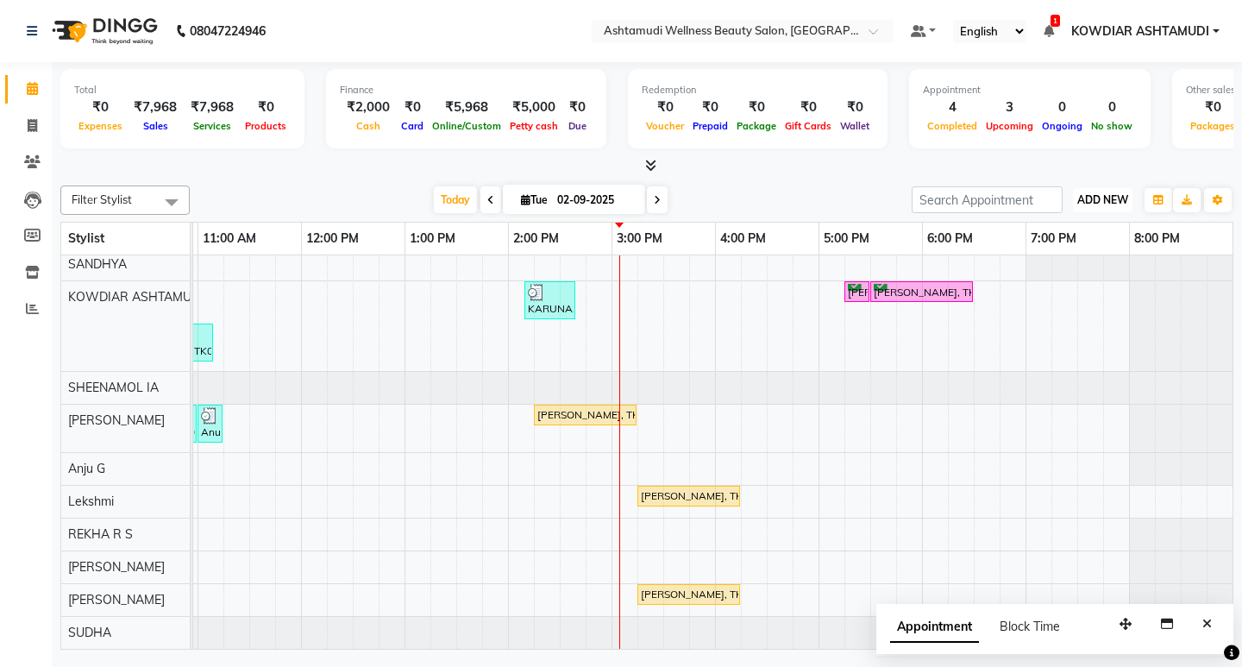
click at [1110, 198] on span "ADD NEW" at bounding box center [1103, 199] width 51 height 13
click at [1066, 278] on link "Add Expense" at bounding box center [1064, 278] width 136 height 22
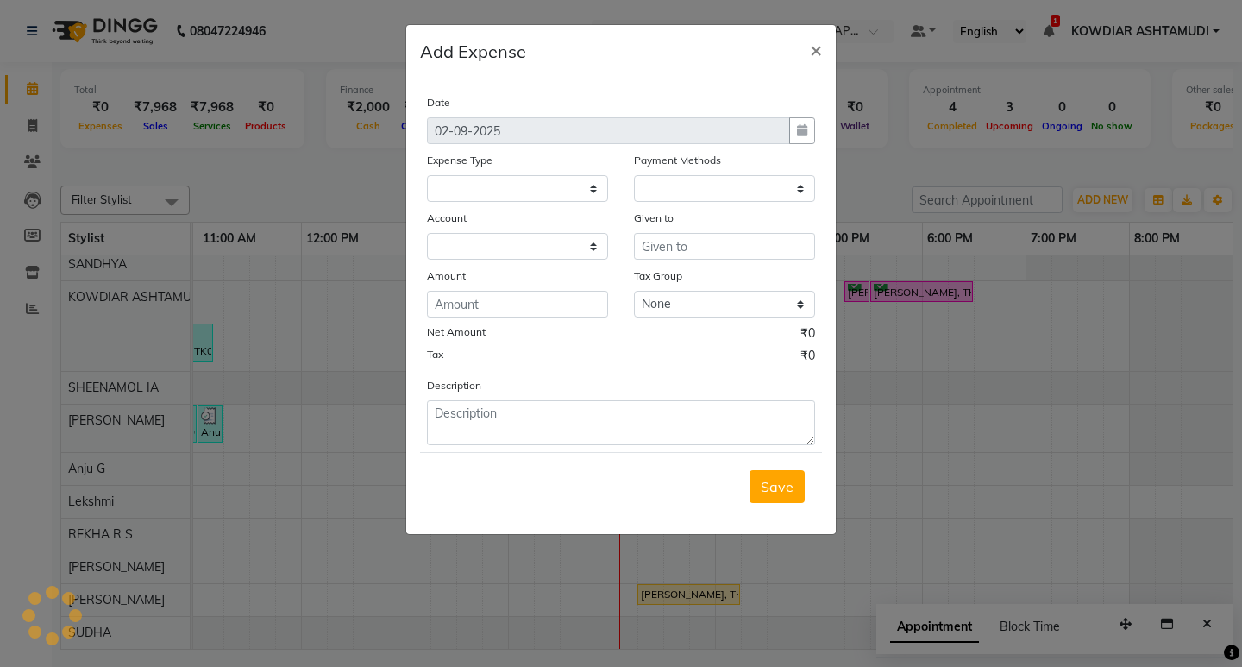
select select
select select "1"
select select "3500"
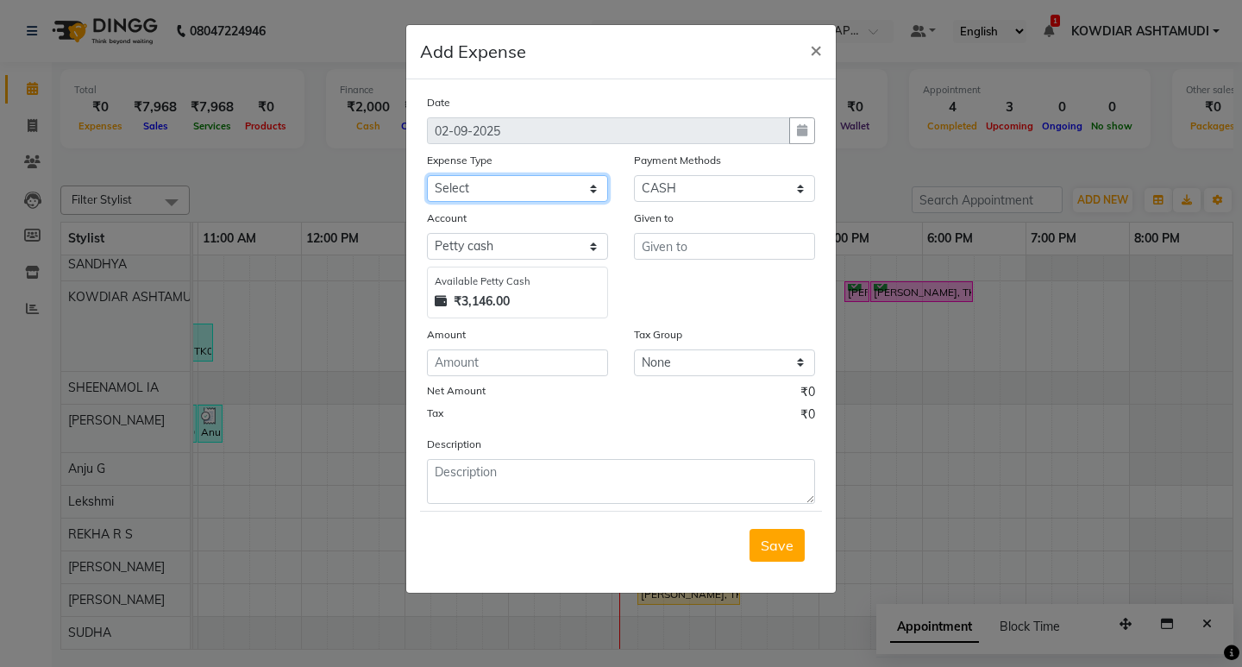
click at [500, 193] on select "Select ACCOMODATION EXPENSES ADVERTISEMENT SALES PROMOTIONAL EXPENSES Bonus BRI…" at bounding box center [517, 188] width 181 height 27
select select "6170"
click at [427, 175] on select "Select ACCOMODATION EXPENSES ADVERTISEMENT SALES PROMOTIONAL EXPENSES Bonus BRI…" at bounding box center [517, 188] width 181 height 27
click at [698, 257] on input "text" at bounding box center [724, 246] width 181 height 27
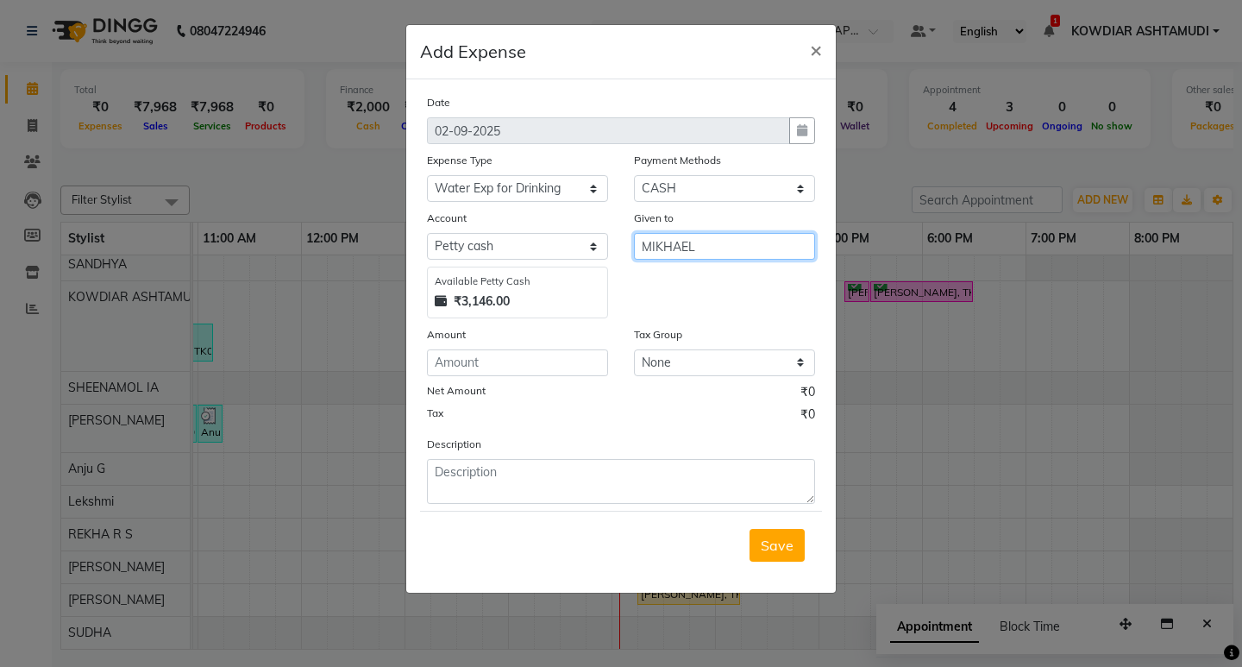
type input "MIKHAEL"
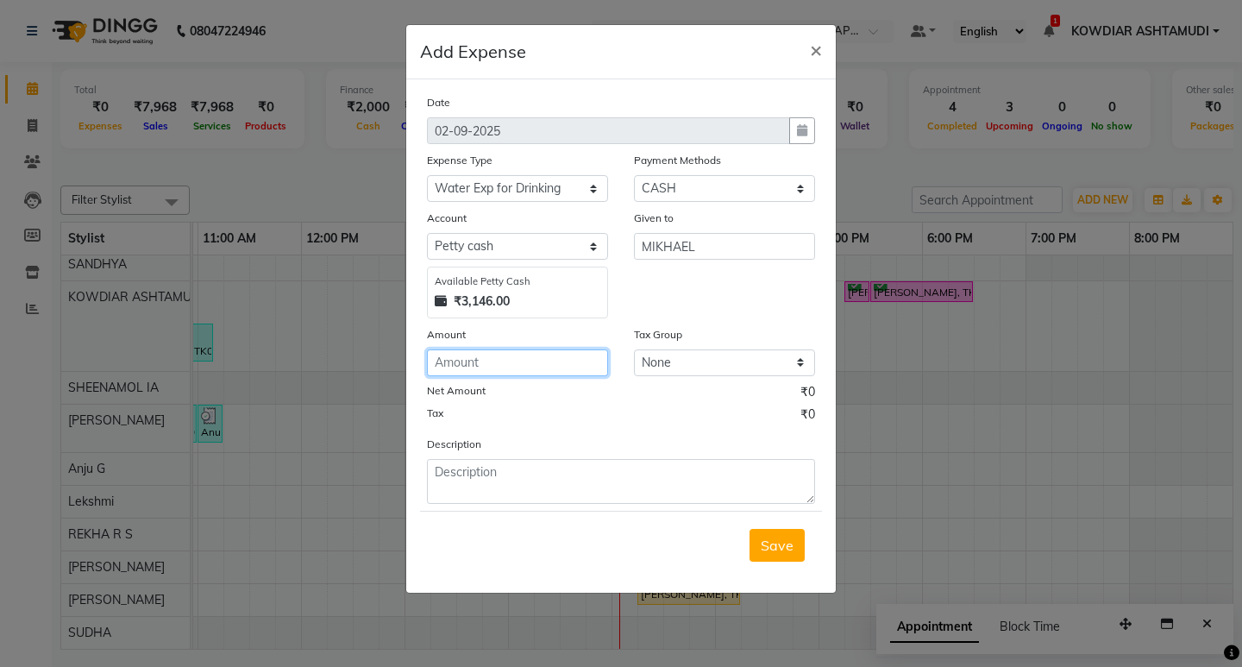
click at [531, 364] on input "number" at bounding box center [517, 362] width 181 height 27
type input "160"
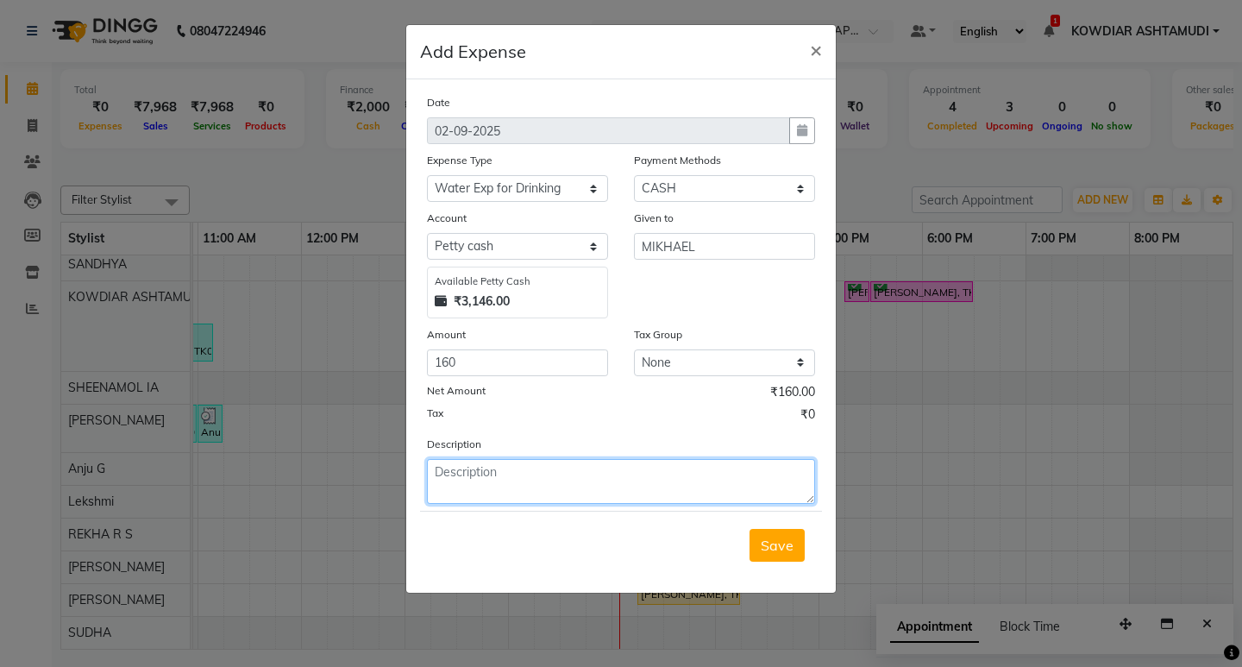
click at [540, 462] on textarea at bounding box center [621, 481] width 388 height 45
type textarea "DRINKING WATER"
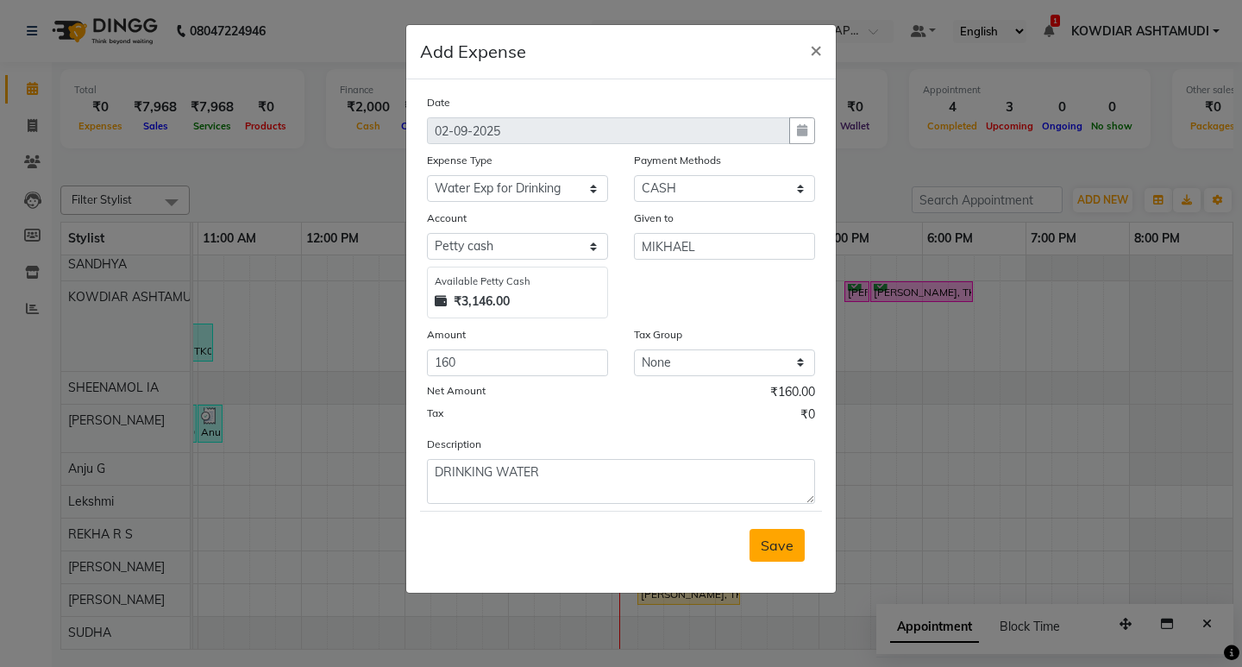
click at [782, 542] on span "Save" at bounding box center [777, 545] width 33 height 17
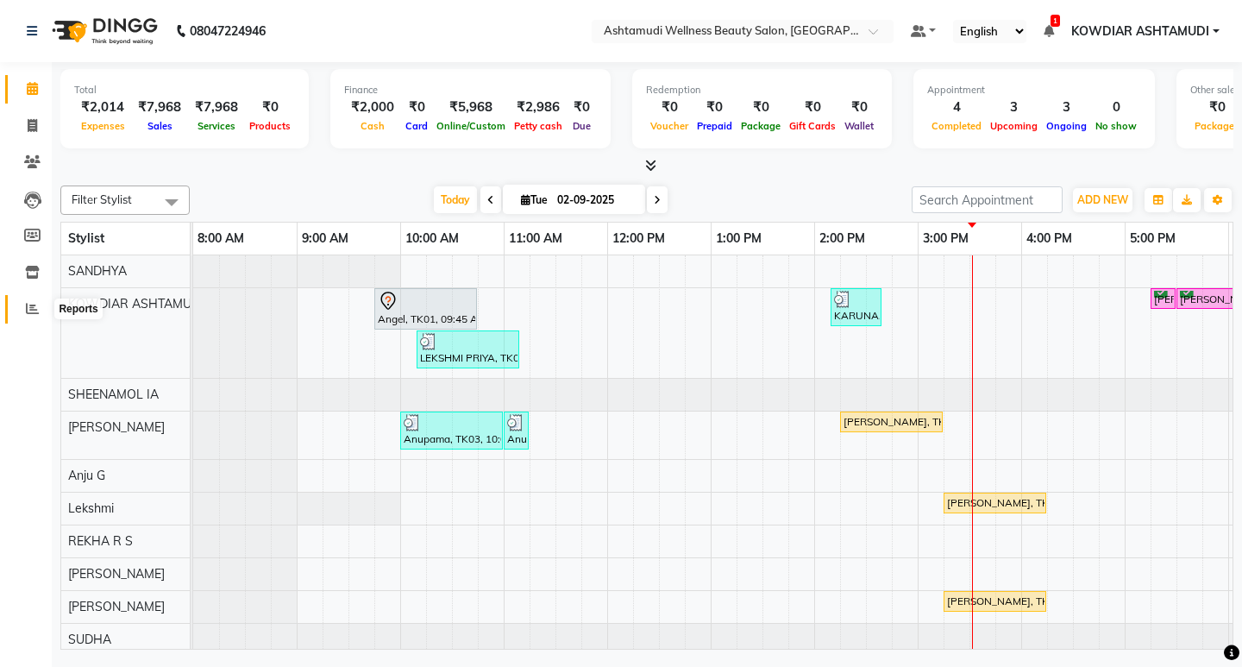
click at [29, 308] on icon at bounding box center [32, 308] width 13 height 13
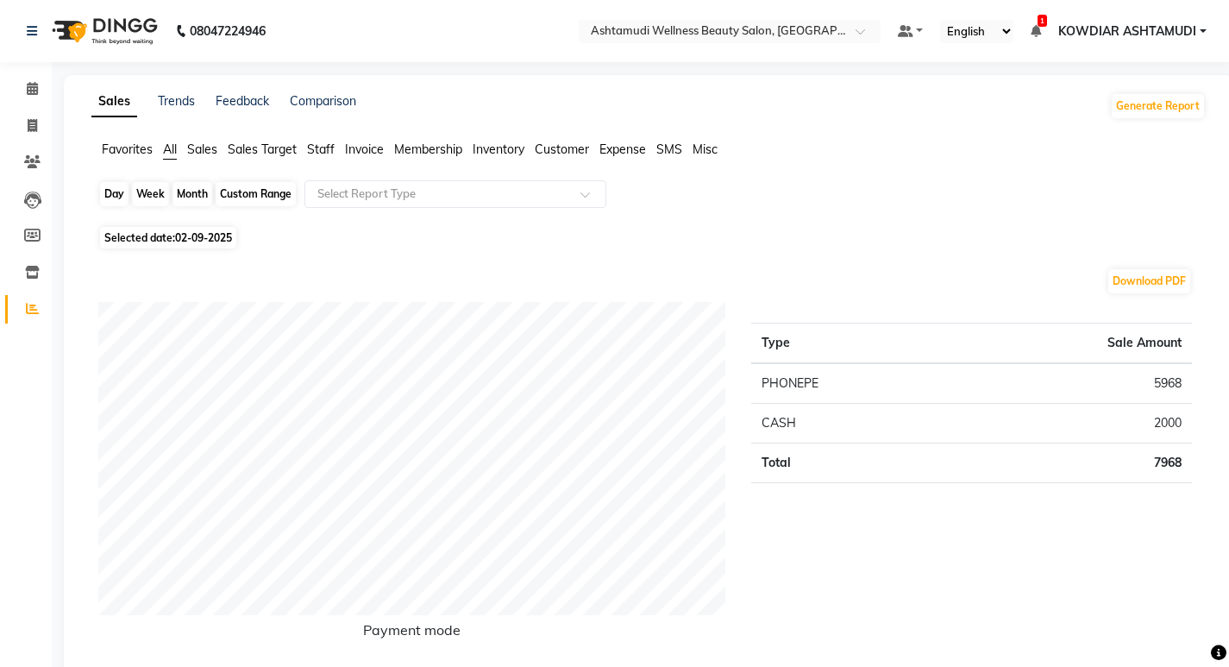
click at [110, 195] on div "Day" at bounding box center [114, 194] width 28 height 24
select select "9"
select select "2025"
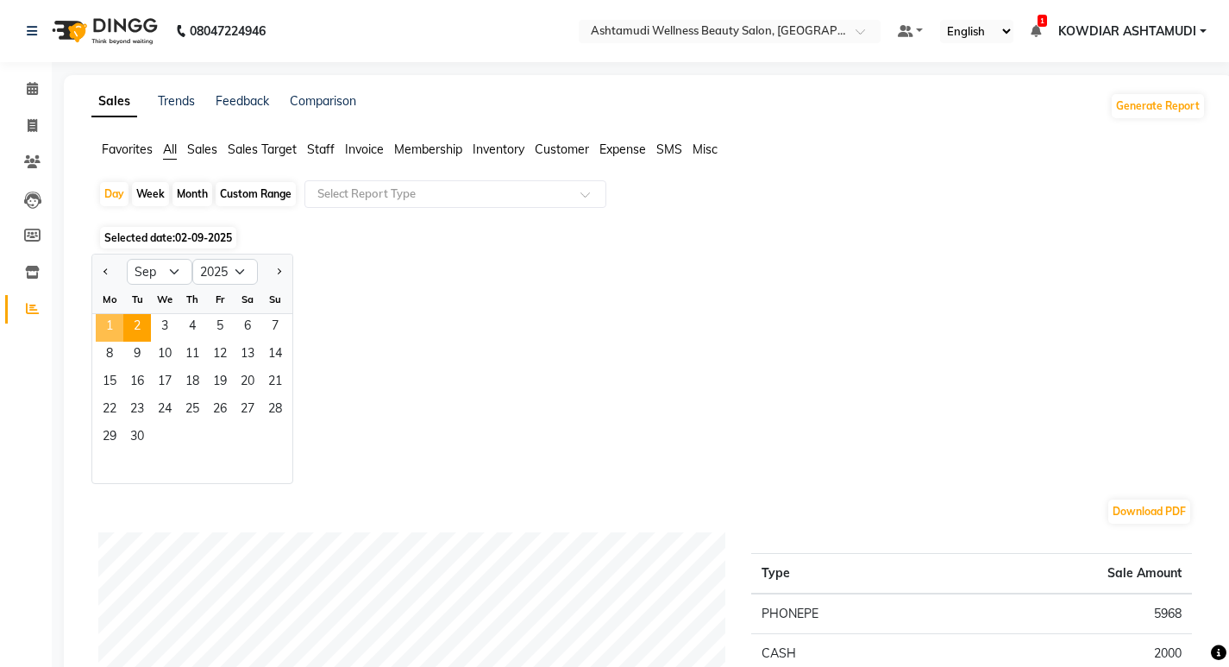
click at [114, 317] on span "1" at bounding box center [110, 328] width 28 height 28
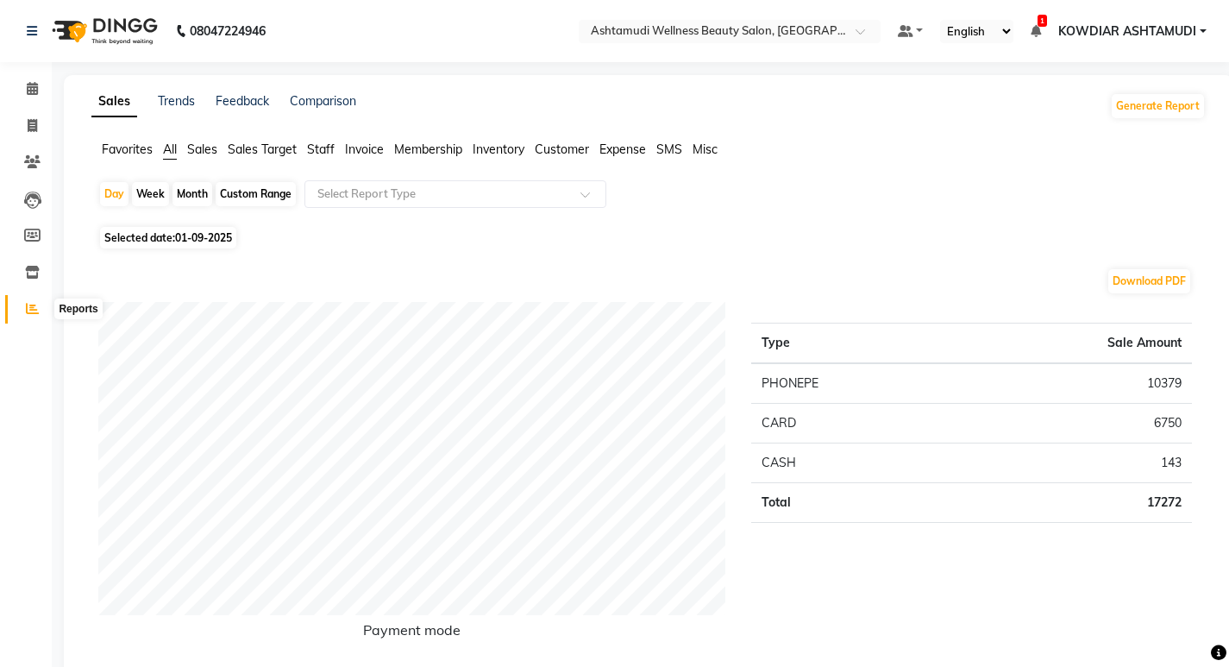
click at [41, 312] on span at bounding box center [32, 309] width 30 height 20
click at [28, 83] on icon at bounding box center [32, 88] width 11 height 13
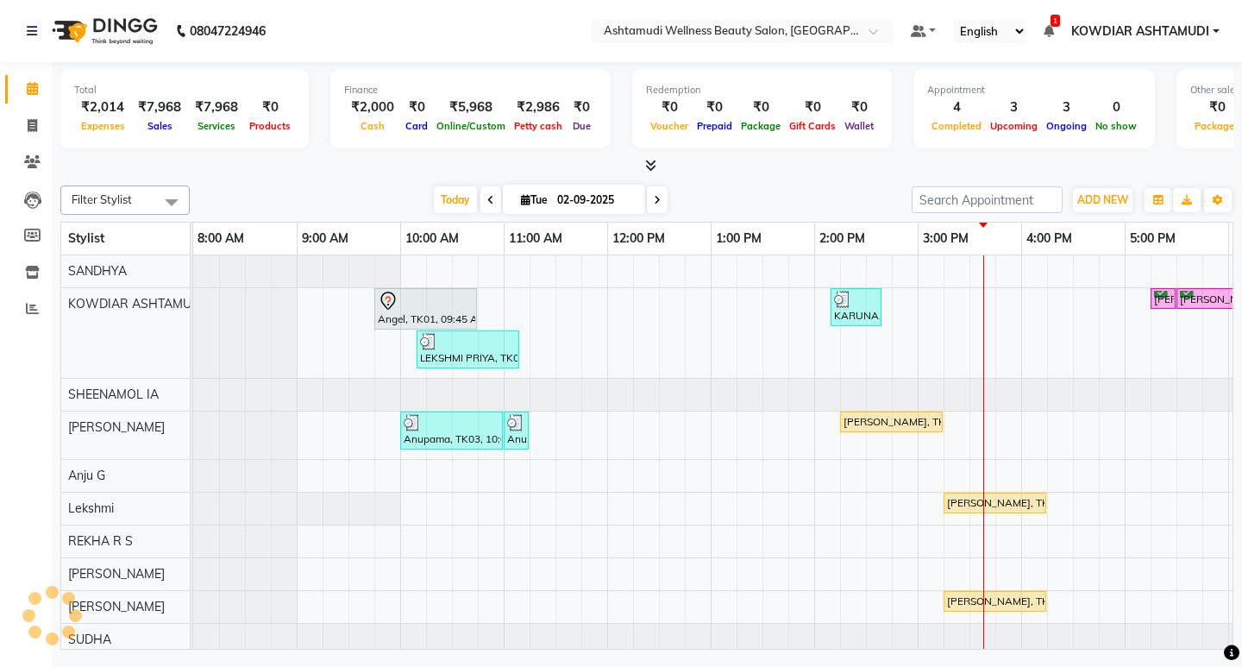
scroll to position [0, 306]
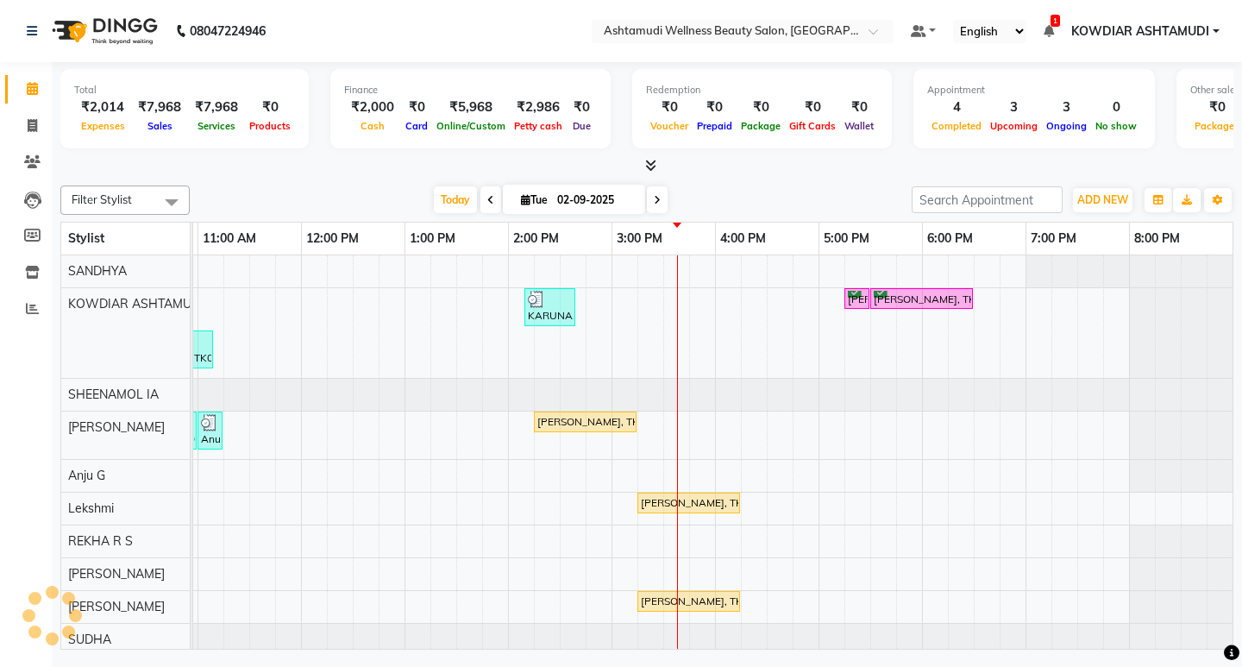
click at [538, 192] on span "[DATE]" at bounding box center [574, 199] width 142 height 29
click at [568, 212] on input "02-09-2025" at bounding box center [595, 200] width 86 height 26
select select "9"
select select "2025"
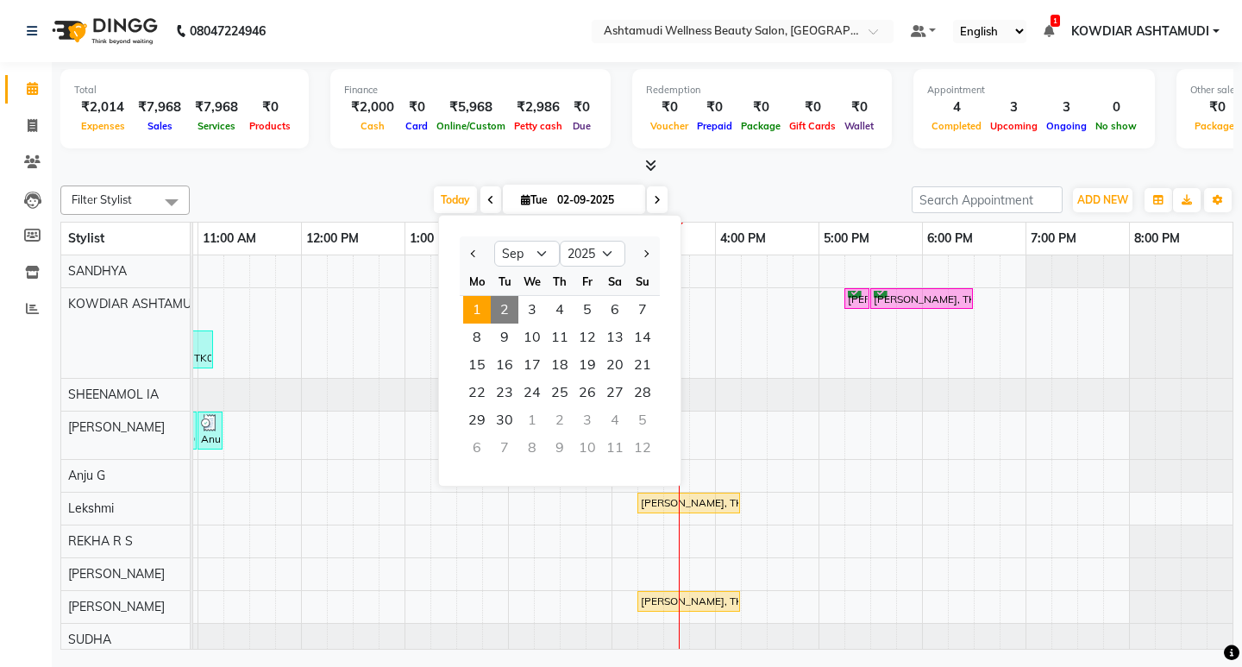
click at [472, 305] on span "1" at bounding box center [477, 310] width 28 height 28
type input "01-09-2025"
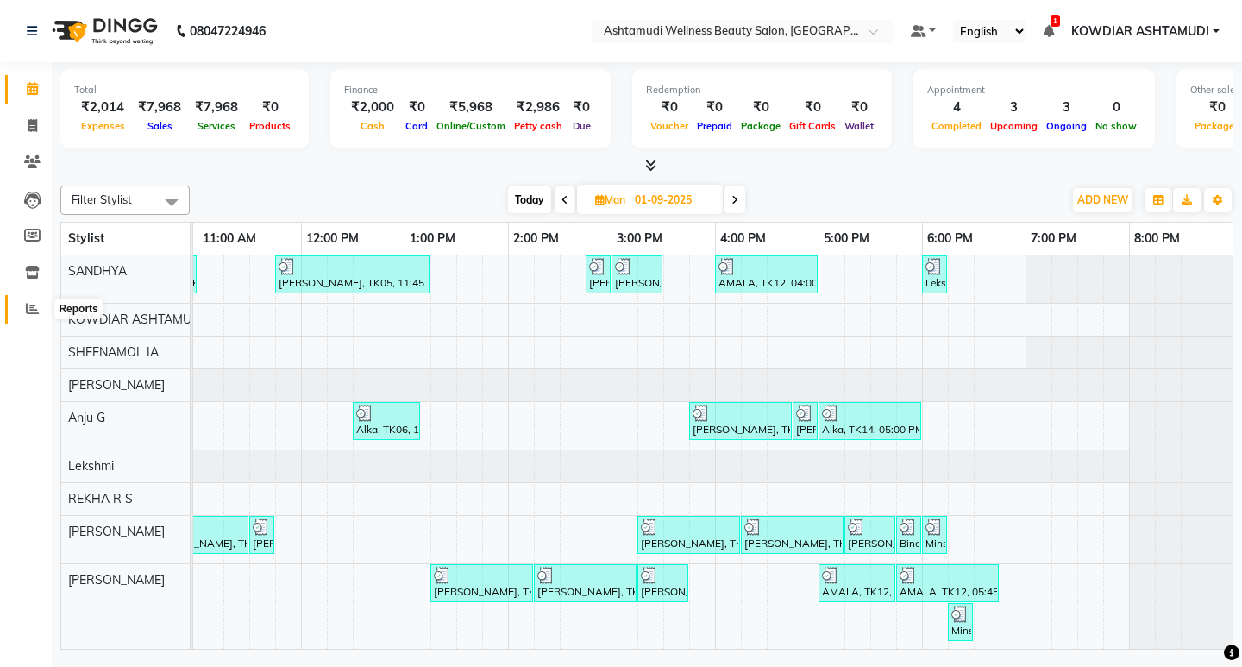
click at [22, 313] on span at bounding box center [32, 309] width 30 height 20
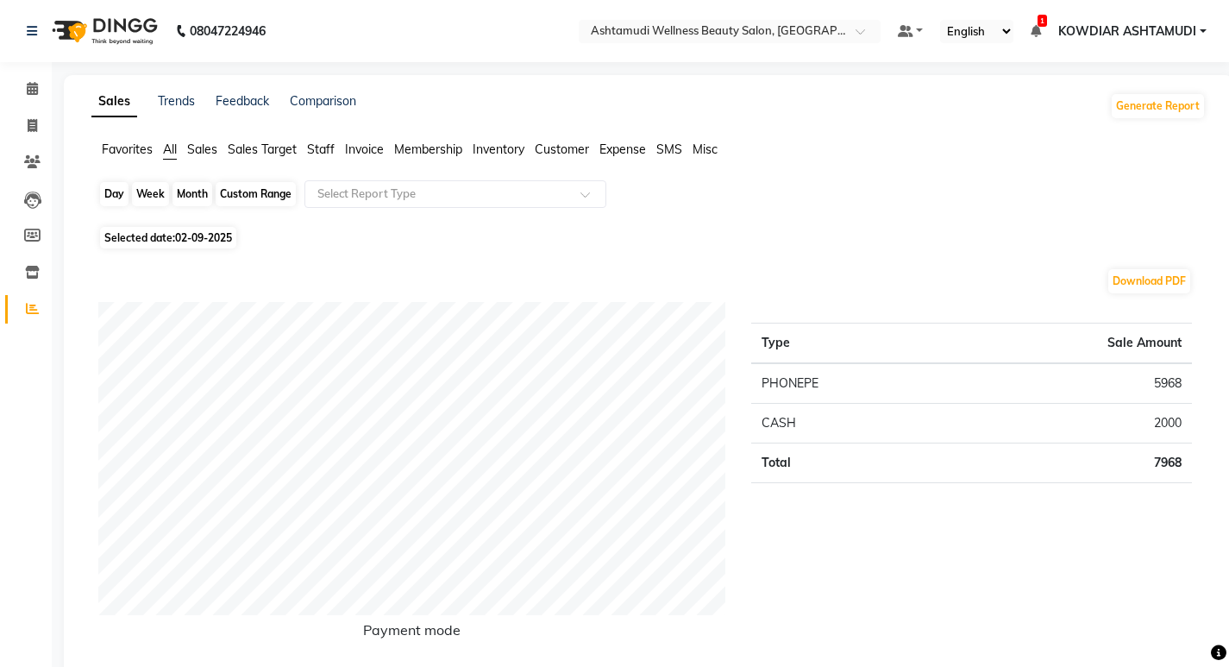
click at [112, 193] on div "Day" at bounding box center [114, 194] width 28 height 24
select select "9"
select select "2025"
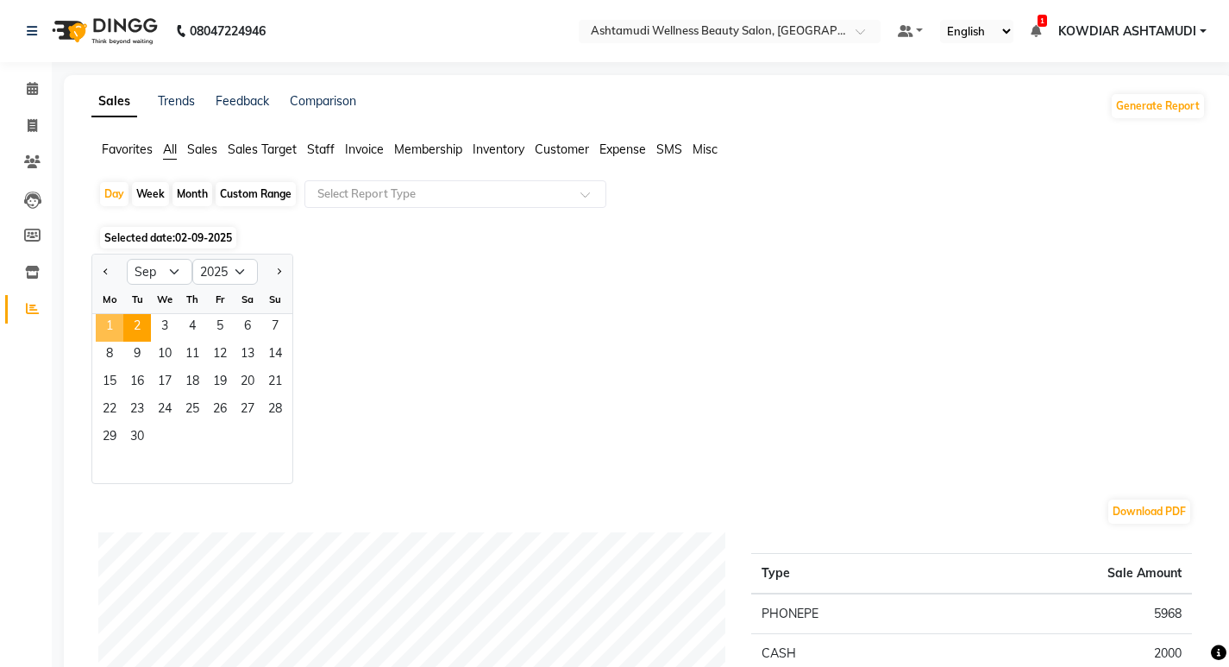
click at [110, 330] on span "1" at bounding box center [110, 328] width 28 height 28
click at [372, 198] on input "text" at bounding box center [438, 193] width 248 height 17
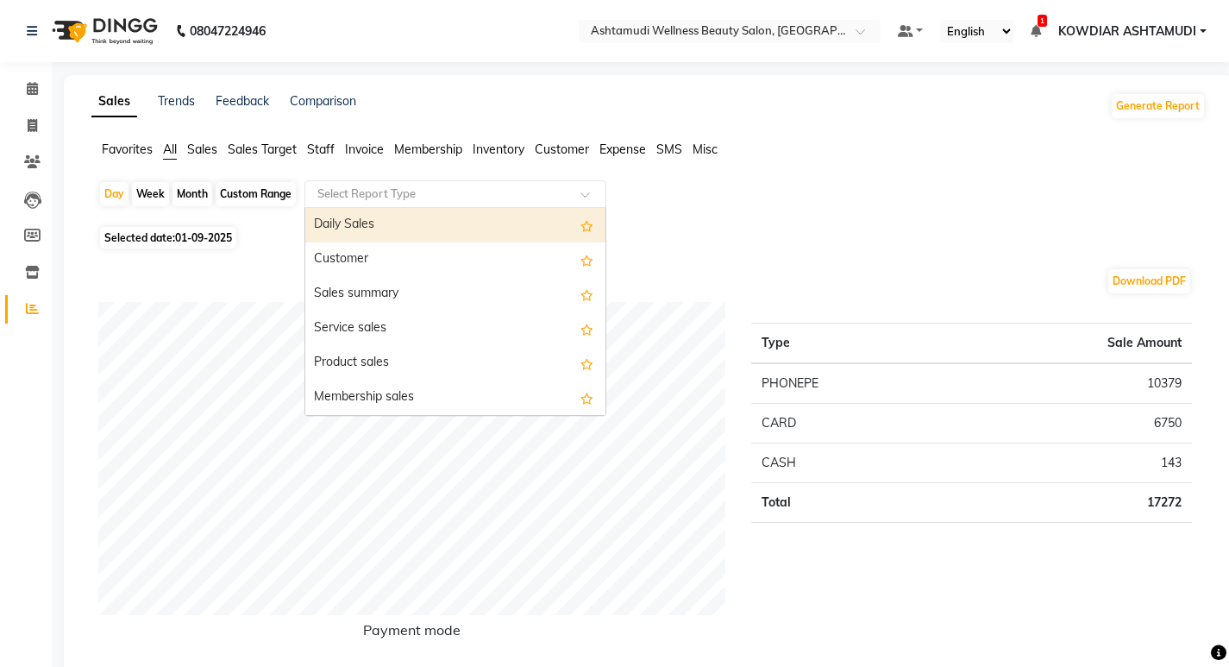
click at [371, 192] on input "text" at bounding box center [438, 193] width 248 height 17
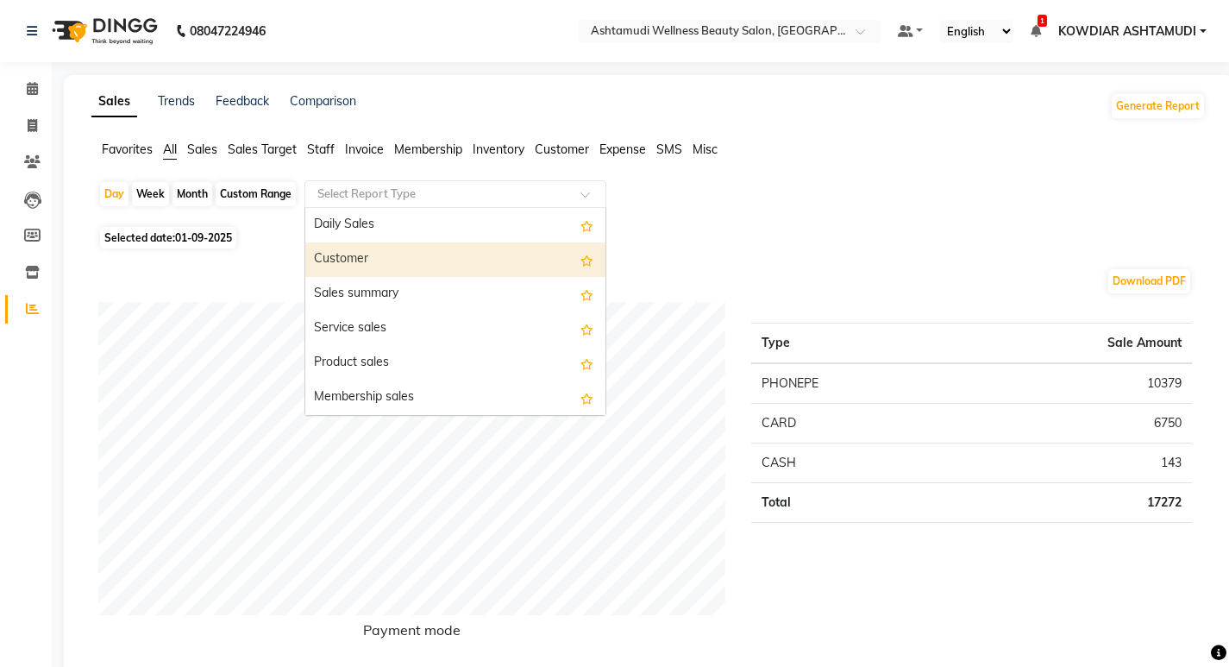
click at [342, 257] on div "Customer" at bounding box center [455, 259] width 300 height 35
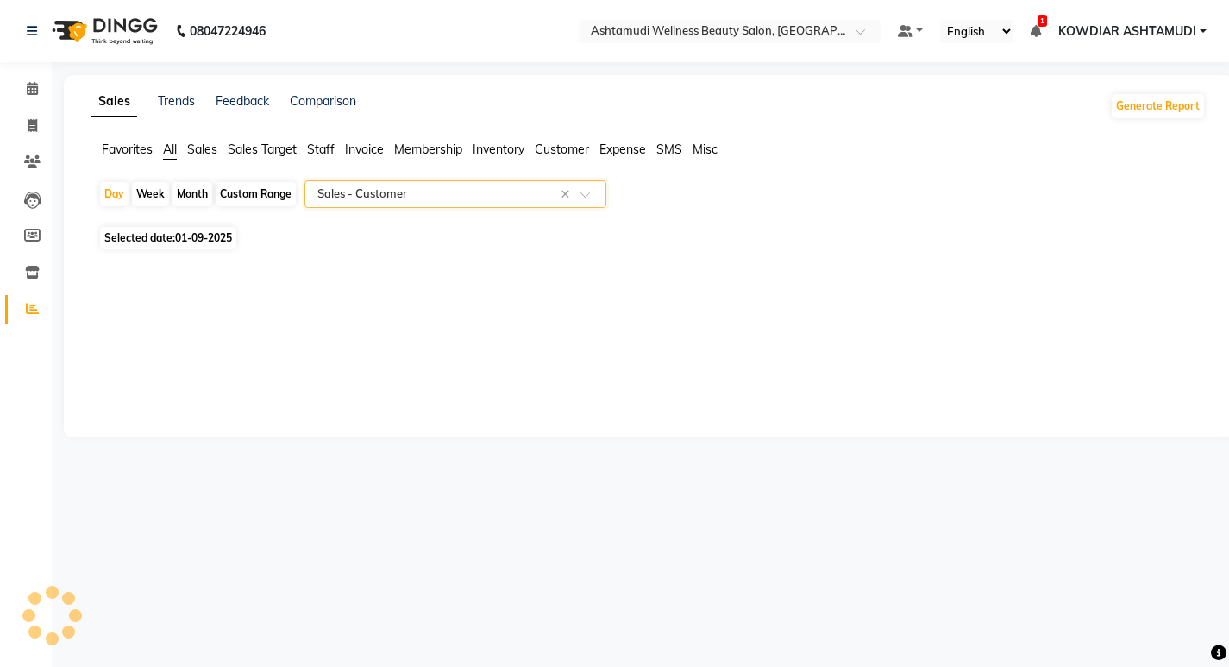
select select "full_report"
select select "csv"
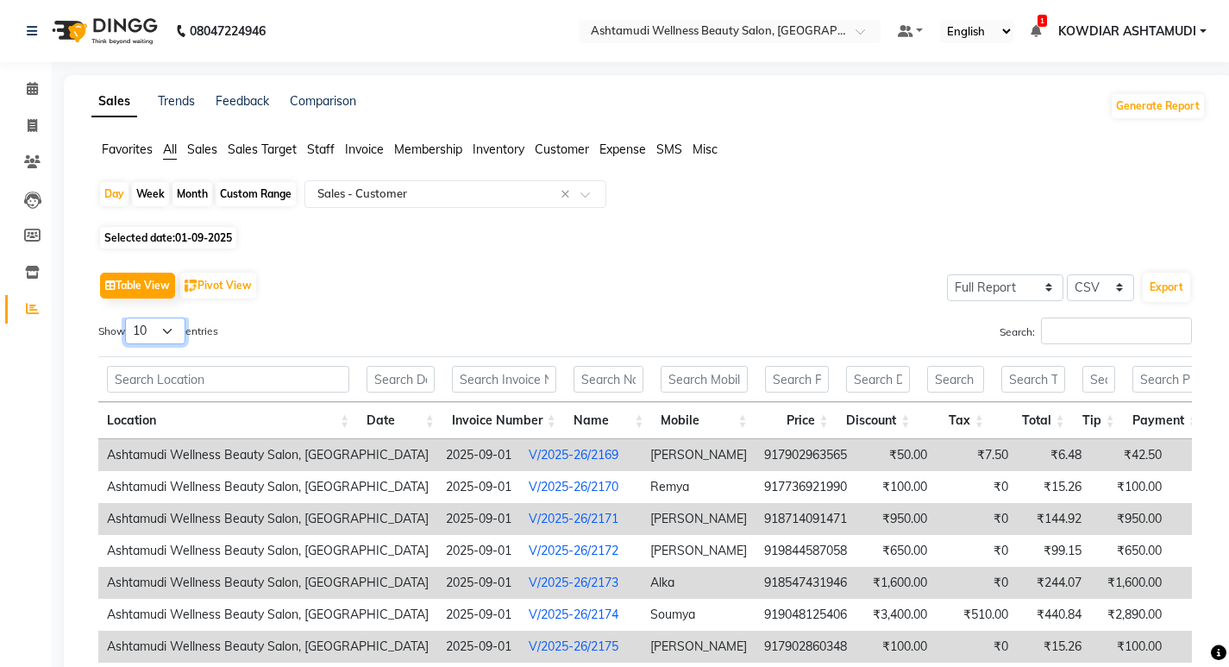
click at [171, 333] on select "10 25 50 100" at bounding box center [155, 331] width 60 height 27
select select "25"
click at [128, 318] on select "10 25 50 100" at bounding box center [155, 331] width 60 height 27
click at [174, 138] on div "Sales Trends Feedback Comparison Generate Report Favorites All Sales Sales Targ…" at bounding box center [649, 482] width 1170 height 814
click at [159, 149] on ul "Favorites All Sales Sales Target Staff Invoice Membership Inventory Customer Ex…" at bounding box center [648, 150] width 1115 height 19
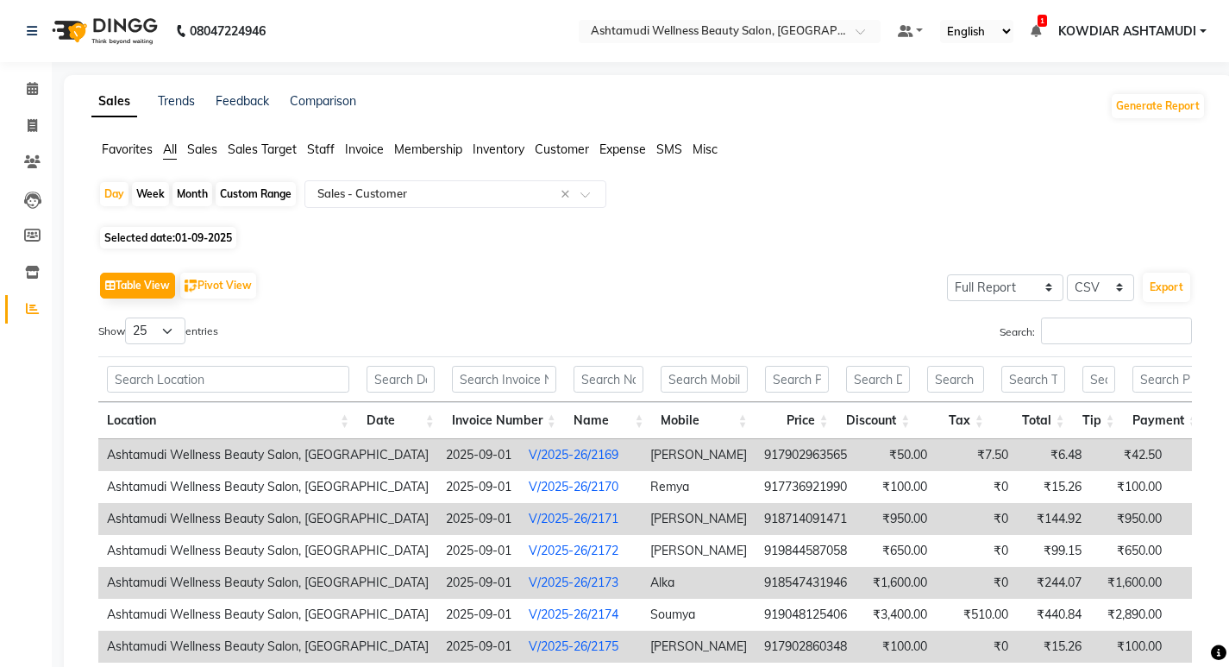
click at [177, 149] on span "All" at bounding box center [170, 149] width 14 height 16
